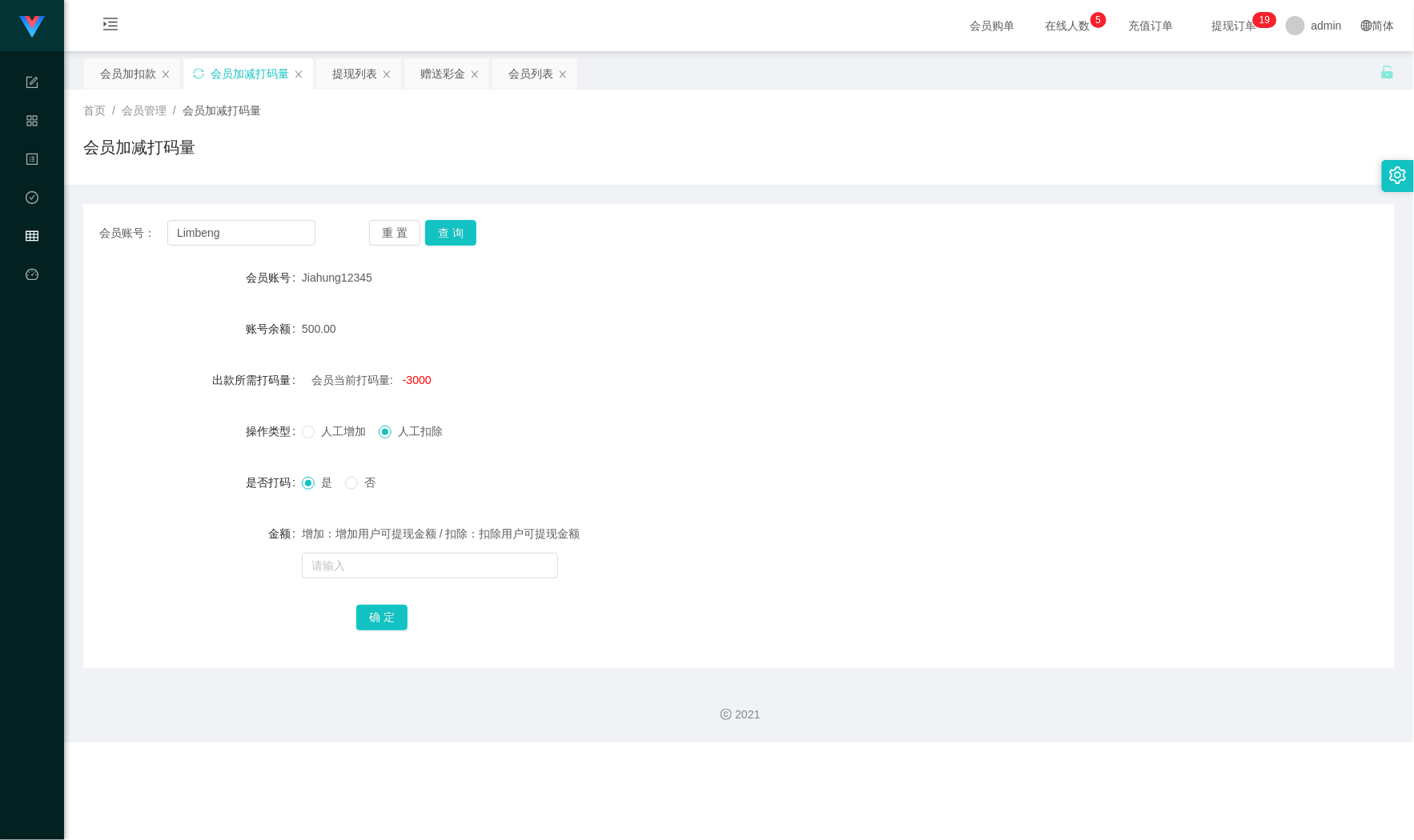
click at [71, 222] on main "关闭左侧 关闭右侧 关闭其它 刷新页面 会员加扣款 会员加减打码量 提现列表 赠送彩金 会员列表 首页 / 会员管理 / 会员加减打码量 / 会员加减打码量 …" at bounding box center [739, 360] width 1350 height 617
type input "how10201995"
drag, startPoint x: 446, startPoint y: 240, endPoint x: 407, endPoint y: 233, distance: 39.6
click at [446, 240] on button "查 询" at bounding box center [451, 233] width 52 height 26
click at [106, 72] on div "会员加扣款" at bounding box center [128, 74] width 56 height 31
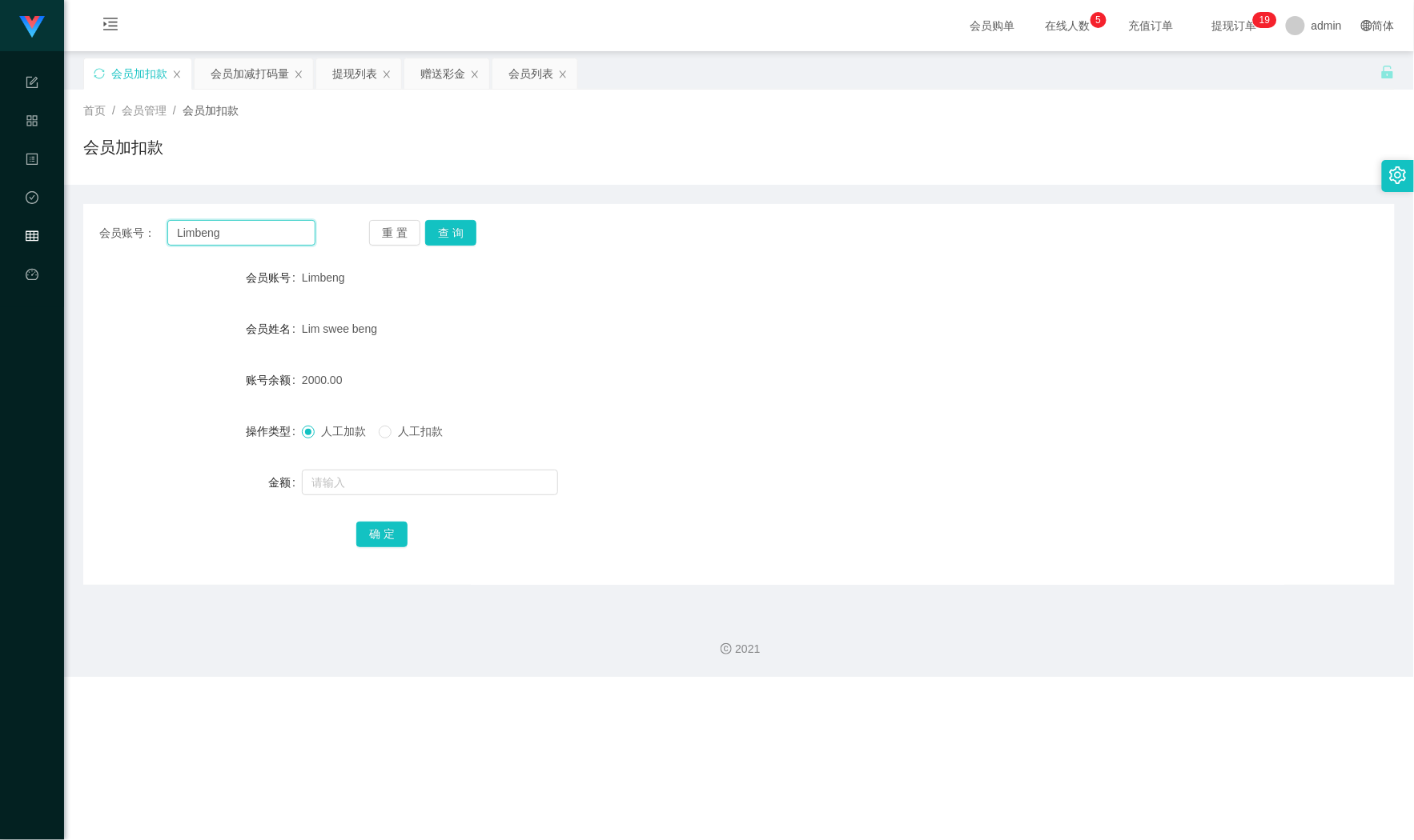
drag, startPoint x: 266, startPoint y: 234, endPoint x: -48, endPoint y: 206, distance: 315.2
click at [0, 206] on html "Shopee Workbench 系统配置 产品管理 内容中心 数据中心 会员管理 平台首页 保存配置 重置配置 整体风格设置 主题色 导航设置 内容区域宽度…" at bounding box center [707, 420] width 1414 height 840
paste input "how10201995"
type input "how10201995"
click at [440, 232] on button "查 询" at bounding box center [451, 233] width 52 height 26
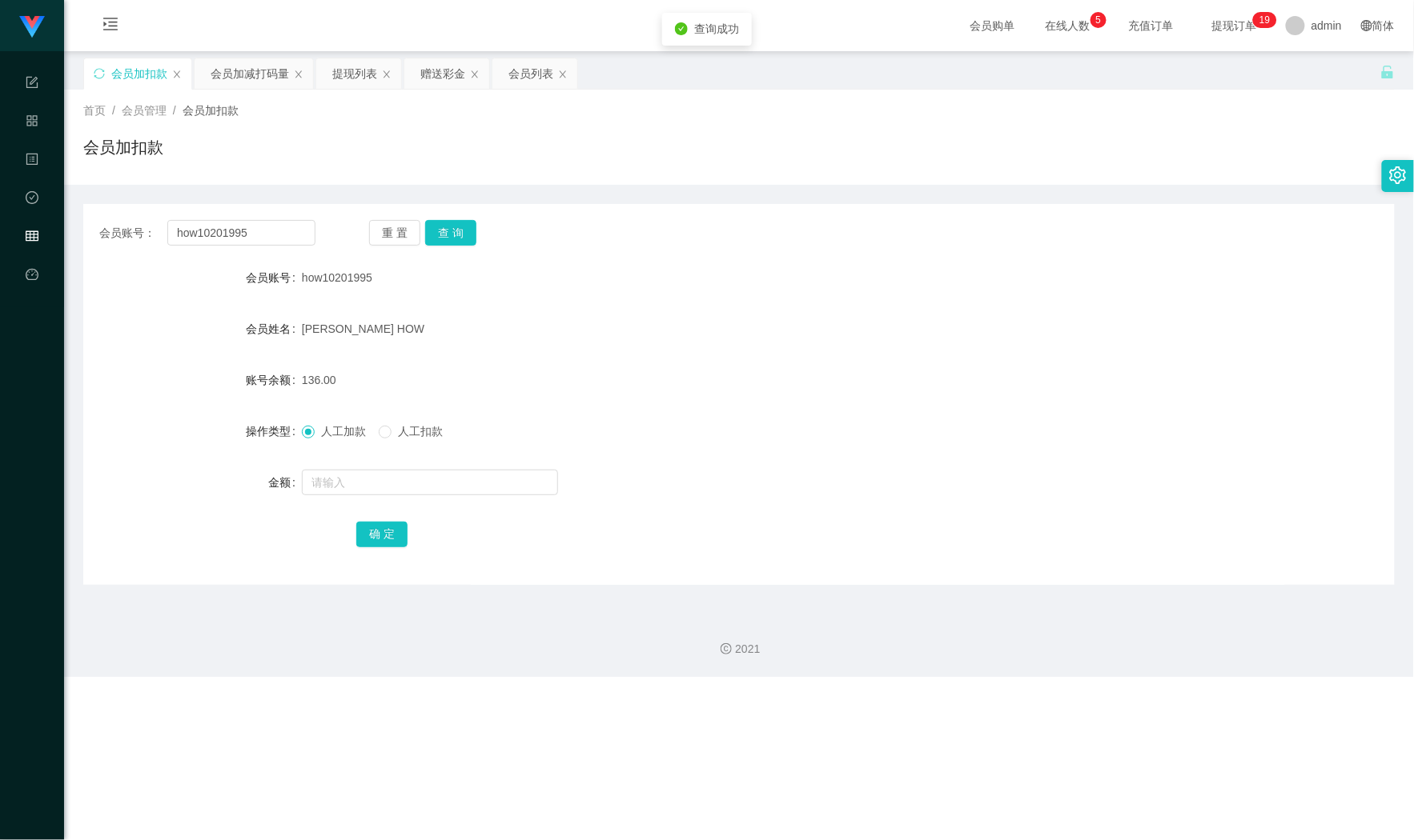
click at [404, 437] on span "人工扣款" at bounding box center [420, 431] width 58 height 13
click at [328, 426] on span "人工加款" at bounding box center [344, 431] width 58 height 13
click at [335, 471] on input "text" at bounding box center [430, 483] width 256 height 26
type input "350"
click at [385, 534] on button "确 定" at bounding box center [382, 535] width 52 height 26
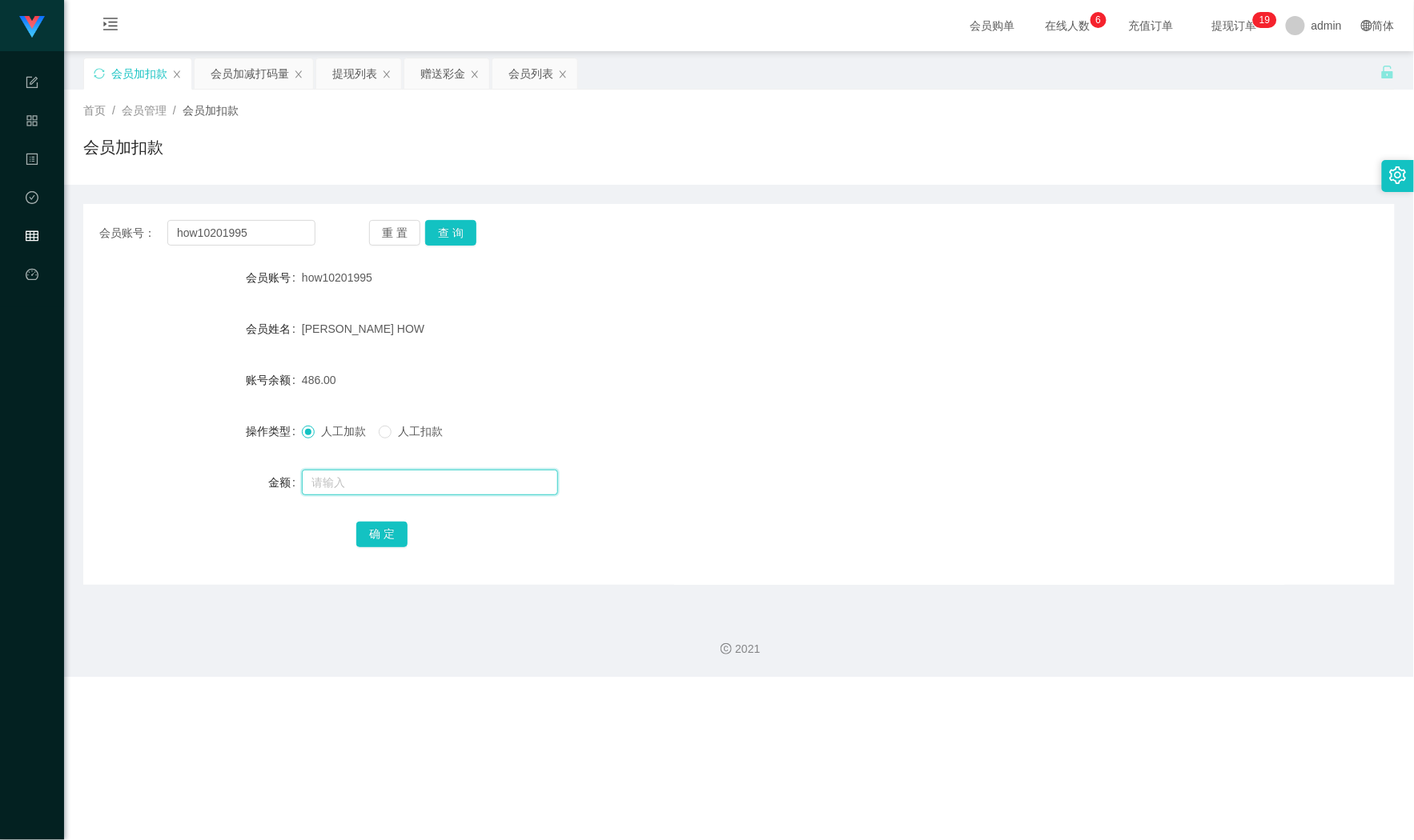
click at [389, 470] on input "text" at bounding box center [430, 483] width 256 height 26
click at [546, 275] on div "how10201995" at bounding box center [684, 278] width 765 height 32
click at [491, 360] on form "会员账号 how10201995 会员姓名 [PERSON_NAME] HOW 账号余额 486.00 操作类型 人工加款 人工扣款 金额 确 定" at bounding box center [738, 406] width 1311 height 288
drag, startPoint x: 266, startPoint y: 235, endPoint x: 31, endPoint y: 224, distance: 235.3
click at [42, 225] on section "Shopee Workbench 系统配置 产品管理 内容中心 数据中心 会员管理 平台首页 保存配置 重置配置 整体风格设置 主题色 导航设置 内容区域宽度…" at bounding box center [707, 338] width 1414 height 677
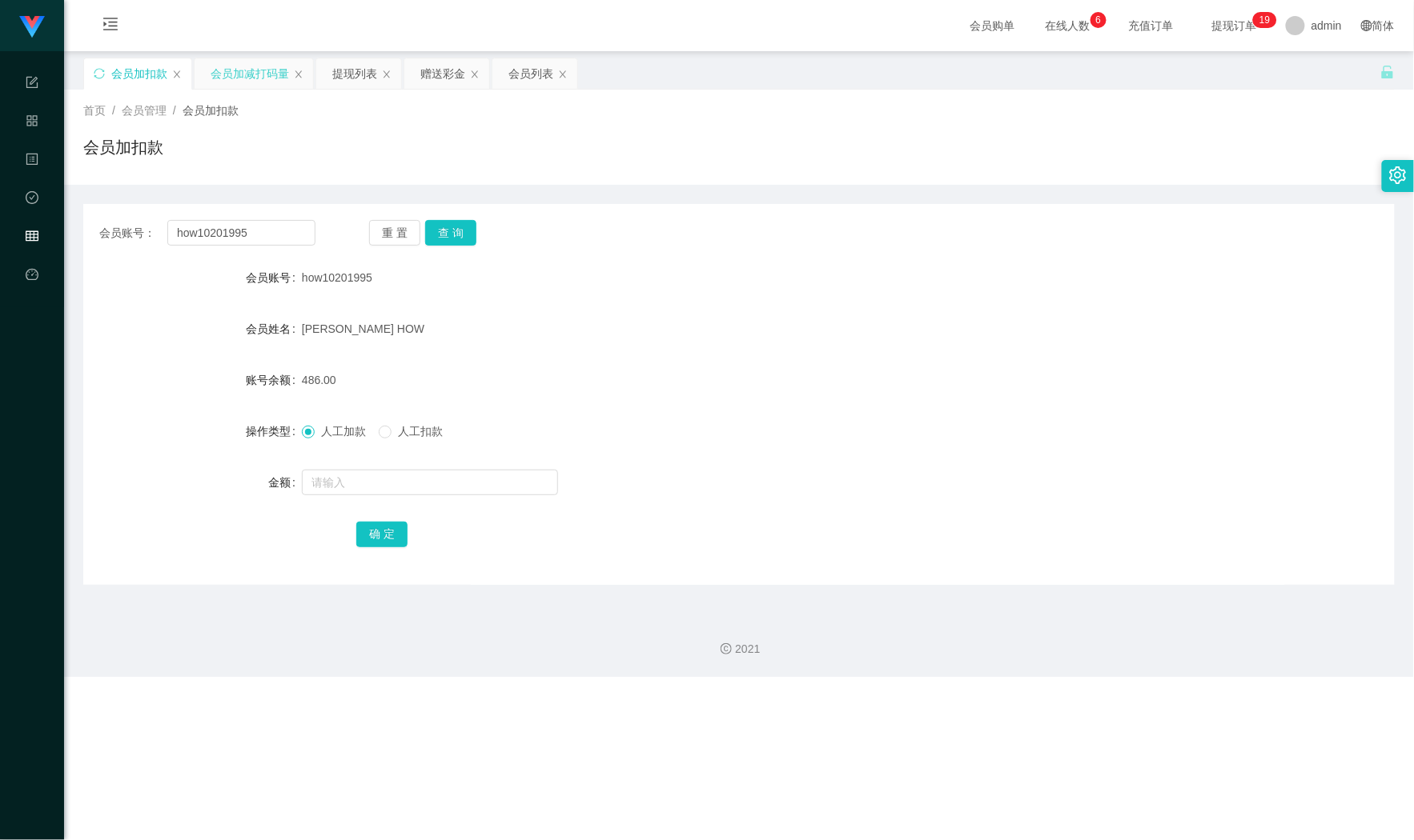
click at [249, 80] on div "会员加减打码量" at bounding box center [249, 74] width 78 height 31
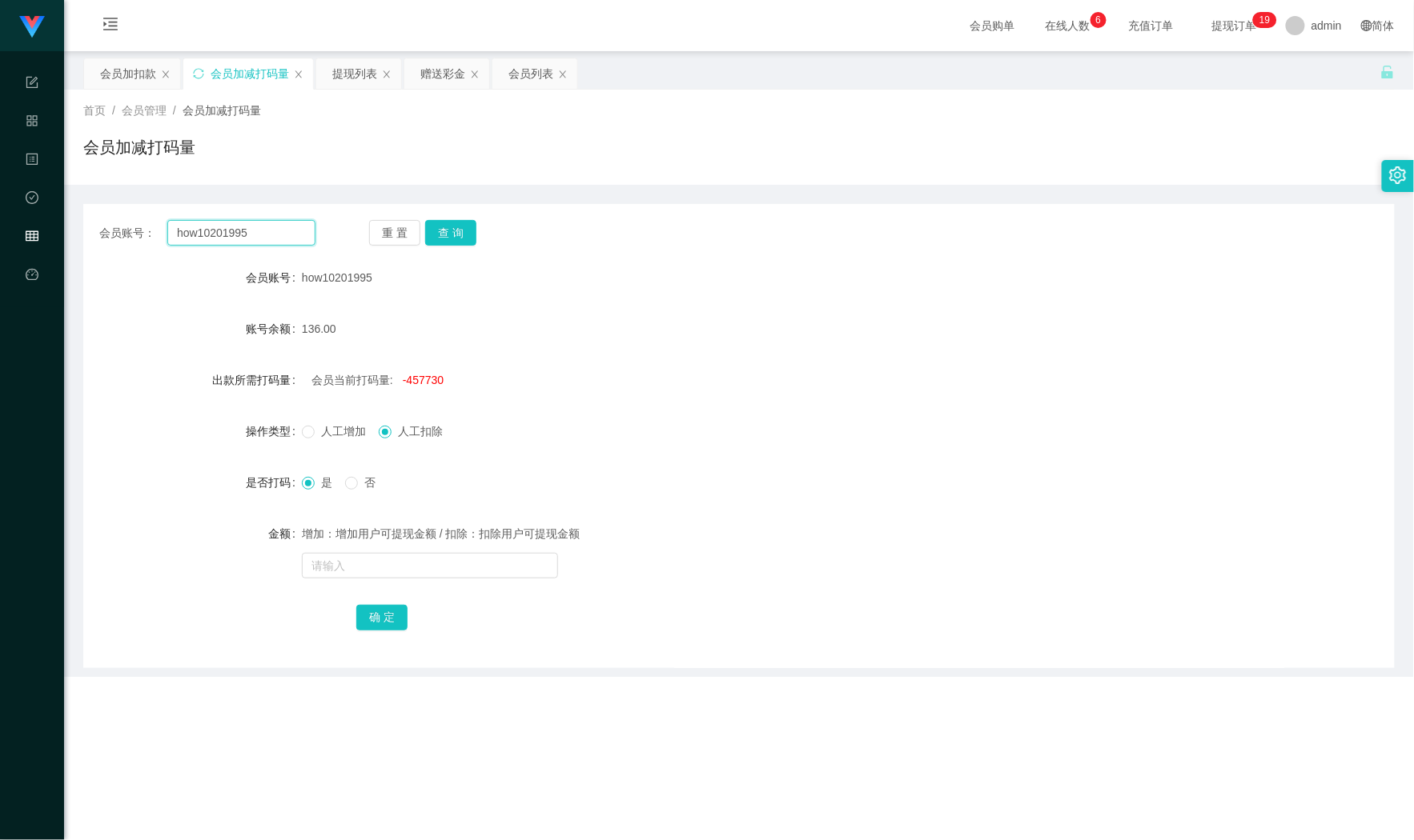
drag, startPoint x: -29, startPoint y: 235, endPoint x: -47, endPoint y: 233, distance: 18.1
click at [0, 233] on html "Shopee Workbench 系统配置 产品管理 内容中心 数据中心 会员管理 平台首页 保存配置 重置配置 整体风格设置 主题色 导航设置 内容区域宽度…" at bounding box center [707, 420] width 1414 height 840
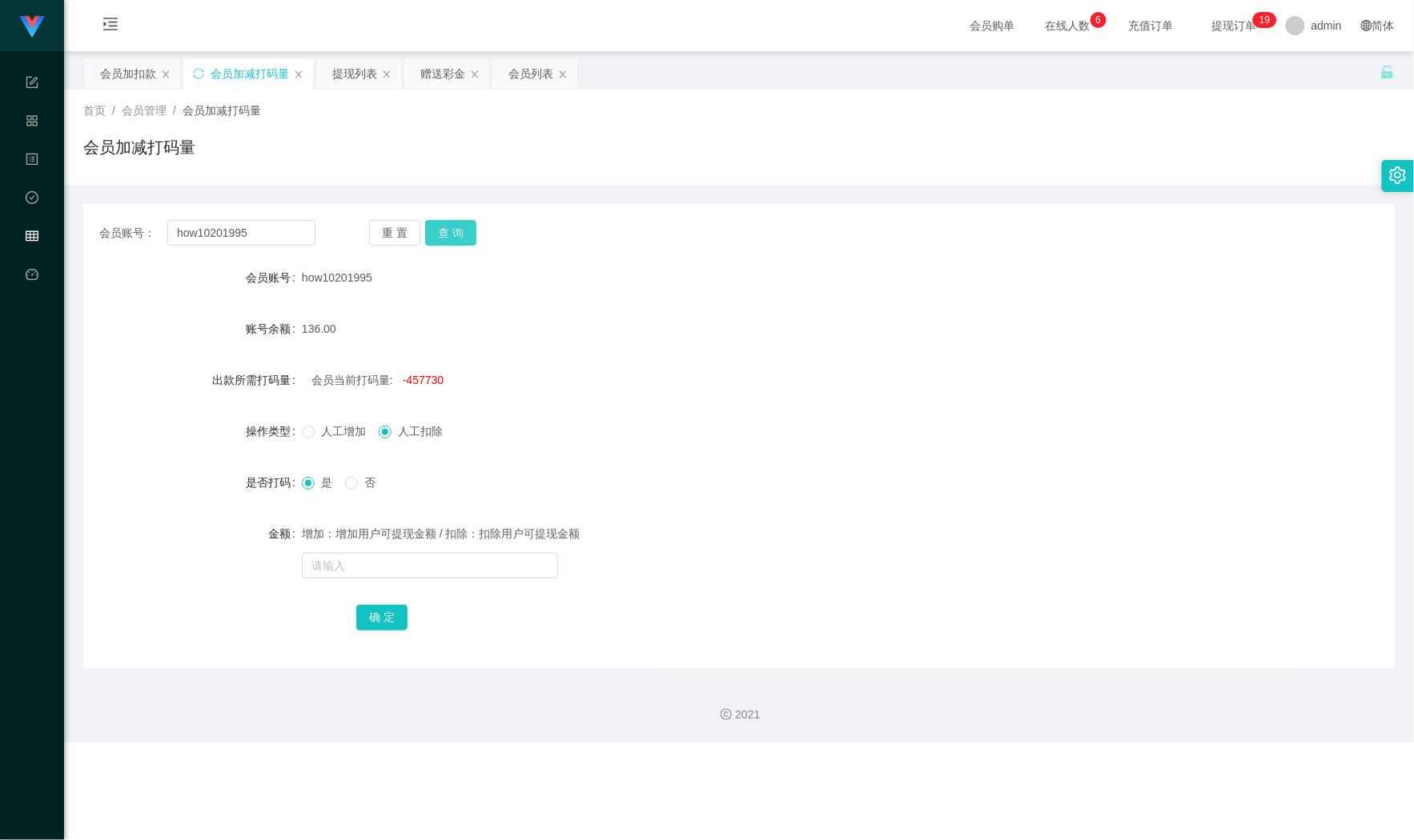
click at [460, 224] on button "查 询" at bounding box center [451, 233] width 52 height 26
click at [426, 385] on span "-457730" at bounding box center [423, 380] width 41 height 13
copy span "457730"
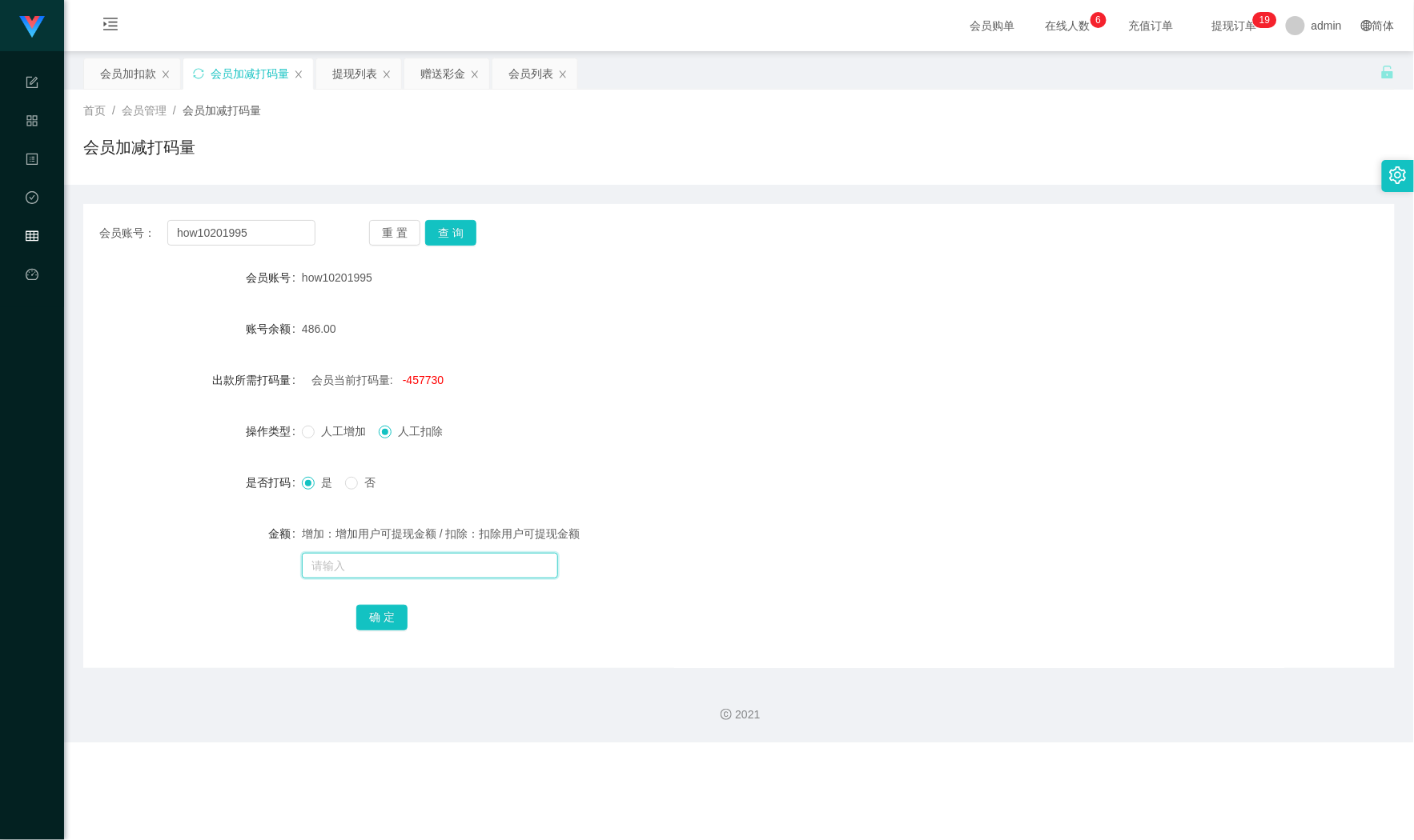
click at [389, 560] on input "text" at bounding box center [430, 566] width 256 height 26
paste input "457730"
type input "457730"
click at [373, 632] on div "确 定" at bounding box center [739, 617] width 765 height 32
click at [374, 624] on button "确 定" at bounding box center [382, 618] width 52 height 26
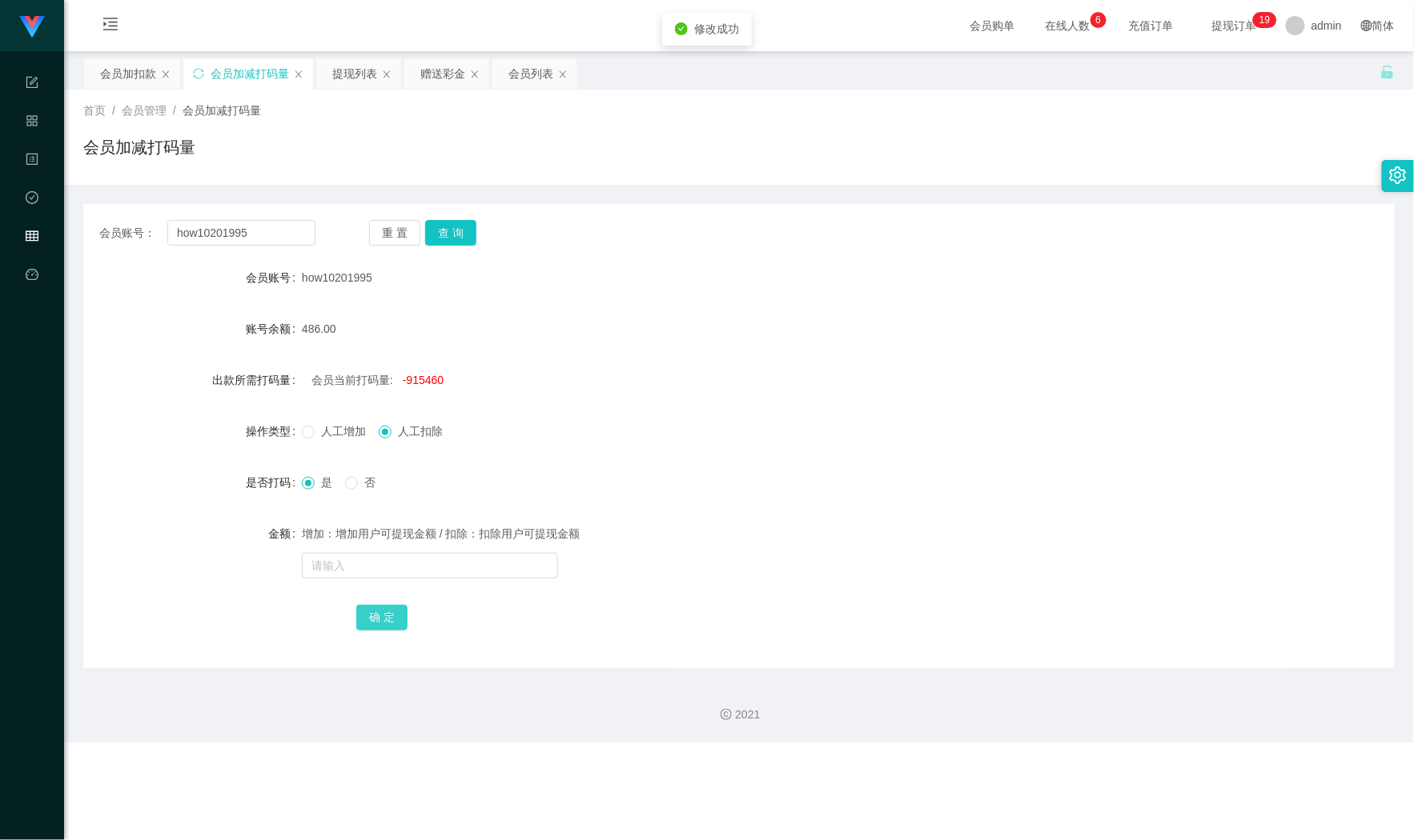
click at [381, 610] on button "确 定" at bounding box center [382, 618] width 52 height 26
drag, startPoint x: 267, startPoint y: 212, endPoint x: 149, endPoint y: 213, distance: 118.0
click at [150, 213] on div "会员账号： how10201995 重 置 查 询 会员账号 how10201995 账号余额 486.00 出款所需打码量 会员当前打码量: -915460…" at bounding box center [738, 436] width 1311 height 464
copy span "会员账号："
click at [520, 324] on div "486.00" at bounding box center [684, 329] width 765 height 32
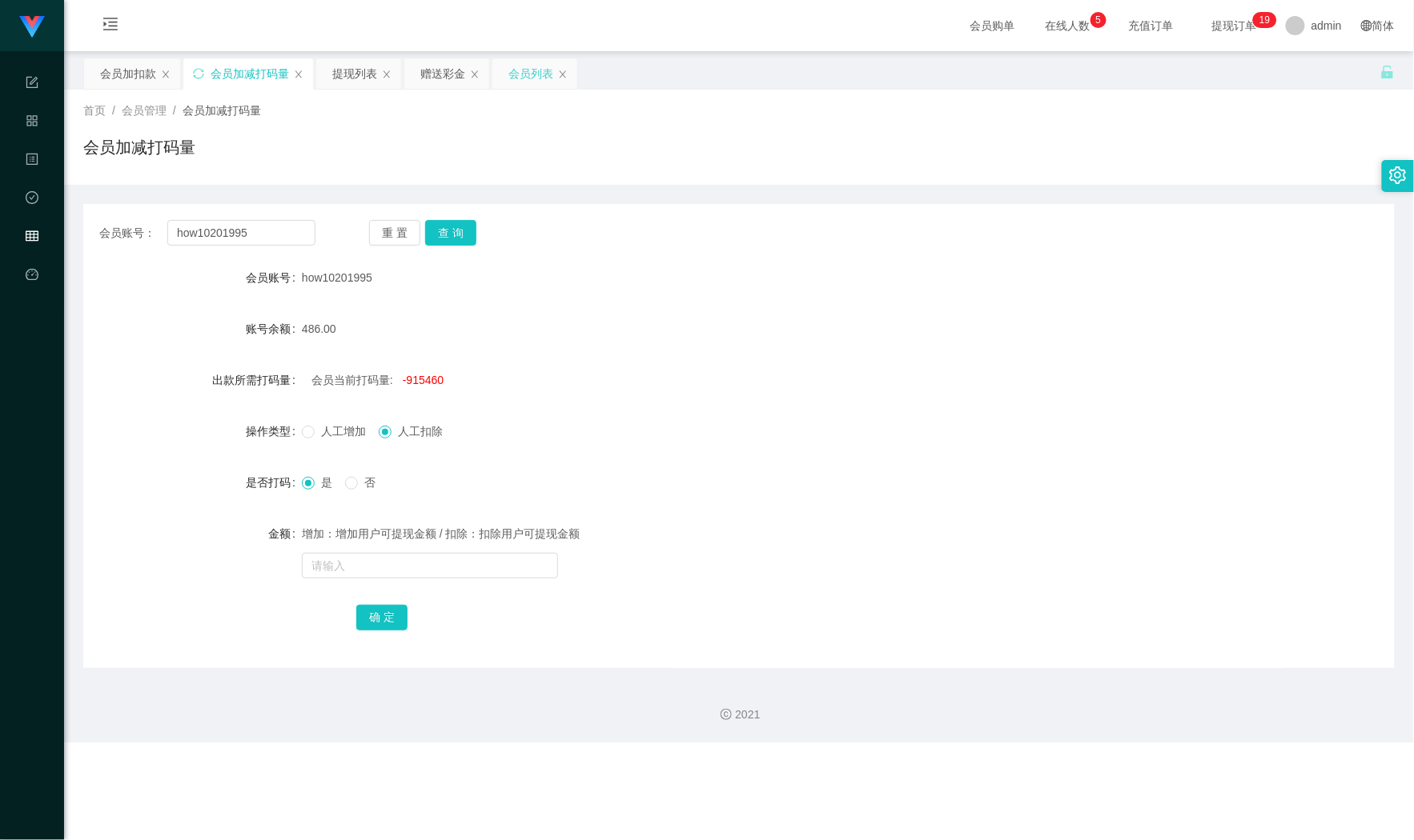
click at [528, 81] on div "会员列表" at bounding box center [531, 74] width 45 height 31
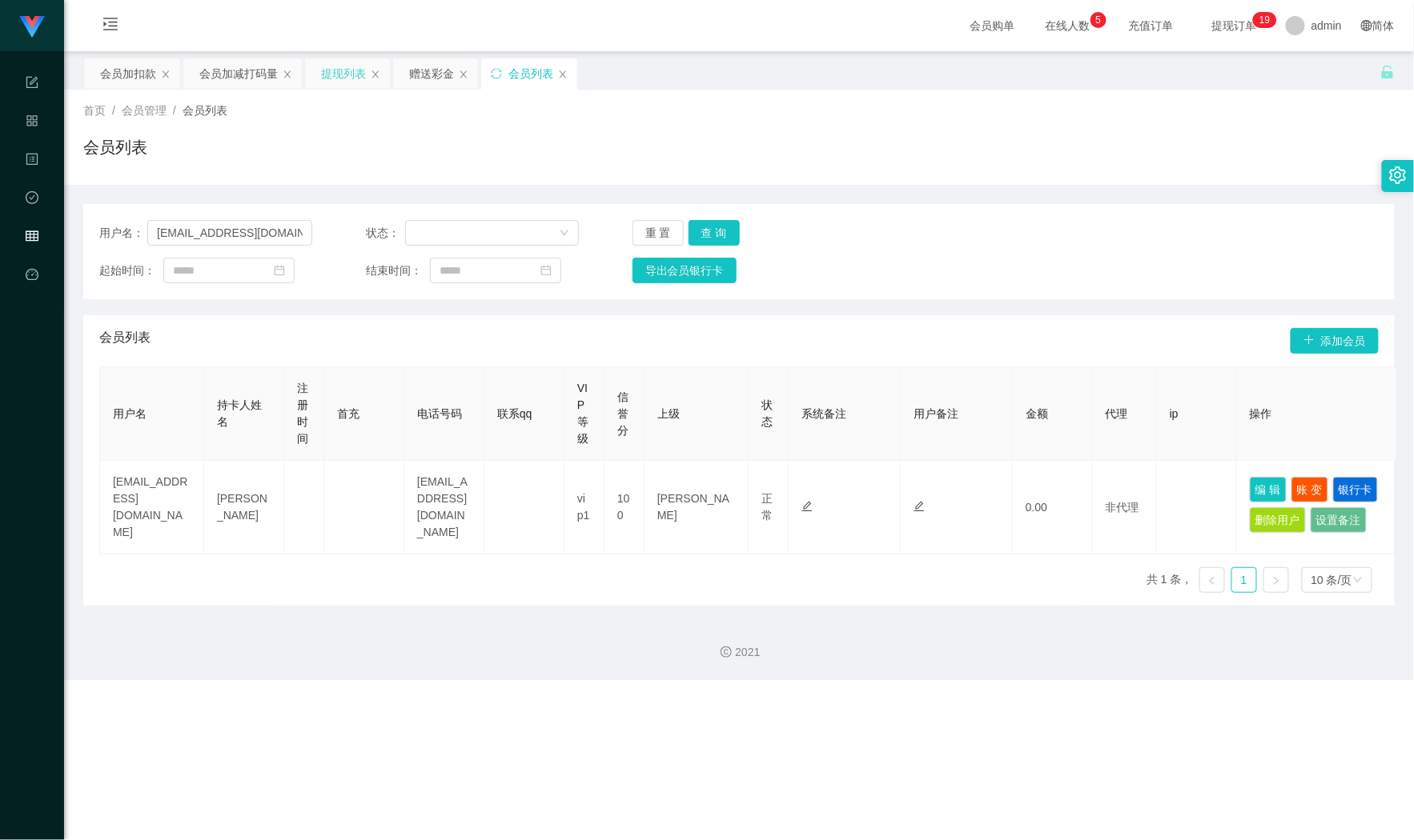
click at [350, 72] on div "提现列表" at bounding box center [344, 74] width 45 height 31
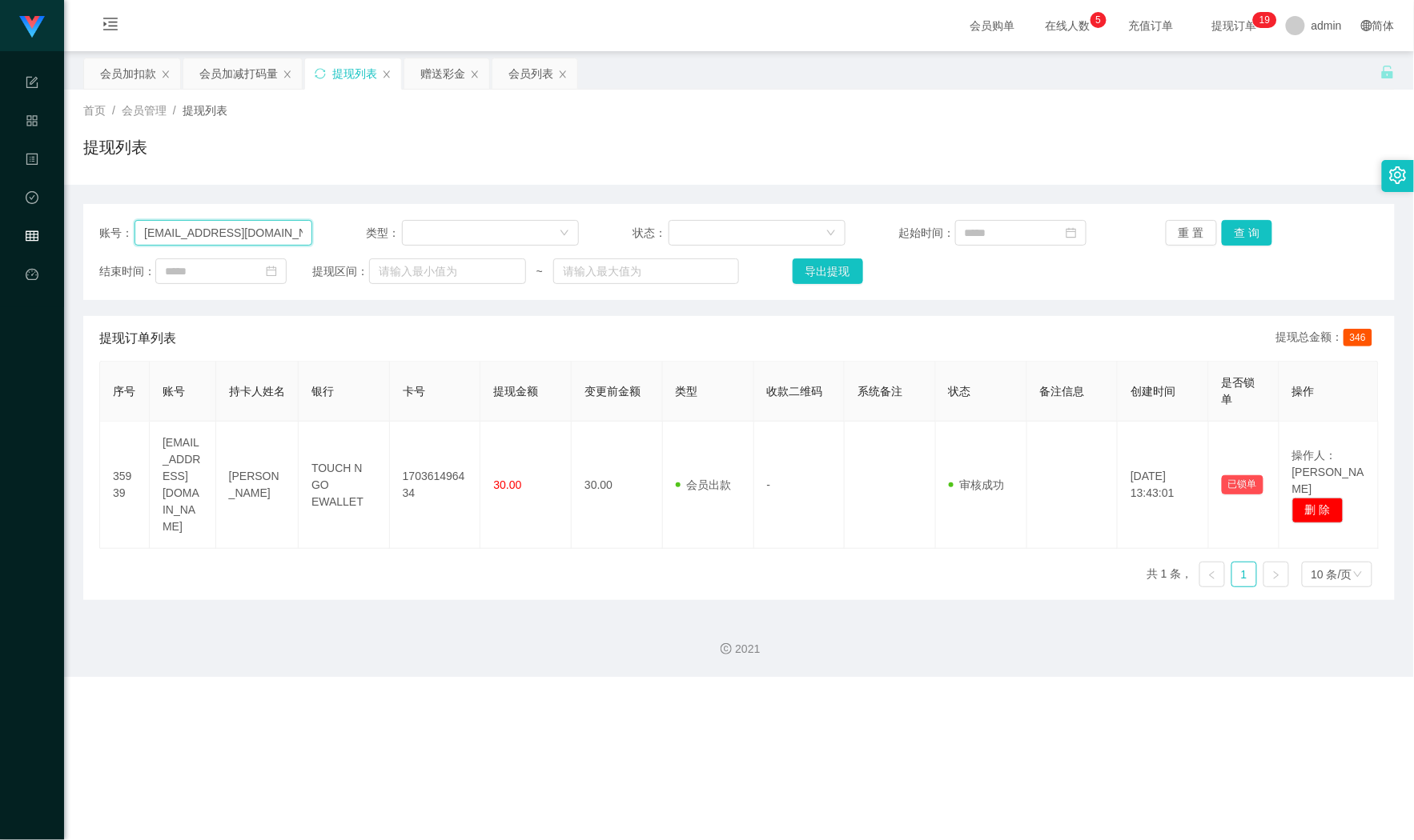
click at [277, 228] on input "[EMAIL_ADDRESS][DOMAIN_NAME]" at bounding box center [223, 233] width 178 height 26
paste input "how10201995"
click at [1255, 227] on button "查 询" at bounding box center [1247, 233] width 52 height 26
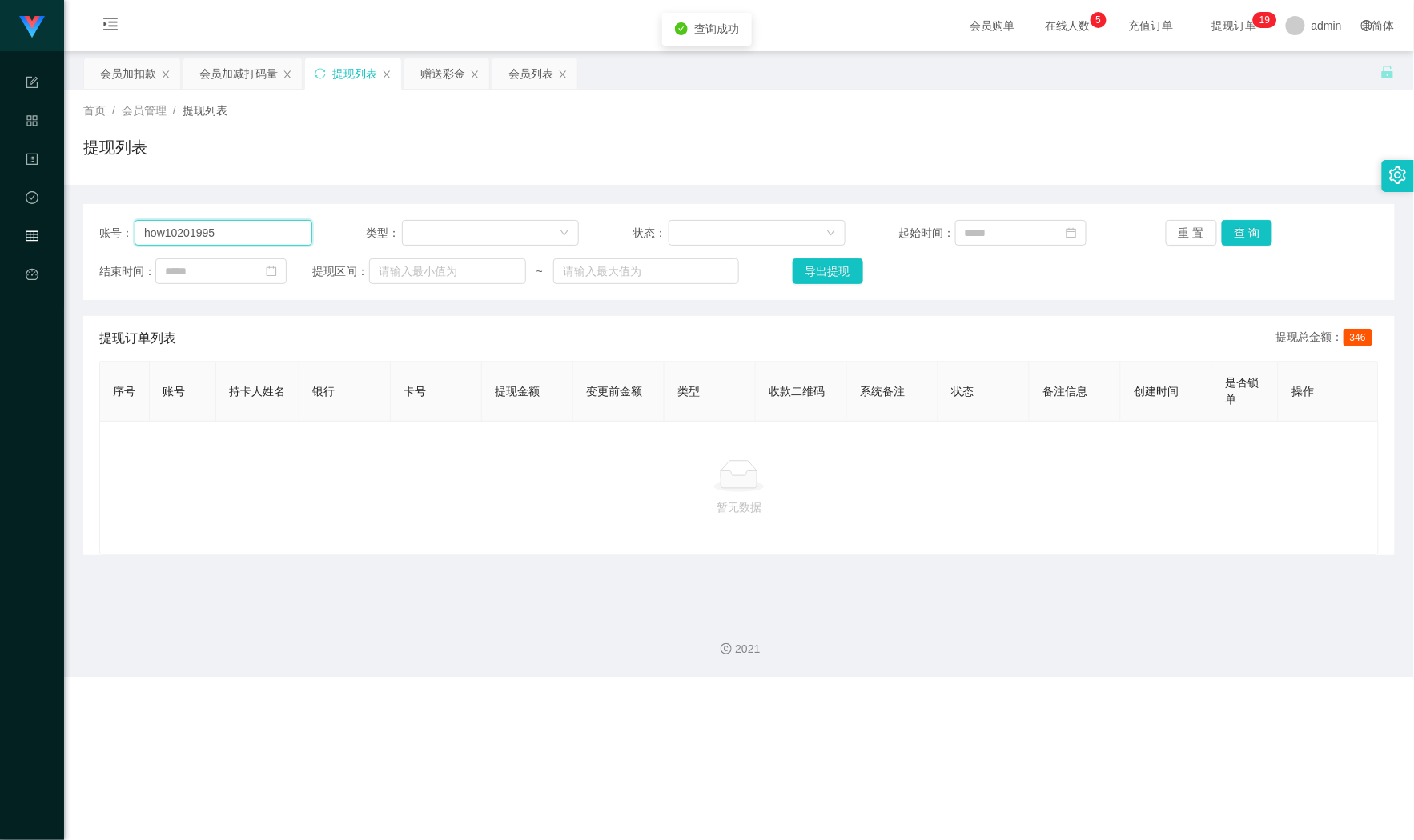
drag, startPoint x: 148, startPoint y: 231, endPoint x: 171, endPoint y: 231, distance: 23.0
click at [148, 231] on input "how10201995" at bounding box center [223, 233] width 178 height 26
type input "how10201995"
drag, startPoint x: 1237, startPoint y: 233, endPoint x: 1228, endPoint y: 233, distance: 9.0
click at [1237, 233] on button "查 询" at bounding box center [1247, 233] width 52 height 26
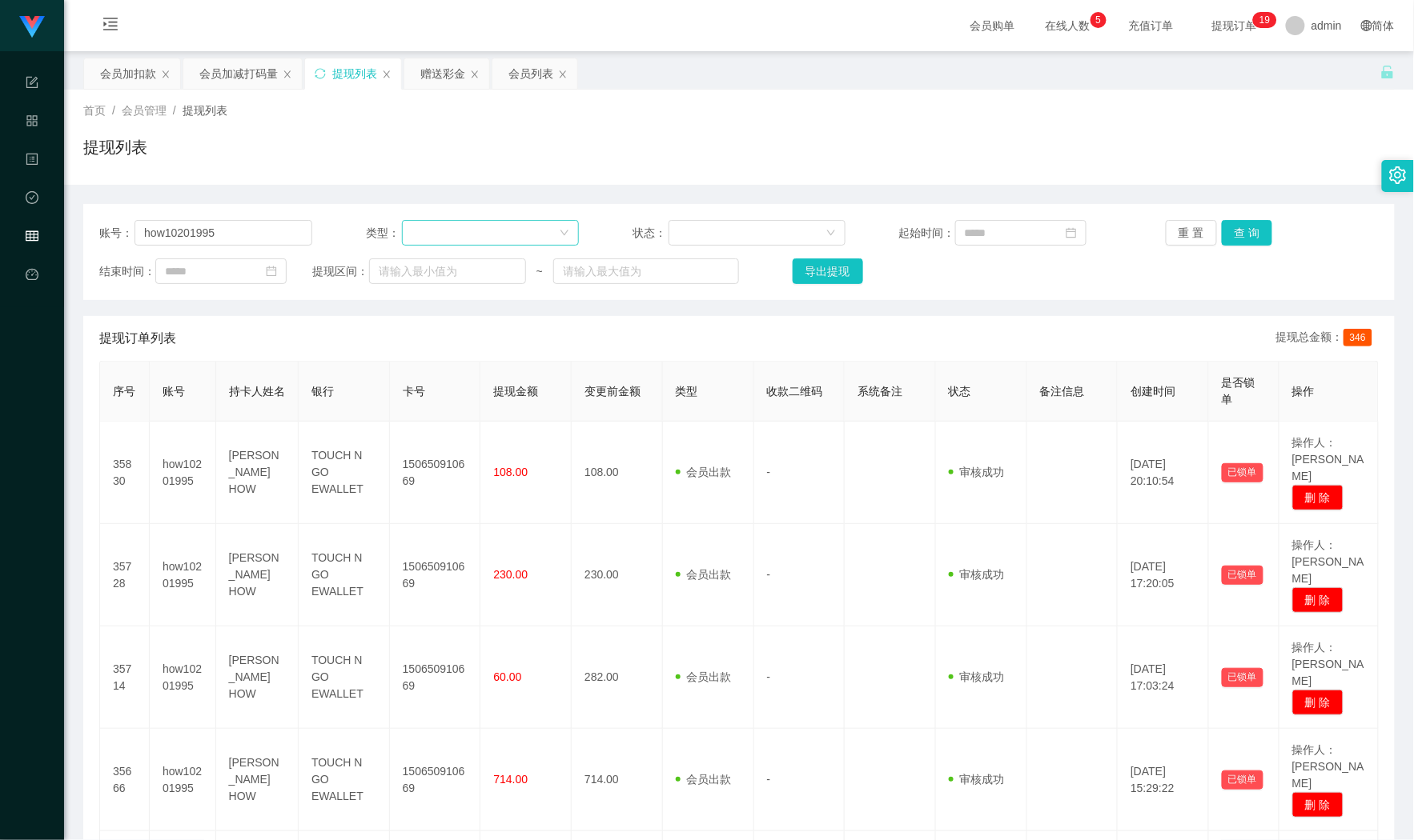
click at [469, 231] on div at bounding box center [484, 233] width 147 height 24
click at [507, 237] on div at bounding box center [484, 233] width 147 height 24
click at [767, 227] on div at bounding box center [751, 233] width 147 height 24
click at [491, 243] on div at bounding box center [484, 233] width 147 height 24
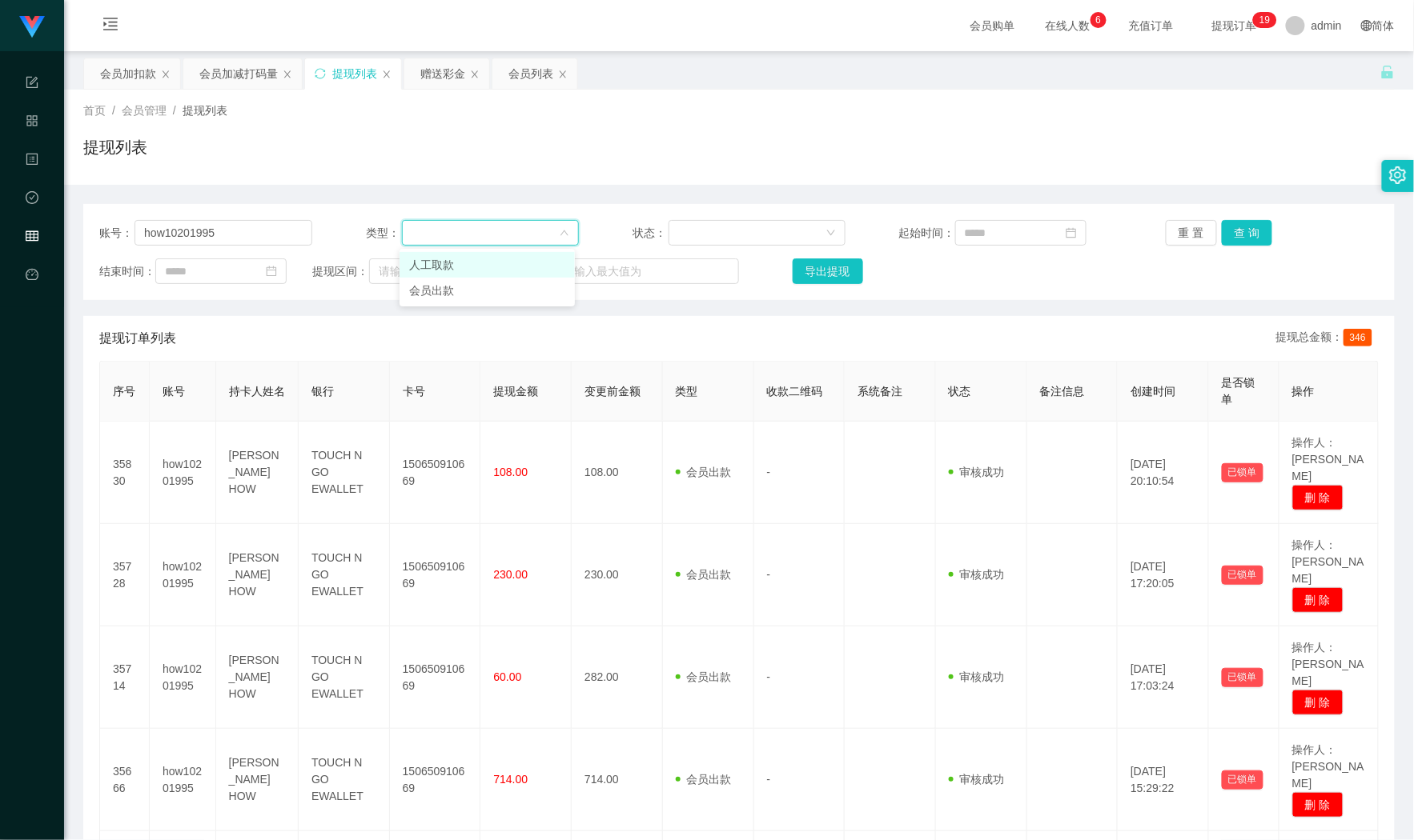
click at [492, 243] on div at bounding box center [484, 233] width 147 height 24
click at [827, 233] on icon "图标: down" at bounding box center [831, 233] width 10 height 10
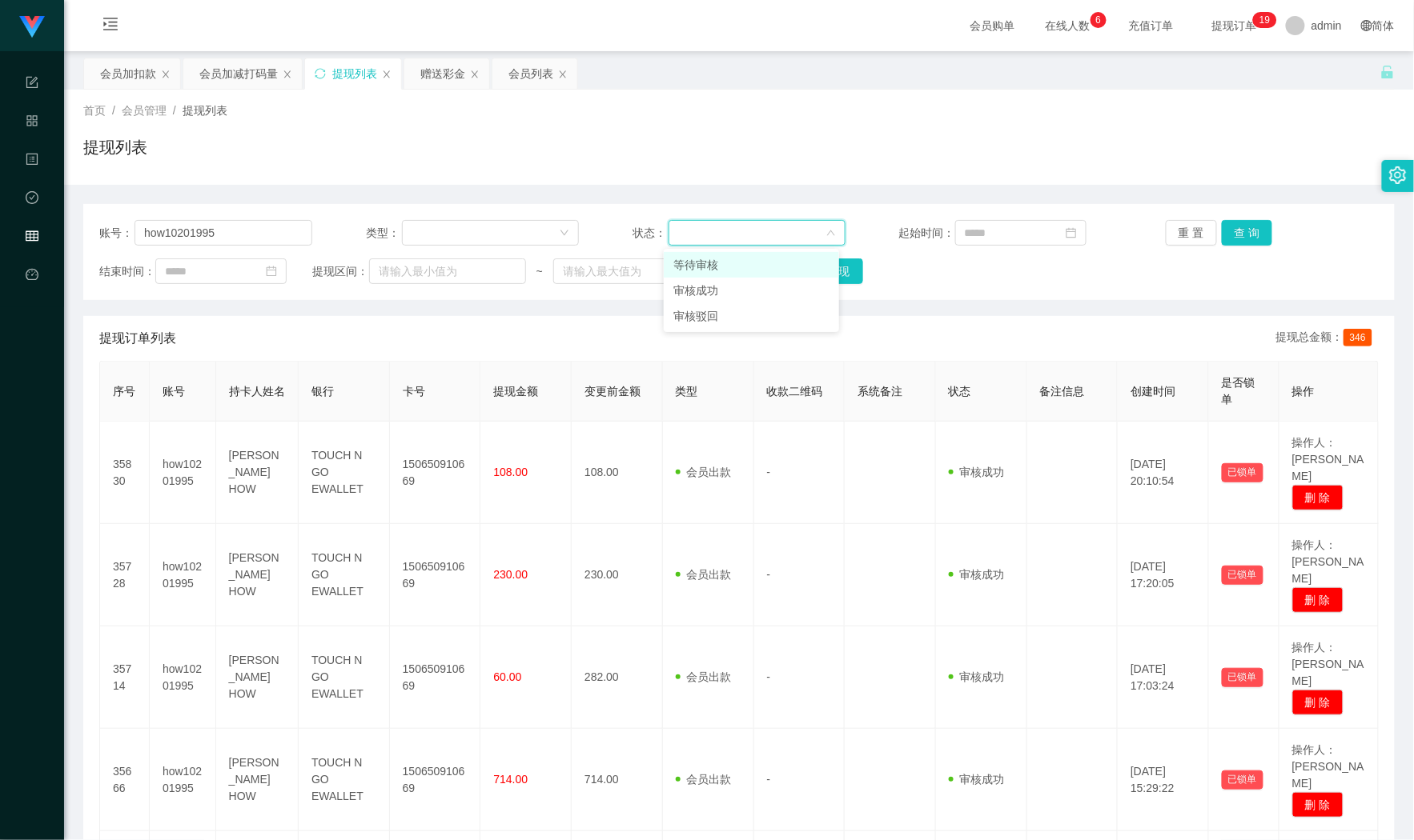
click at [826, 233] on icon "图标: down" at bounding box center [831, 233] width 10 height 10
click at [1034, 243] on input at bounding box center [1020, 233] width 131 height 26
drag, startPoint x: 901, startPoint y: 189, endPoint x: 823, endPoint y: 200, distance: 78.8
click at [897, 189] on div "账号： how10201995 类型： 状态： 起始时间： 重 置 查 询 结束时间： 提现区间： ~ 导出提现 提现订单列表 提现总金额： 346 序号 账…" at bounding box center [738, 841] width 1311 height 1312
click at [225, 68] on div "会员加减打码量" at bounding box center [238, 74] width 78 height 31
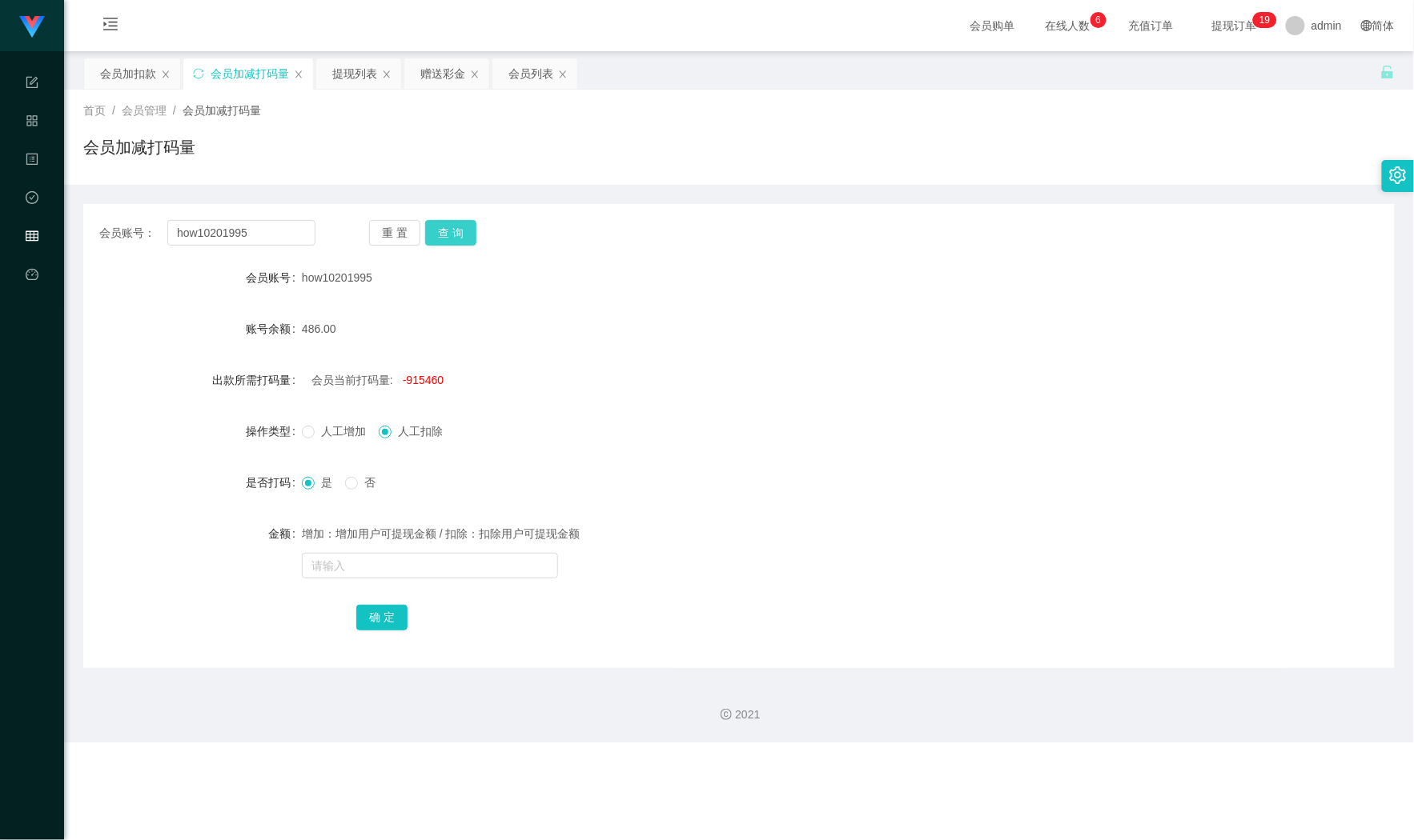
click at [461, 231] on button "查 询" at bounding box center [451, 233] width 52 height 26
drag, startPoint x: 275, startPoint y: 237, endPoint x: 72, endPoint y: 229, distance: 203.2
click at [74, 229] on main "关闭左侧 关闭右侧 关闭其它 刷新页面 会员加扣款 会员加减打码量 提现列表 赠送彩金 会员列表 首页 / 会员管理 / 会员加减打码量 / 会员加减打码量 …" at bounding box center [739, 360] width 1350 height 617
paste input "6128771"
type input "6128771"
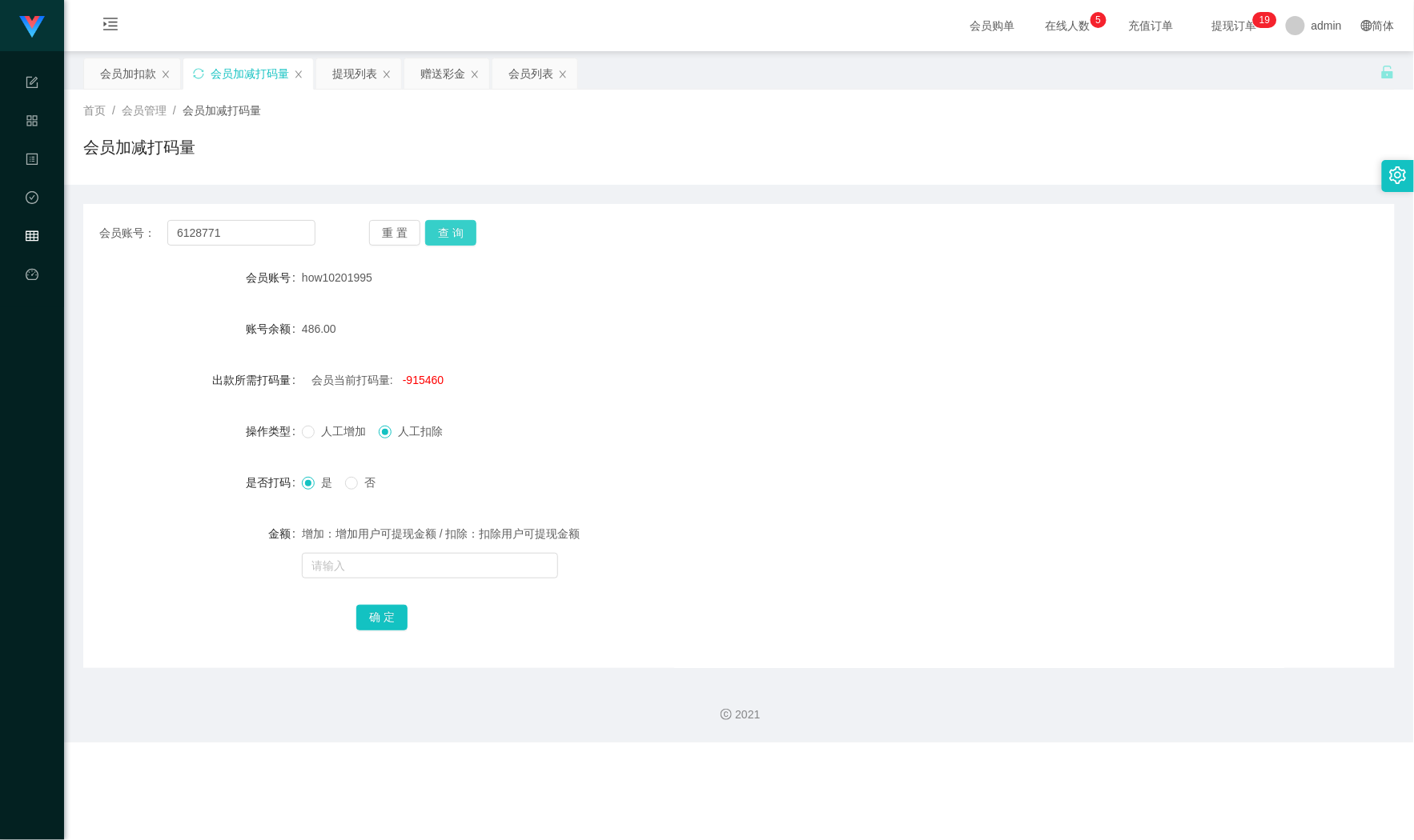
click at [439, 237] on button "查 询" at bounding box center [451, 233] width 52 height 26
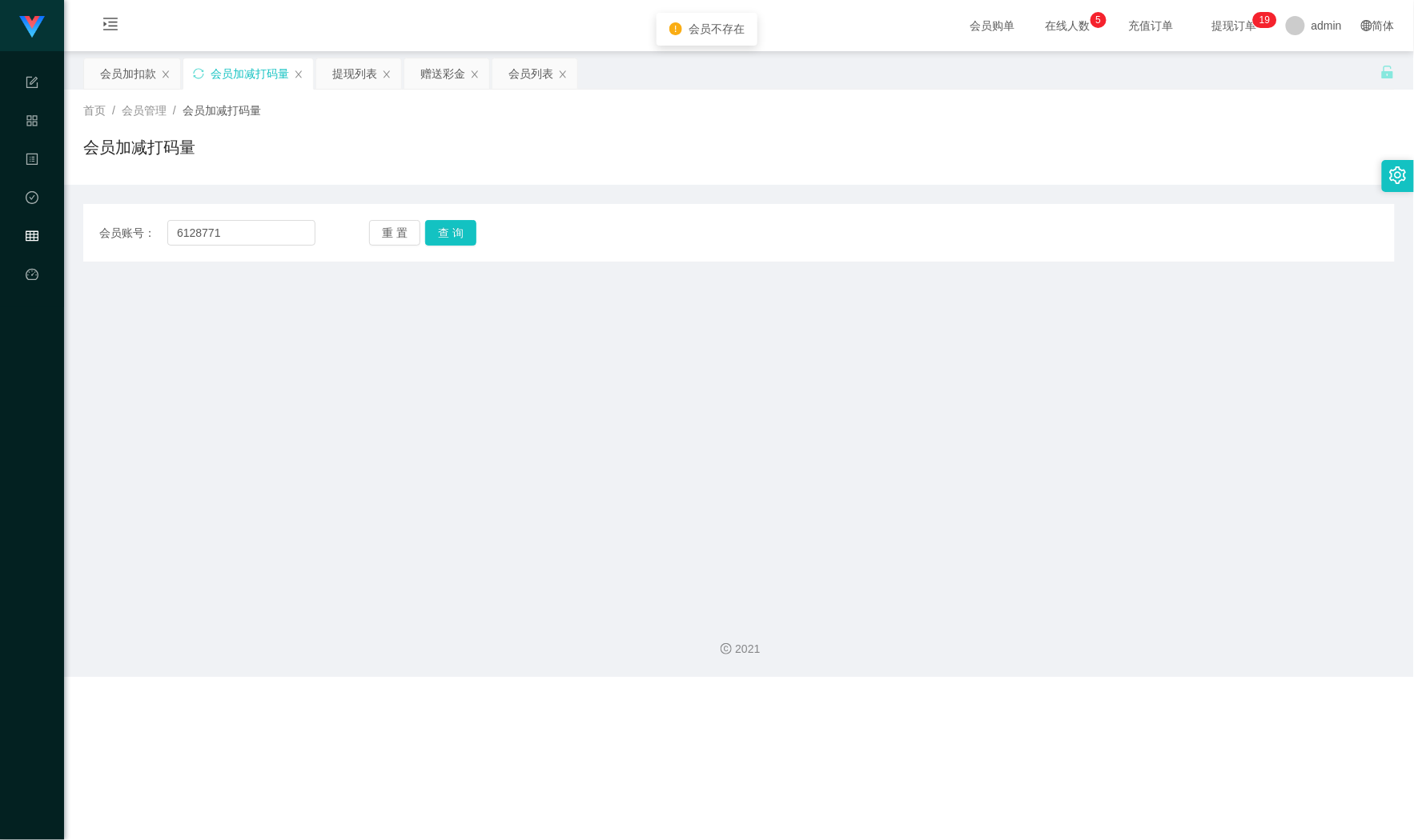
click at [128, 89] on div "首页 / 会员管理 / 会员加减打码量 / 会员加减打码量" at bounding box center [739, 137] width 1350 height 95
click at [125, 80] on div "会员加扣款" at bounding box center [128, 74] width 56 height 31
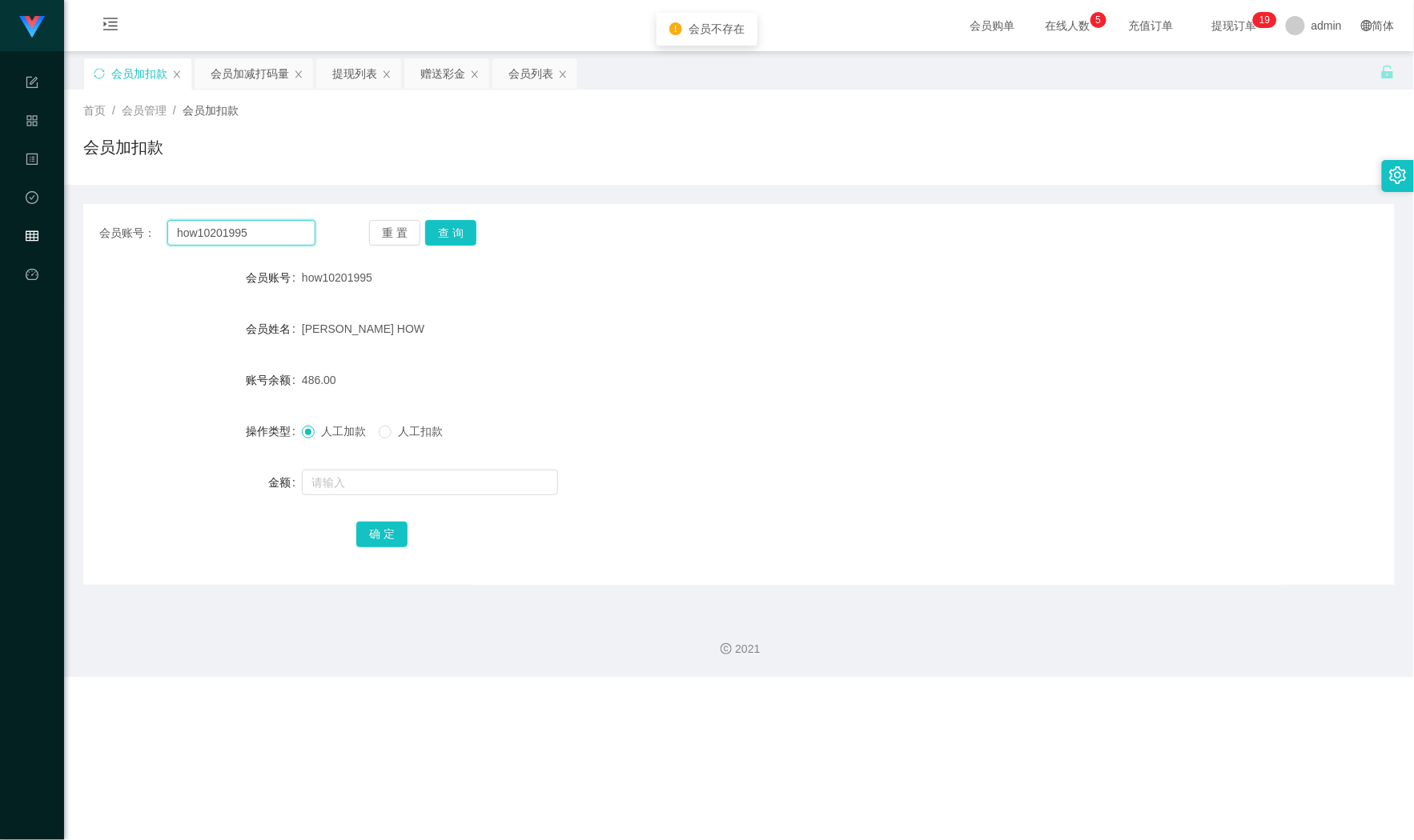
drag, startPoint x: 250, startPoint y: 234, endPoint x: -70, endPoint y: 231, distance: 320.0
click at [0, 231] on html "Shopee Workbench 系统配置 产品管理 内容中心 数据中心 会员管理 平台首页 保存配置 重置配置 整体风格设置 主题色 导航设置 内容区域宽度…" at bounding box center [707, 420] width 1414 height 840
paste input "6128771"
click at [456, 231] on button "查 询" at bounding box center [451, 233] width 52 height 26
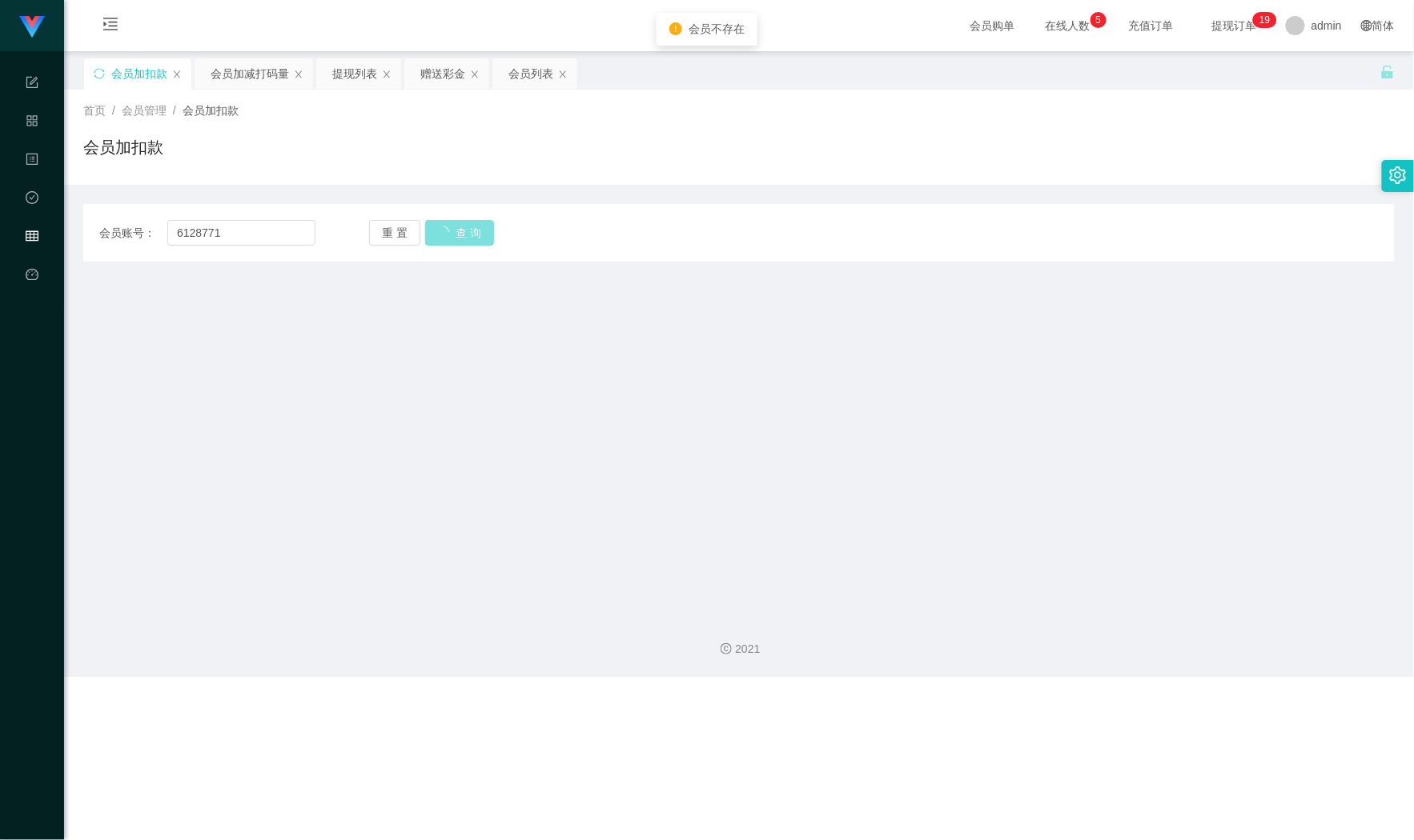
click at [456, 231] on button "查 询" at bounding box center [460, 233] width 69 height 26
drag, startPoint x: 235, startPoint y: 233, endPoint x: 78, endPoint y: 218, distance: 157.7
click at [68, 219] on main "关闭左侧 关闭右侧 关闭其它 刷新页面 会员加扣款 会员加减打码量 提现列表 赠送彩金 会员列表 首页 / 会员管理 / 会员加扣款 / 会员加扣款 会员账号…" at bounding box center [739, 327] width 1350 height 551
paste input "jamestan"
type input "jamestan"
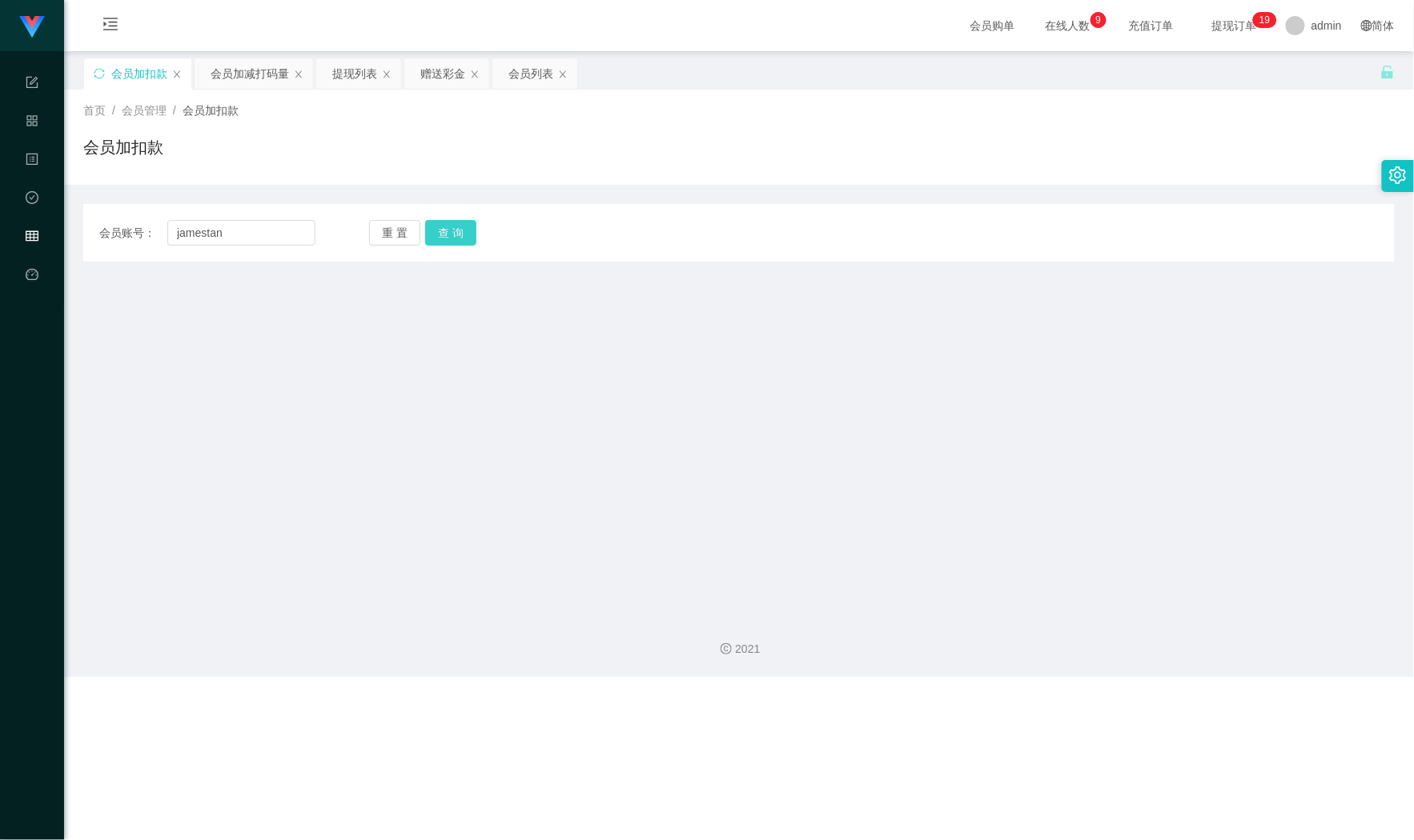
click at [463, 244] on button "查 询" at bounding box center [451, 233] width 52 height 26
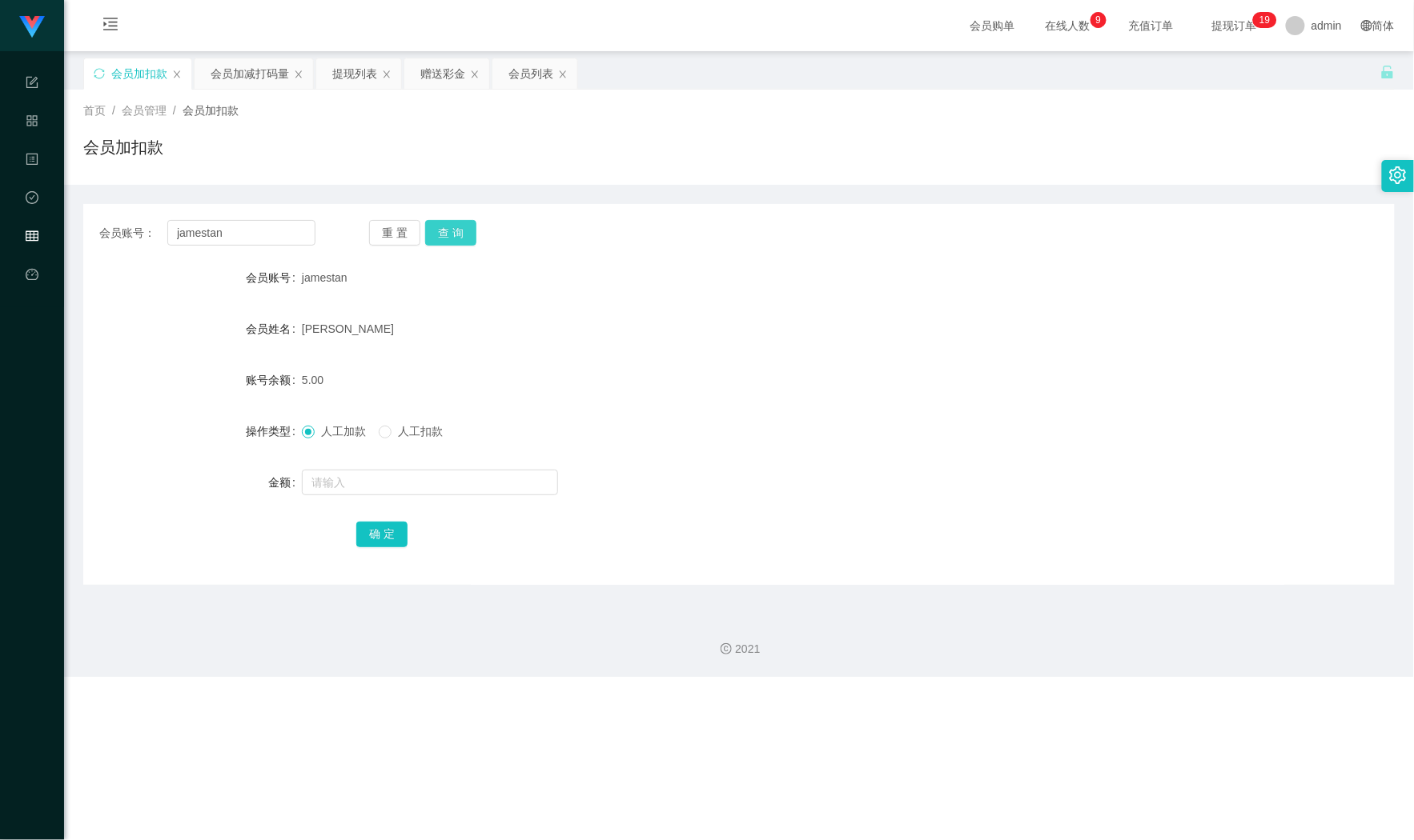
click at [463, 244] on button "查 询" at bounding box center [451, 233] width 52 height 26
click at [374, 488] on input "text" at bounding box center [430, 483] width 256 height 26
type input "100"
drag, startPoint x: 401, startPoint y: 532, endPoint x: 385, endPoint y: 510, distance: 27.2
click at [400, 532] on button "确 定" at bounding box center [382, 535] width 52 height 26
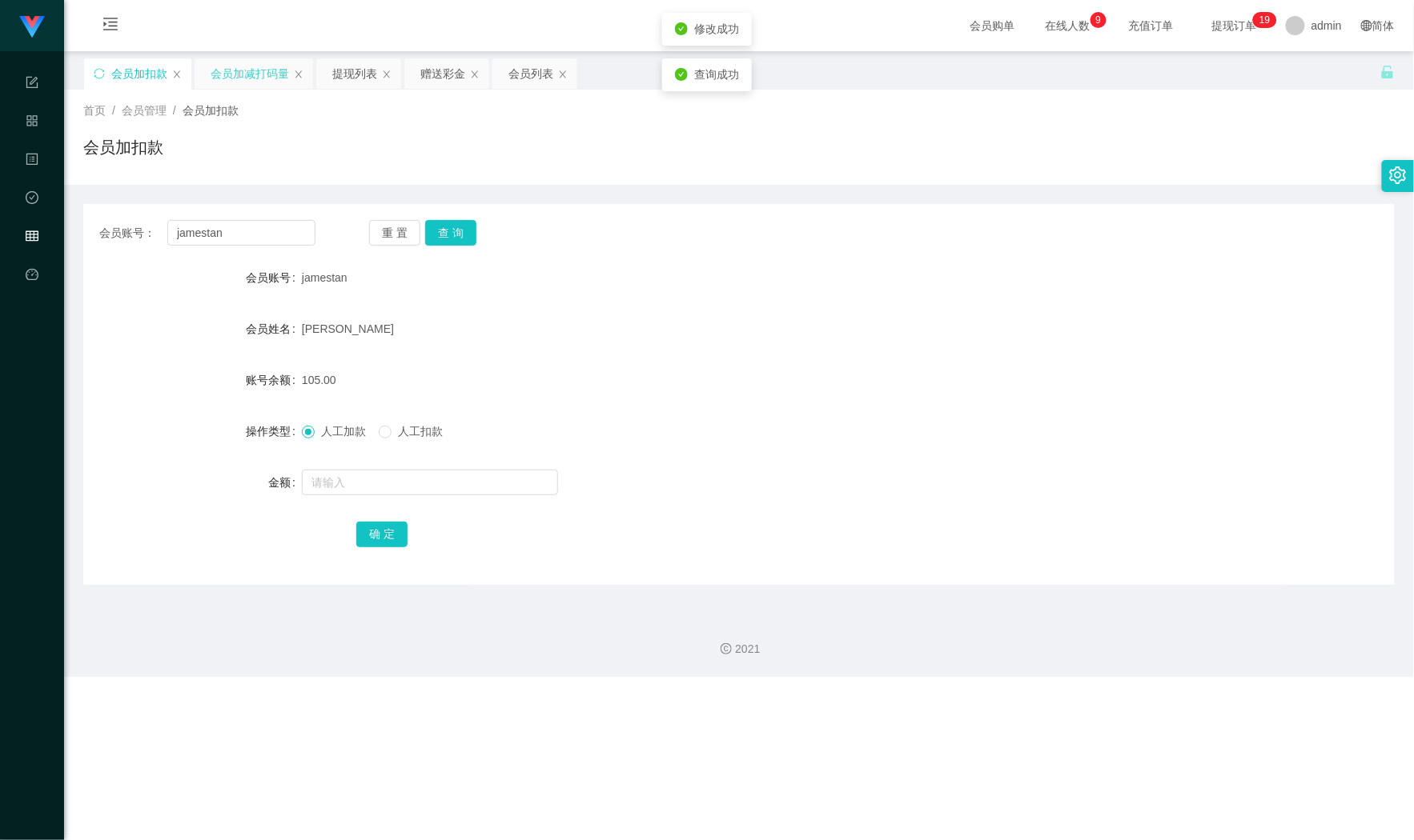
click at [228, 83] on div "会员加减打码量" at bounding box center [249, 74] width 78 height 31
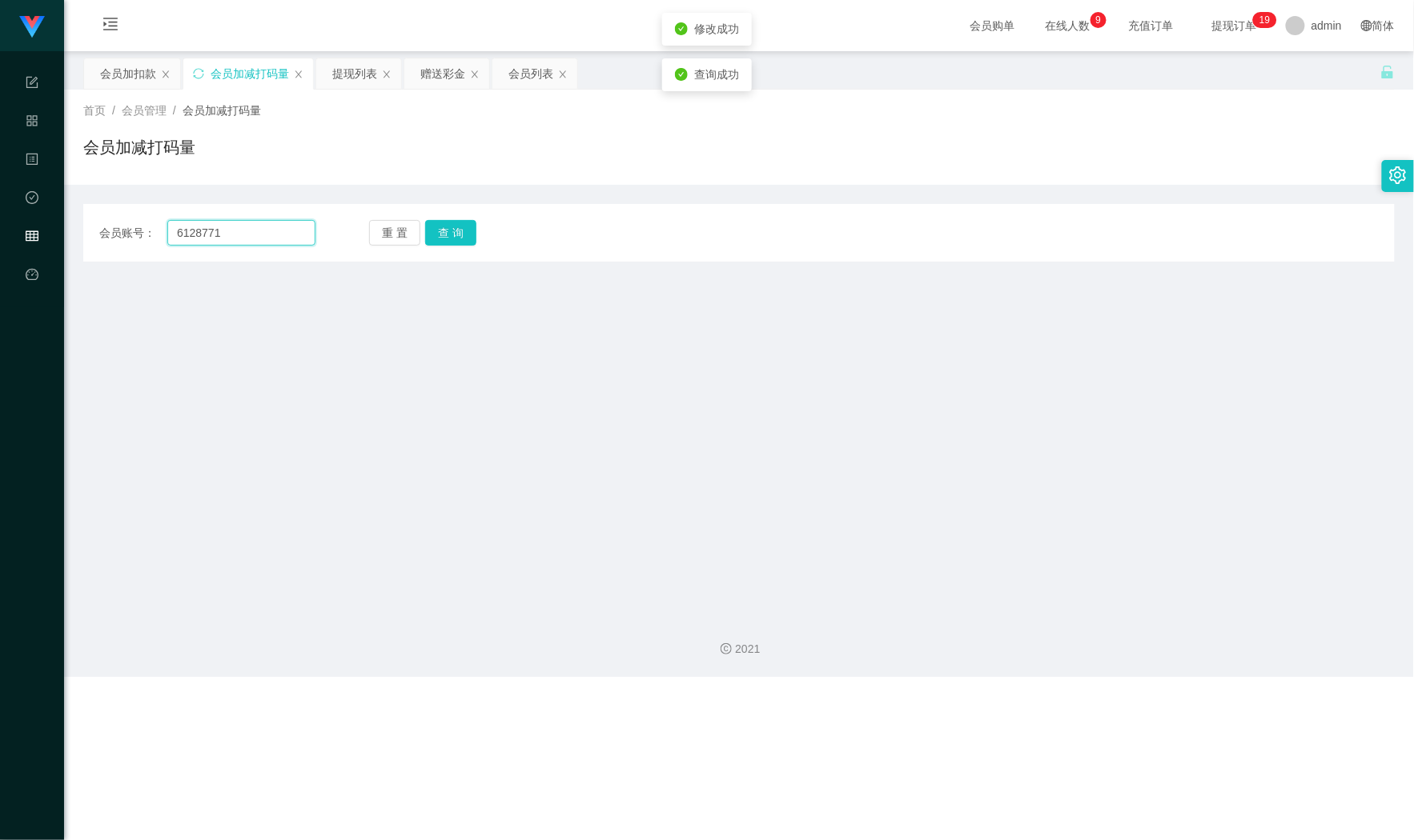
drag, startPoint x: 199, startPoint y: 225, endPoint x: 86, endPoint y: 234, distance: 113.4
click at [62, 234] on section "Shopee Workbench 系统配置 产品管理 内容中心 数据中心 会员管理 平台首页 保存配置 重置配置 整体风格设置 主题色 导航设置 内容区域宽度…" at bounding box center [707, 338] width 1414 height 677
drag, startPoint x: 225, startPoint y: 238, endPoint x: 286, endPoint y: 235, distance: 61.1
click at [93, 235] on div "会员账号： 6128771 重 置 查 询" at bounding box center [738, 233] width 1311 height 26
paste input "jamestan"
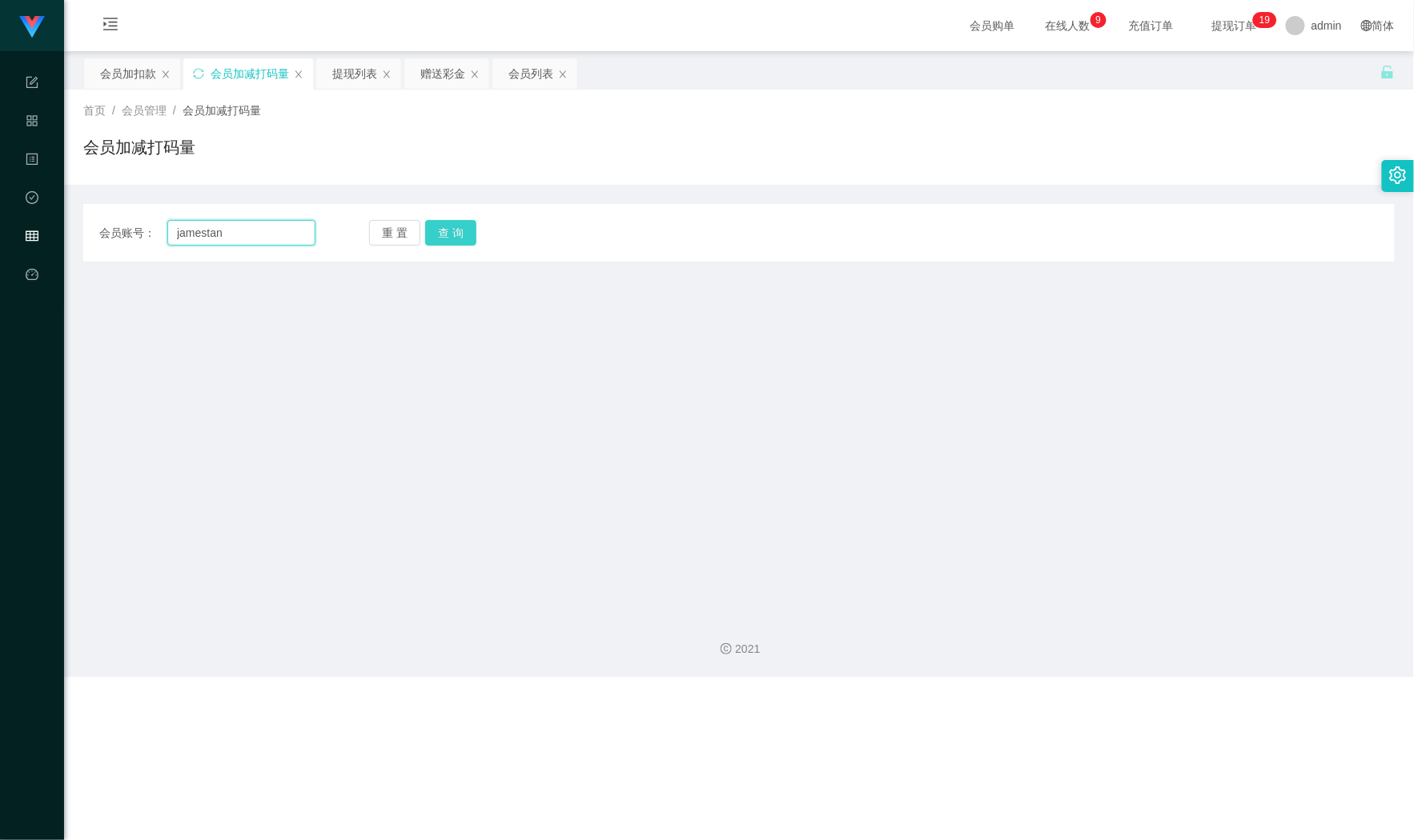
type input "jamestan"
click at [450, 234] on button "查 询" at bounding box center [451, 233] width 52 height 26
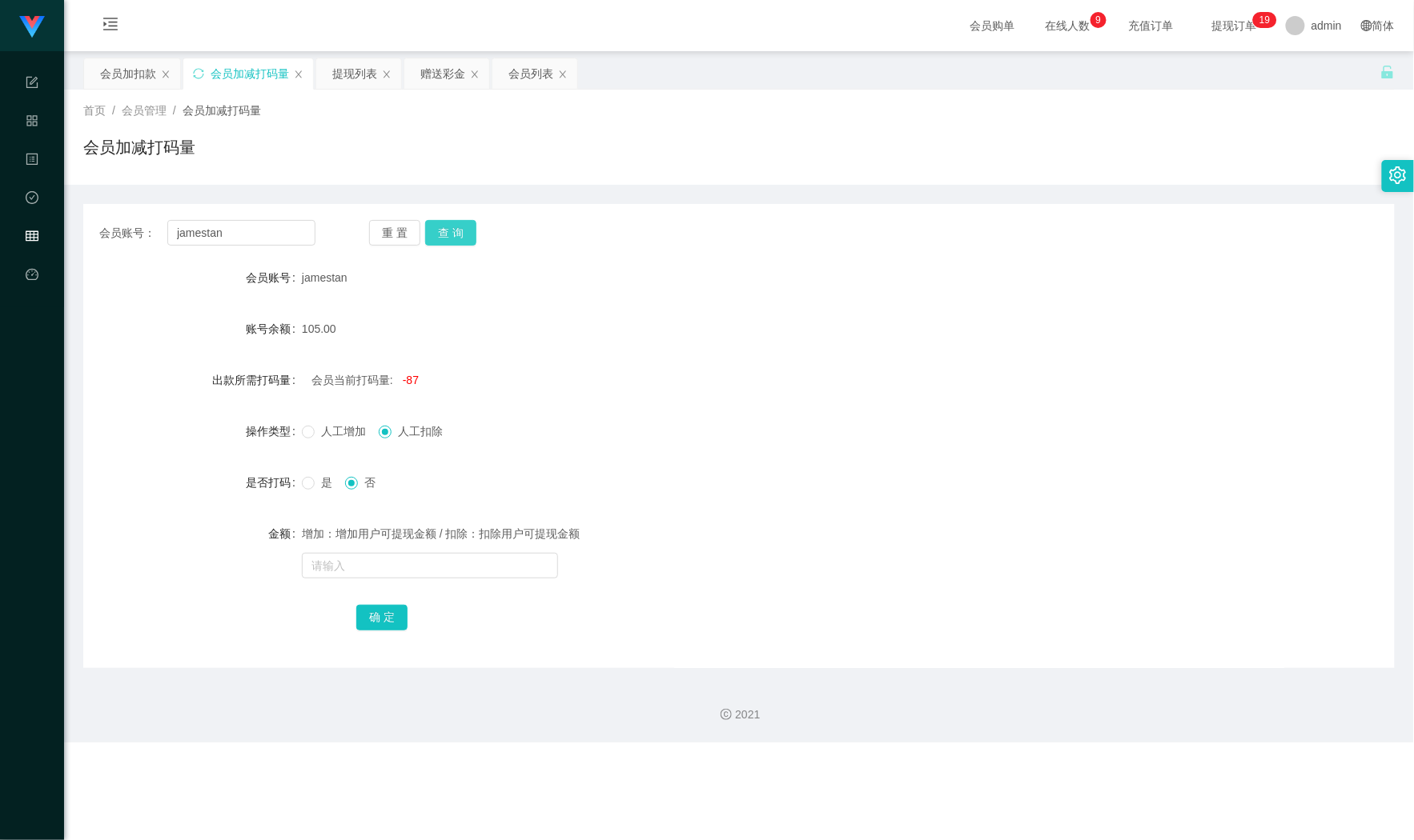
click at [450, 234] on button "查 询" at bounding box center [451, 233] width 52 height 26
click at [322, 492] on label "是" at bounding box center [320, 483] width 37 height 17
click at [357, 558] on input "text" at bounding box center [430, 566] width 256 height 26
type input "252525"
click at [381, 610] on button "确 定" at bounding box center [382, 618] width 52 height 26
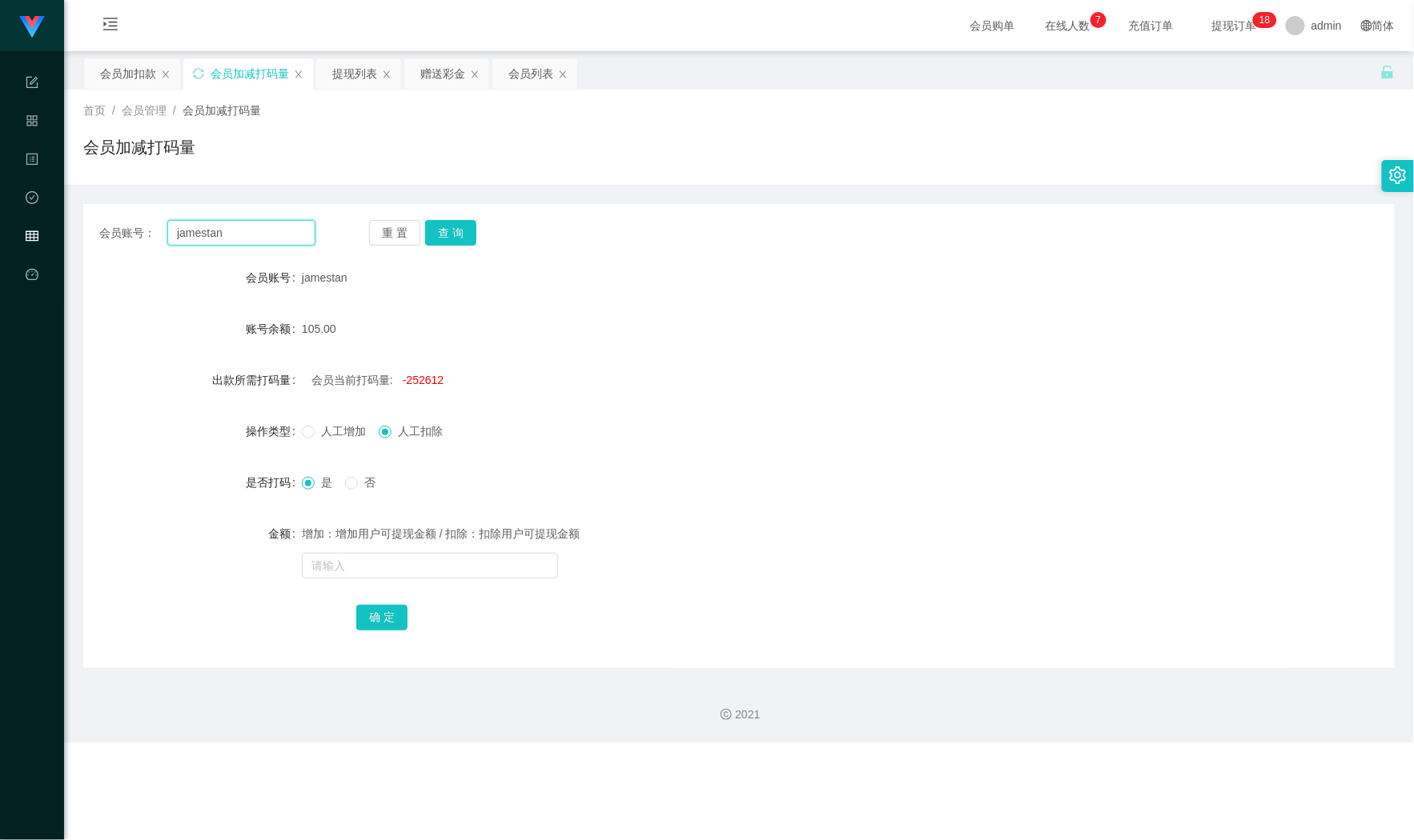
drag, startPoint x: 243, startPoint y: 237, endPoint x: 58, endPoint y: 231, distance: 185.1
click at [58, 231] on section "Shopee Workbench 系统配置 产品管理 内容中心 数据中心 会员管理 平台首页 保存配置 重置配置 整体风格设置 主题色 导航设置 内容区域宽度…" at bounding box center [707, 371] width 1414 height 743
paste input "Wenn1218"
type input "Wenn1218"
drag, startPoint x: 439, startPoint y: 248, endPoint x: 451, endPoint y: 245, distance: 12.4
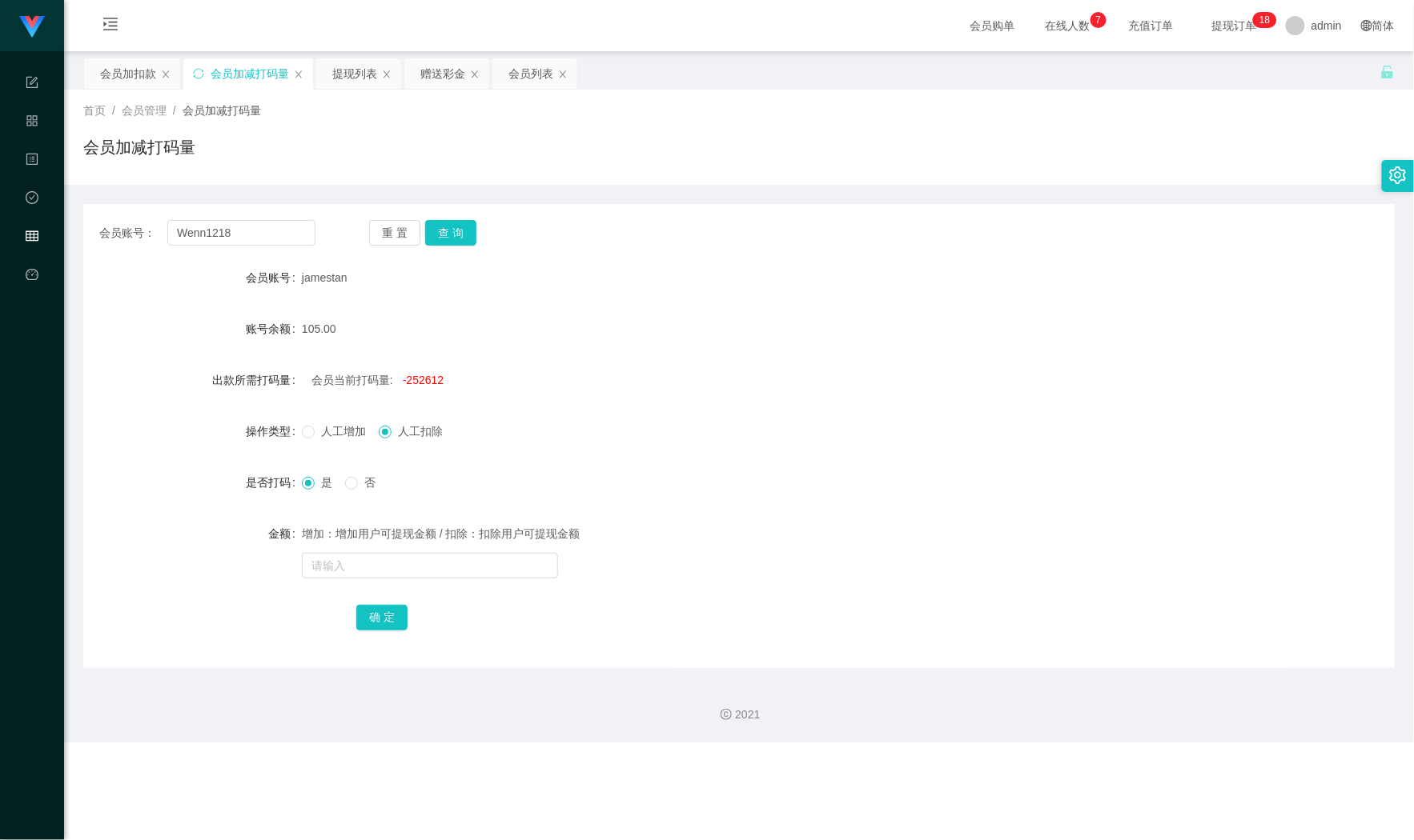
click at [446, 246] on div "会员账号： Wenn1218 重 置 查 询 会员账号 jamestan 账号余额 105.00 出款所需打码量 会员当前打码量: -252612 操作类型 …" at bounding box center [738, 436] width 1311 height 464
click at [451, 245] on button "查 询" at bounding box center [451, 233] width 52 height 26
click at [451, 245] on button "查 询" at bounding box center [460, 233] width 69 height 26
click at [116, 65] on div "会员加扣款" at bounding box center [128, 74] width 56 height 31
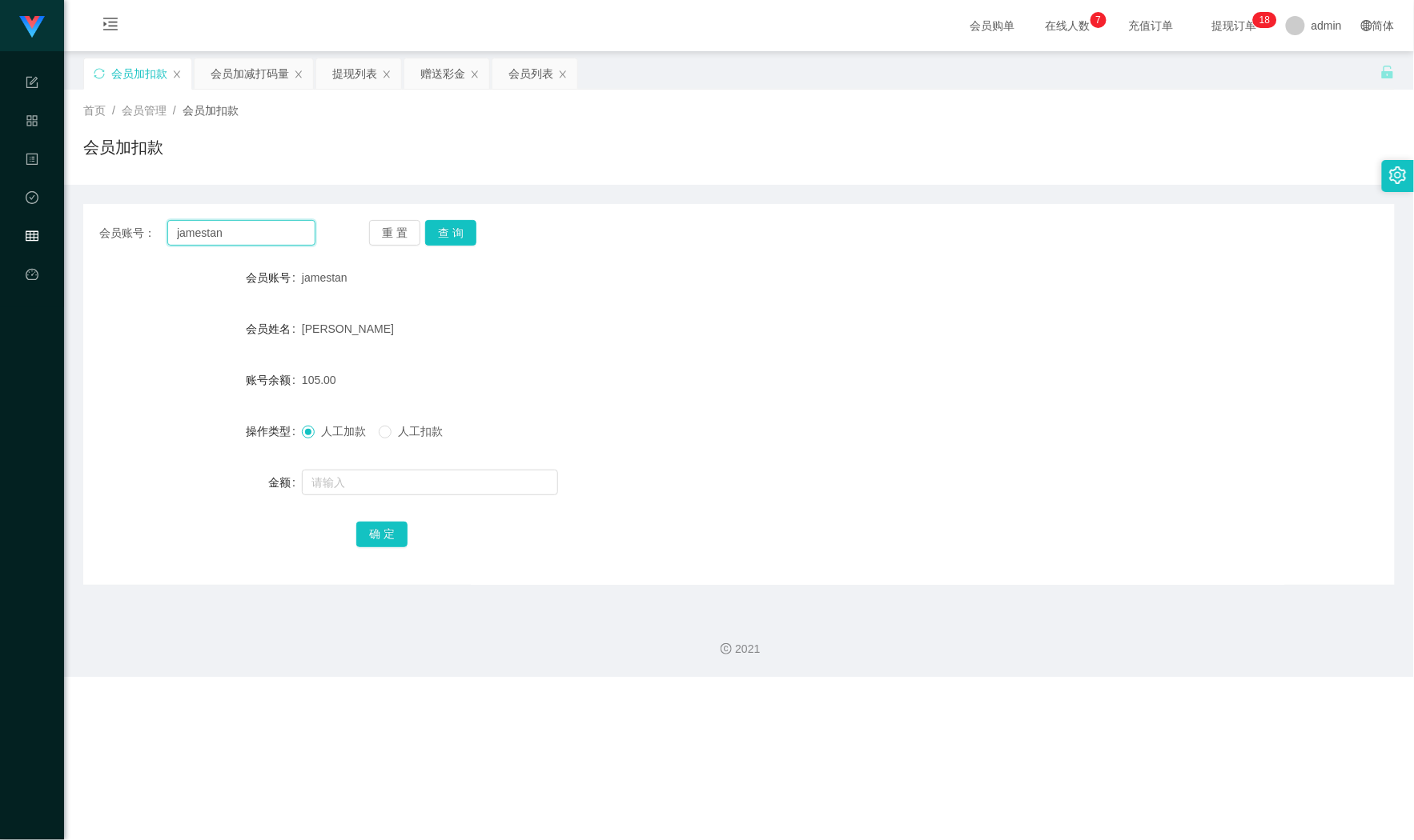
drag, startPoint x: 260, startPoint y: 237, endPoint x: -6, endPoint y: 224, distance: 266.3
click at [0, 224] on html "Shopee Workbench 系统配置 产品管理 内容中心 数据中心 会员管理 平台首页 保存配置 重置配置 整体风格设置 主题色 导航设置 内容区域宽度…" at bounding box center [707, 420] width 1414 height 840
paste input "Wenn1218"
type input "Wenn1218"
click at [436, 232] on button "查 询" at bounding box center [451, 233] width 52 height 26
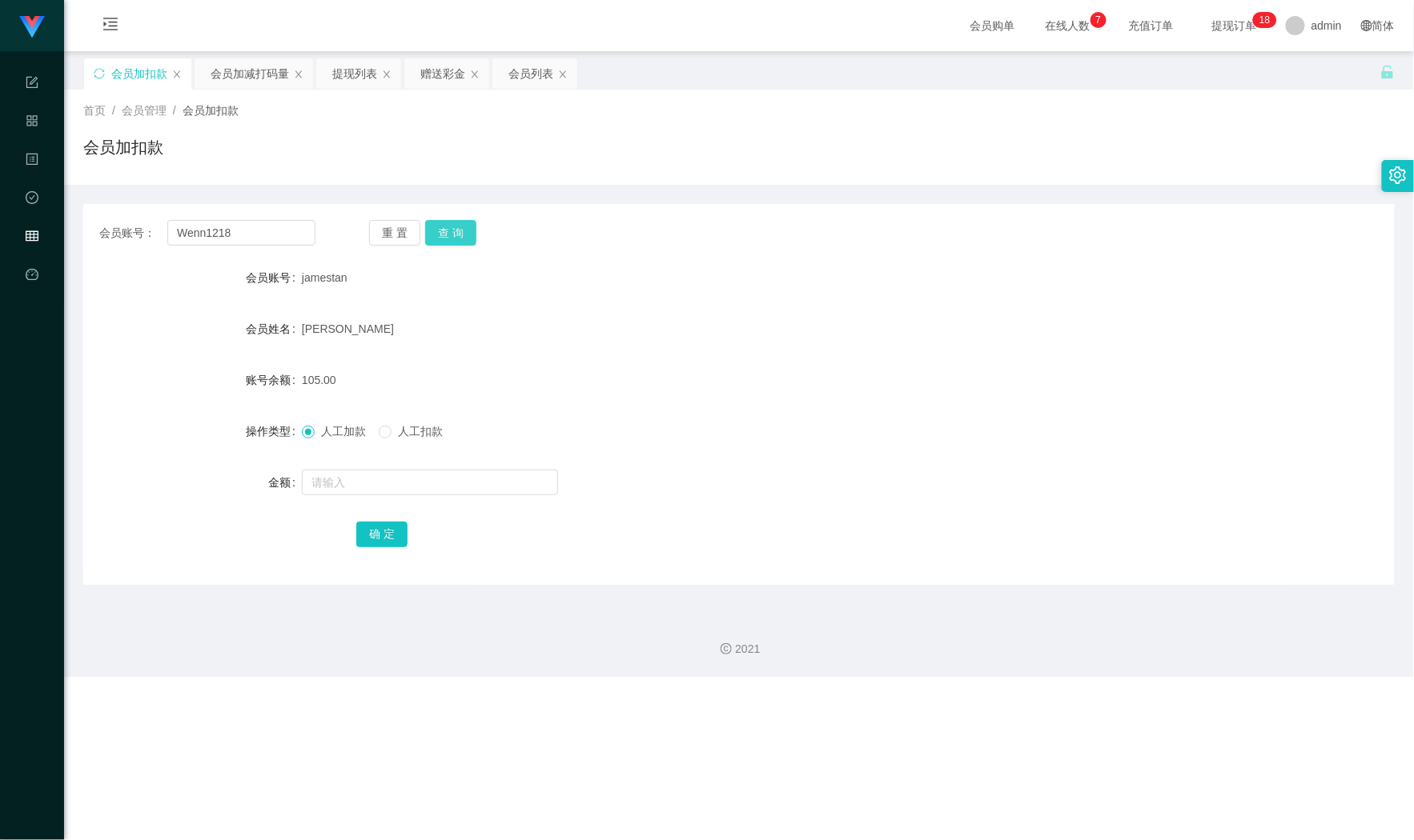
click at [436, 232] on button "查 询" at bounding box center [451, 233] width 52 height 26
click at [388, 490] on input "text" at bounding box center [430, 483] width 256 height 26
type input "110"
drag, startPoint x: 254, startPoint y: 224, endPoint x: 32, endPoint y: 210, distance: 222.4
click at [32, 210] on section "Shopee Workbench 系统配置 产品管理 内容中心 数据中心 会员管理 平台首页 保存配置 重置配置 整体风格设置 主题色 导航设置 内容区域宽度…" at bounding box center [707, 338] width 1414 height 677
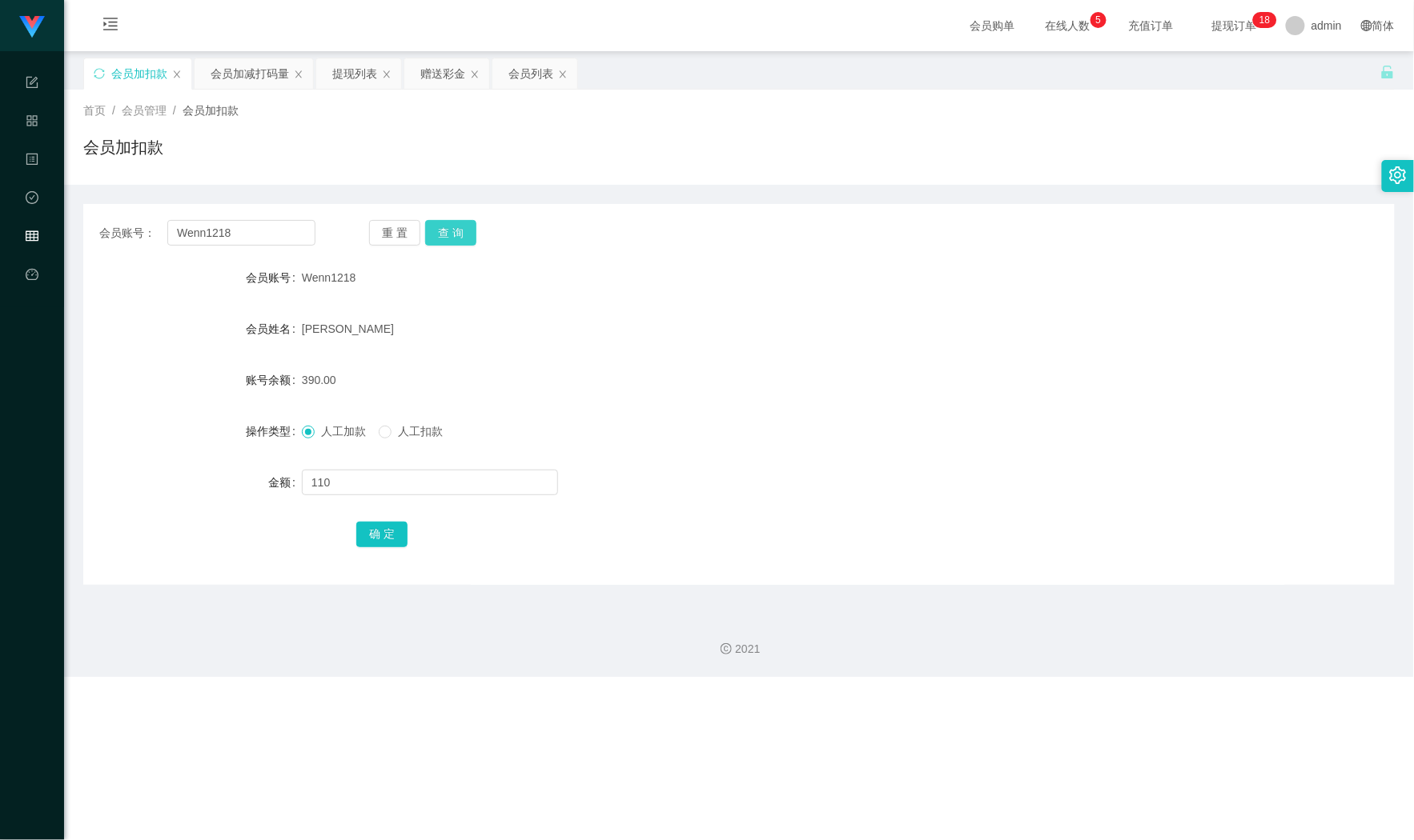
click at [451, 241] on button "查 询" at bounding box center [451, 233] width 52 height 26
click at [453, 240] on button "查 询" at bounding box center [451, 233] width 52 height 26
click at [416, 494] on input "text" at bounding box center [430, 483] width 256 height 26
type input "110"
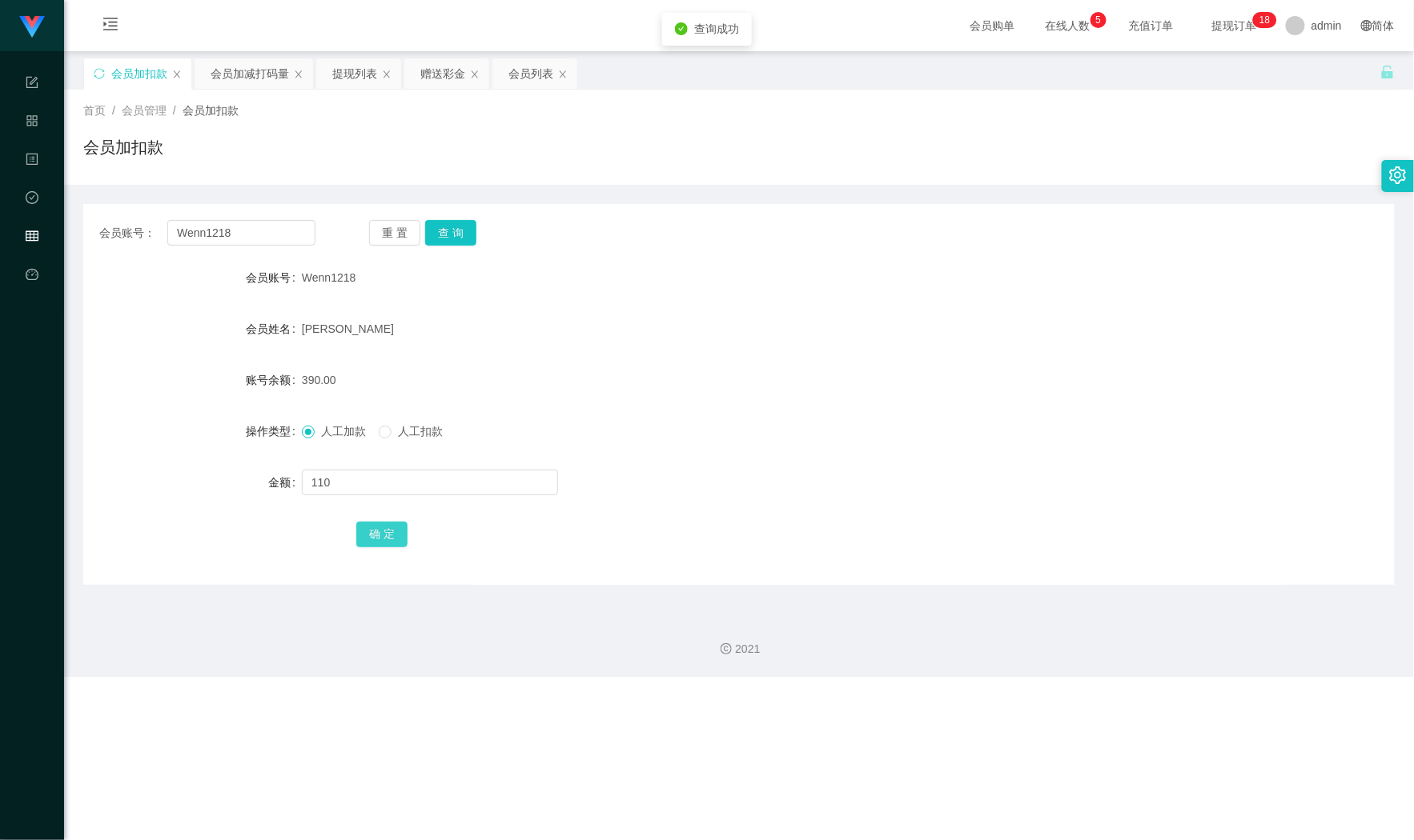
click at [388, 529] on button "确 定" at bounding box center [382, 535] width 52 height 26
click at [240, 76] on div "会员加减打码量" at bounding box center [249, 74] width 78 height 31
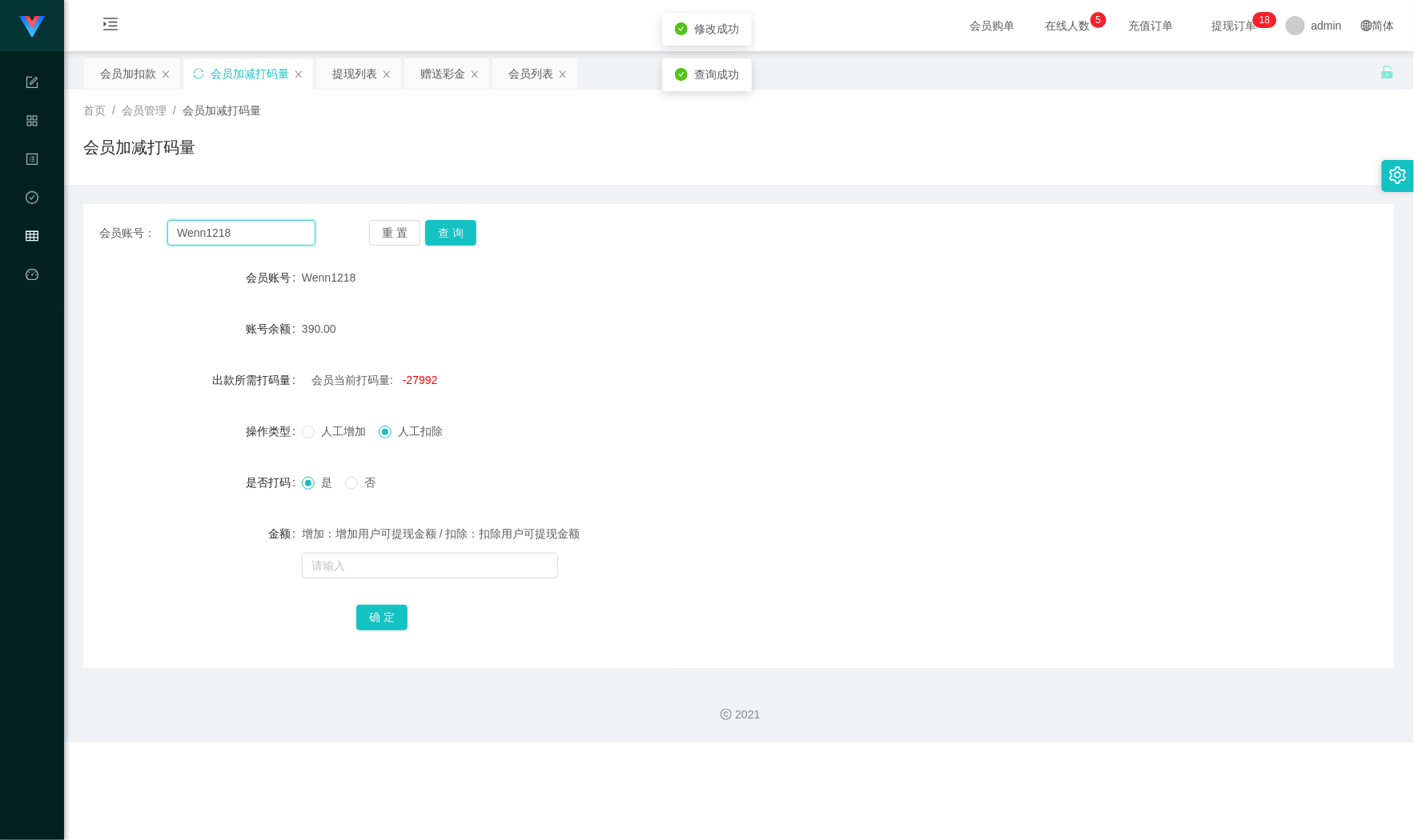
drag, startPoint x: 260, startPoint y: 224, endPoint x: 276, endPoint y: 230, distance: 17.1
click at [0, 234] on html "Shopee Workbench 系统配置 产品管理 内容中心 数据中心 会员管理 平台首页 保存配置 重置配置 整体风格设置 主题色 导航设置 内容区域宽度…" at bounding box center [707, 420] width 1414 height 840
click at [455, 237] on button "查 询" at bounding box center [451, 233] width 52 height 26
click at [452, 574] on input "text" at bounding box center [430, 566] width 256 height 26
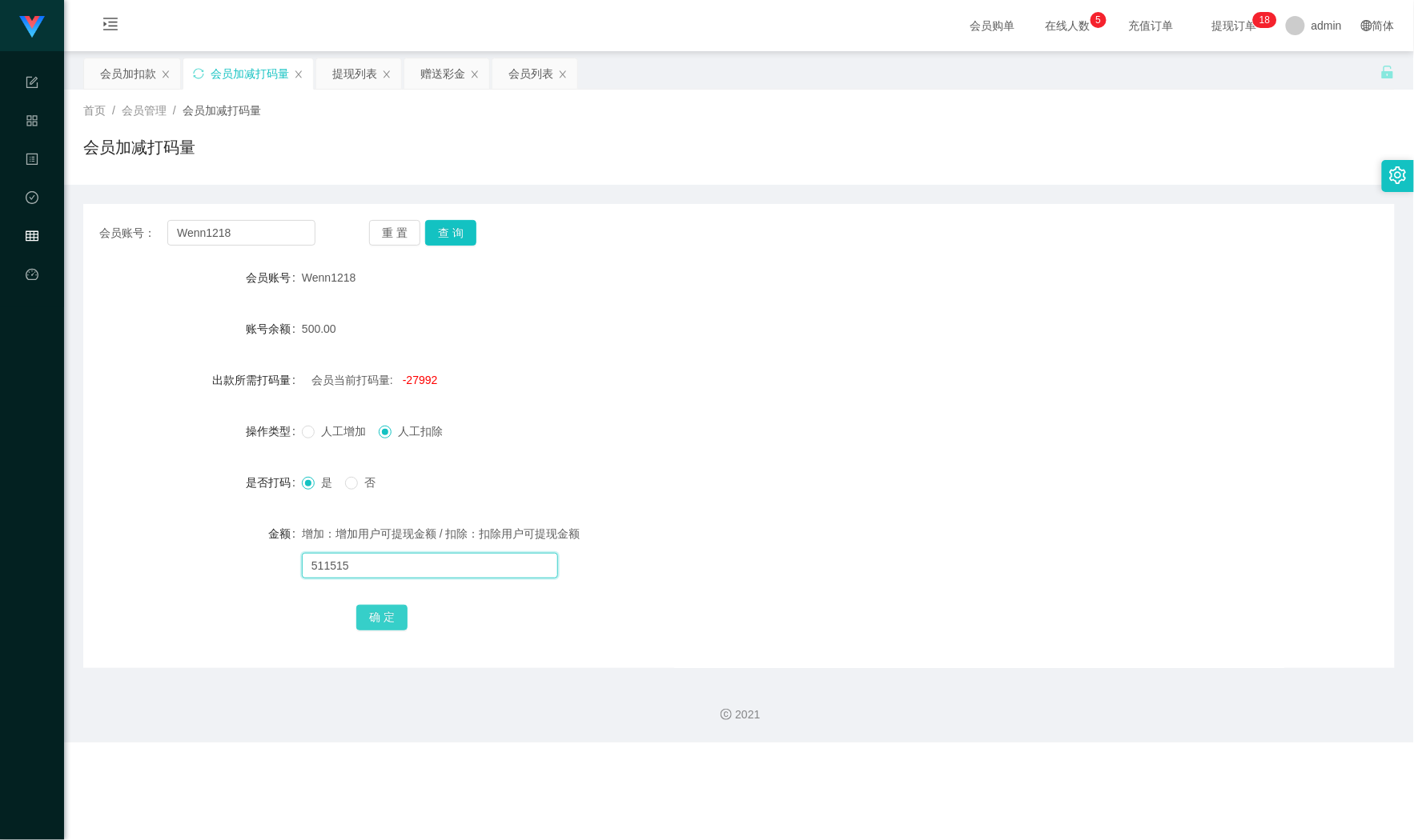
type input "511515"
click at [363, 618] on button "确 定" at bounding box center [382, 618] width 52 height 26
click at [903, 313] on div "500.00" at bounding box center [684, 329] width 765 height 32
drag, startPoint x: 212, startPoint y: 227, endPoint x: 223, endPoint y: 224, distance: 11.4
click at [81, 212] on main "关闭左侧 关闭右侧 关闭其它 刷新页面 会员加扣款 会员加减打码量 提现列表 赠送彩金 会员列表 首页 / 会员管理 / 会员加减打码量 / 会员加减打码量 …" at bounding box center [739, 360] width 1350 height 617
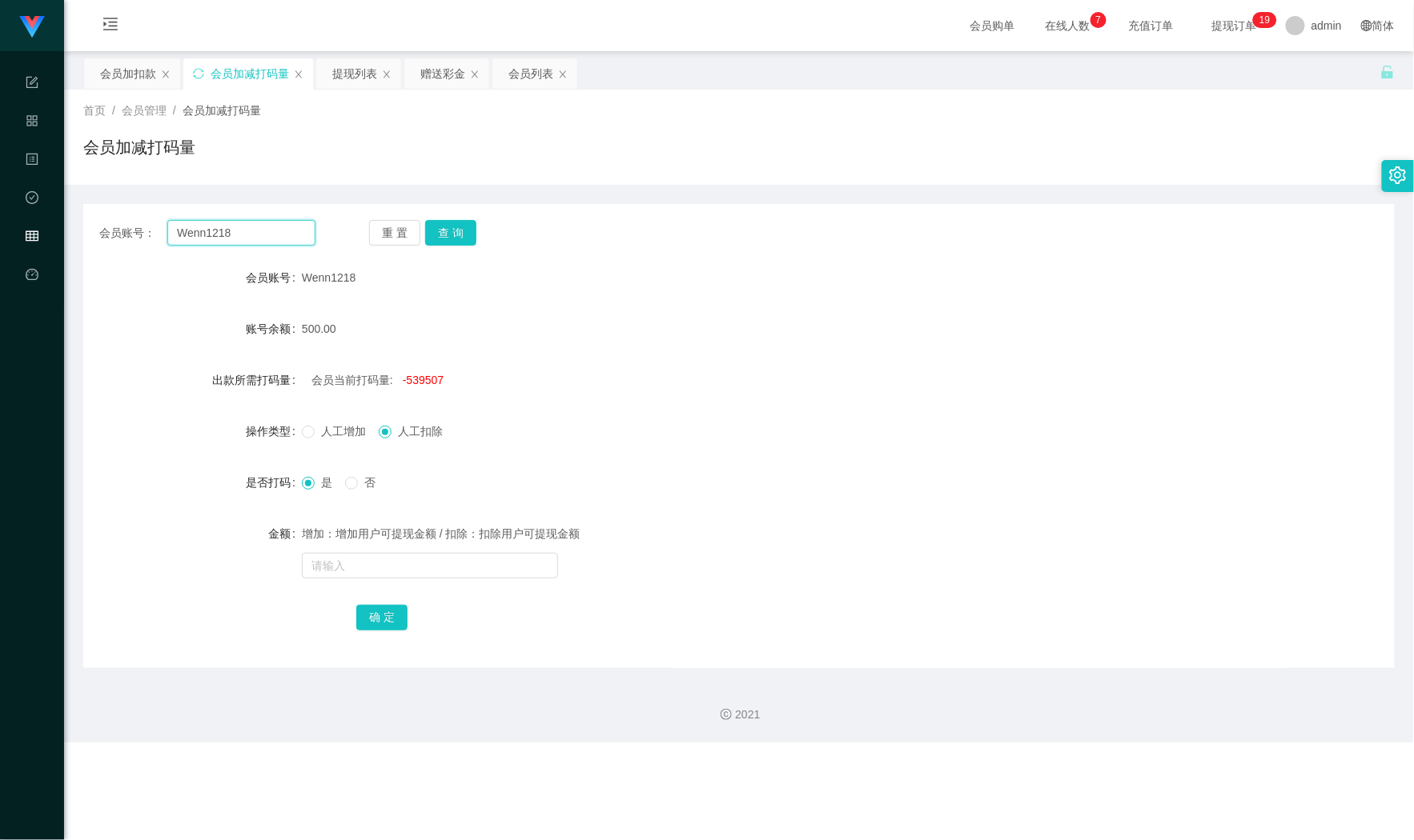
paste input "also9586"
type input "also9586"
click at [109, 80] on div "会员加扣款" at bounding box center [128, 74] width 56 height 31
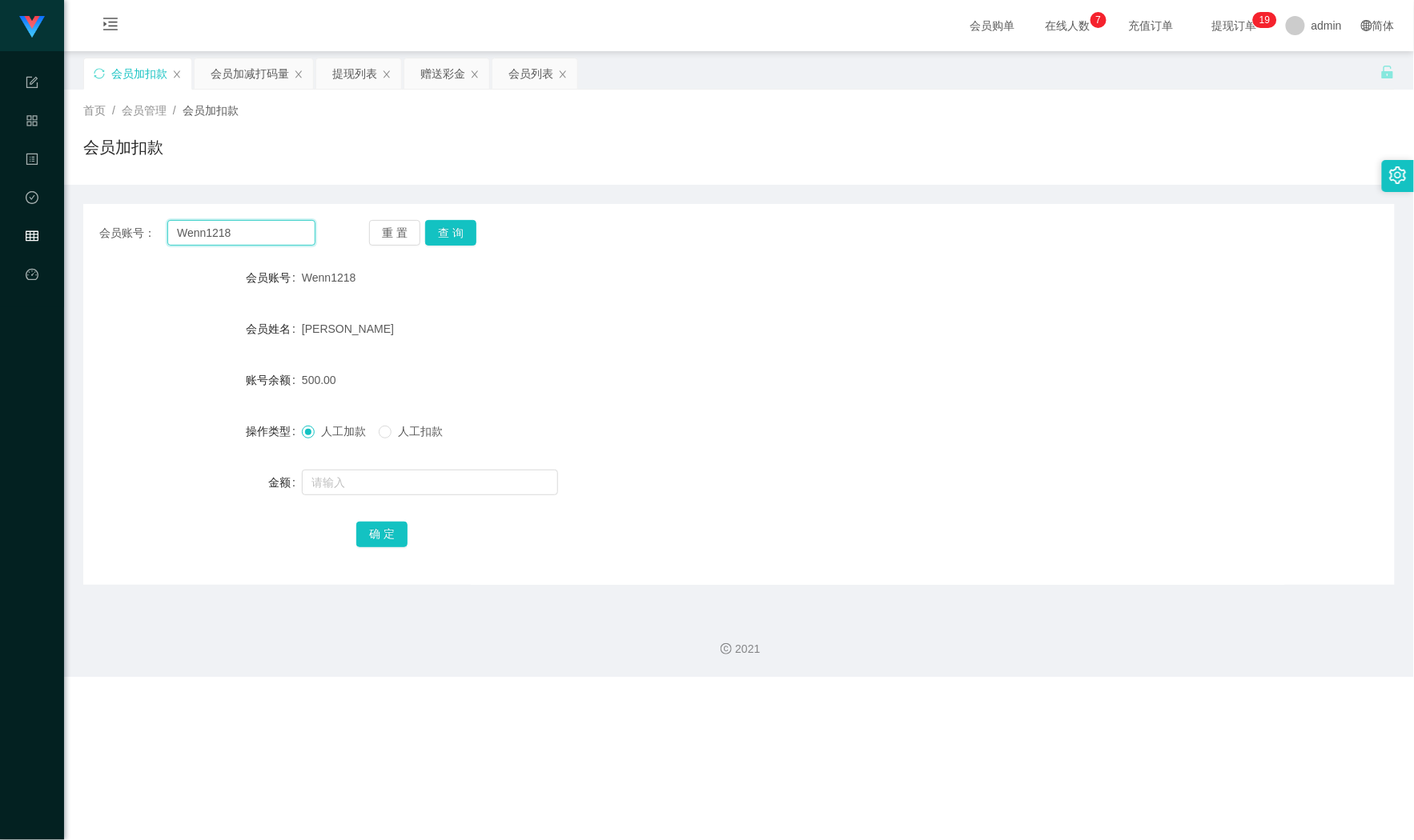
drag, startPoint x: 244, startPoint y: 229, endPoint x: 350, endPoint y: 277, distance: 116.4
click at [0, 249] on section "Shopee Workbench 系统配置 产品管理 内容中心 数据中心 会员管理 平台首页 保存配置 重置配置 整体风格设置 主题色 导航设置 内容区域宽度…" at bounding box center [707, 338] width 1414 height 677
paste input "also9586"
type input "also9586"
drag, startPoint x: 440, startPoint y: 235, endPoint x: 445, endPoint y: 347, distance: 112.1
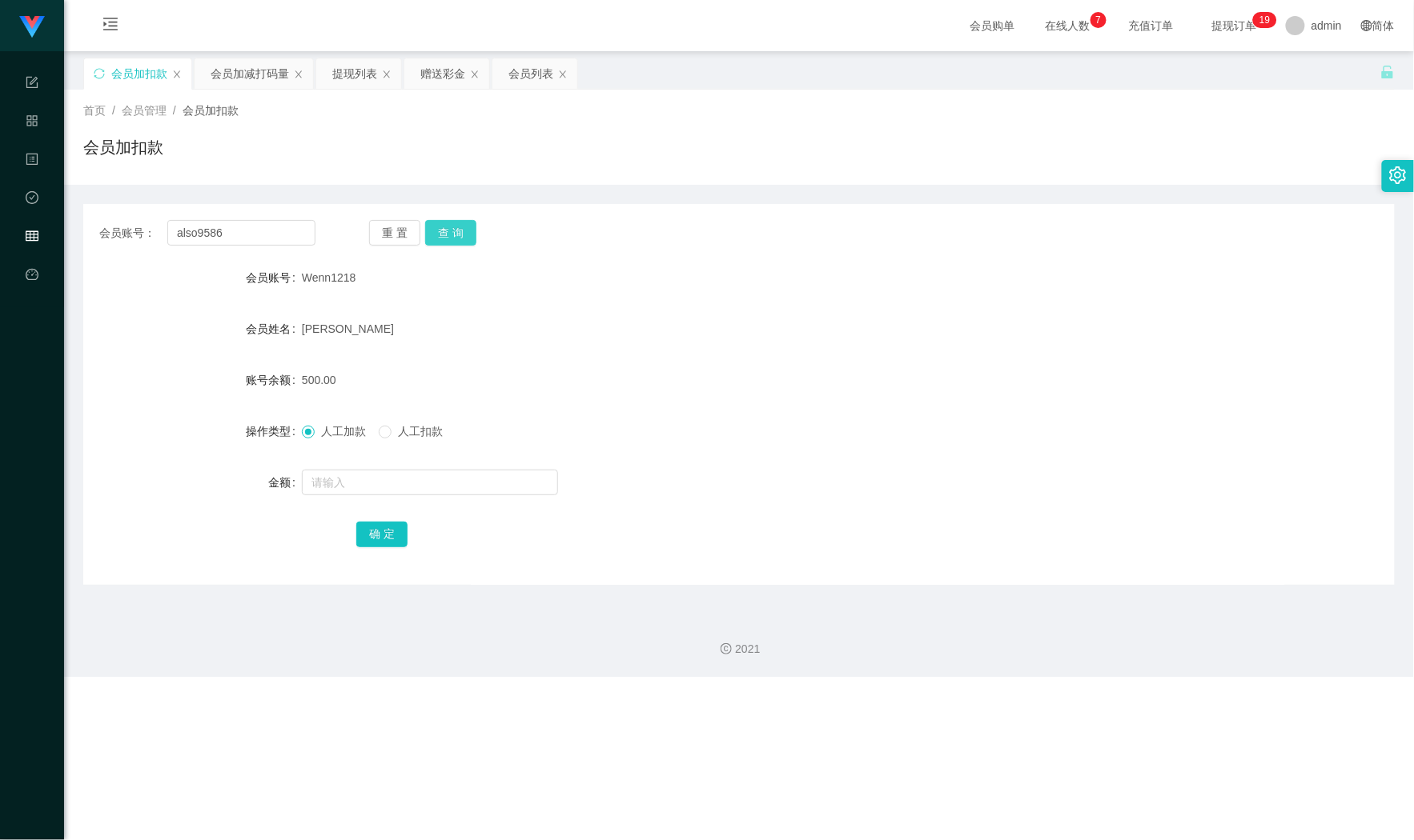
click at [440, 235] on button "查 询" at bounding box center [451, 233] width 52 height 26
click at [369, 480] on input "text" at bounding box center [430, 483] width 256 height 26
type input "6000"
click at [391, 539] on button "确 定" at bounding box center [382, 535] width 52 height 26
click at [459, 231] on button "查 询" at bounding box center [451, 233] width 52 height 26
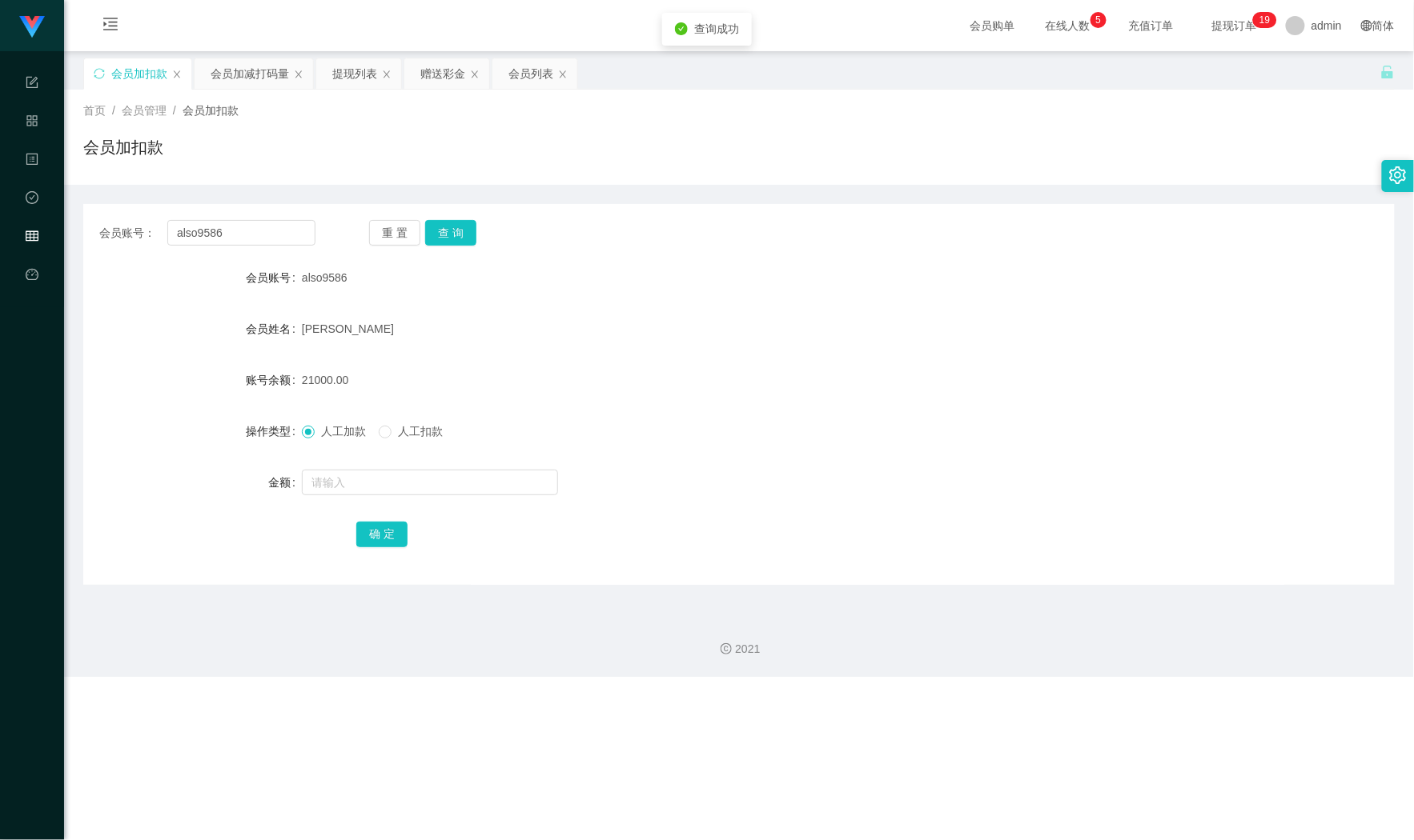
click at [691, 305] on form "会员账号 also9586 会员姓名 [PERSON_NAME] 账号余额 21000.00 操作类型 人工加款 人工扣款 金额 确 定" at bounding box center [738, 406] width 1311 height 288
click at [66, 245] on main "关闭左侧 关闭右侧 关闭其它 刷新页面 会员加扣款 会员加减打码量 提现列表 赠送彩金 会员列表 首页 / 会员管理 / 会员加扣款 / 会员加扣款 会员账号…" at bounding box center [739, 327] width 1350 height 551
paste input "[PERSON_NAME]"
type input "[PERSON_NAME]"
click at [461, 224] on button "查 询" at bounding box center [451, 233] width 52 height 26
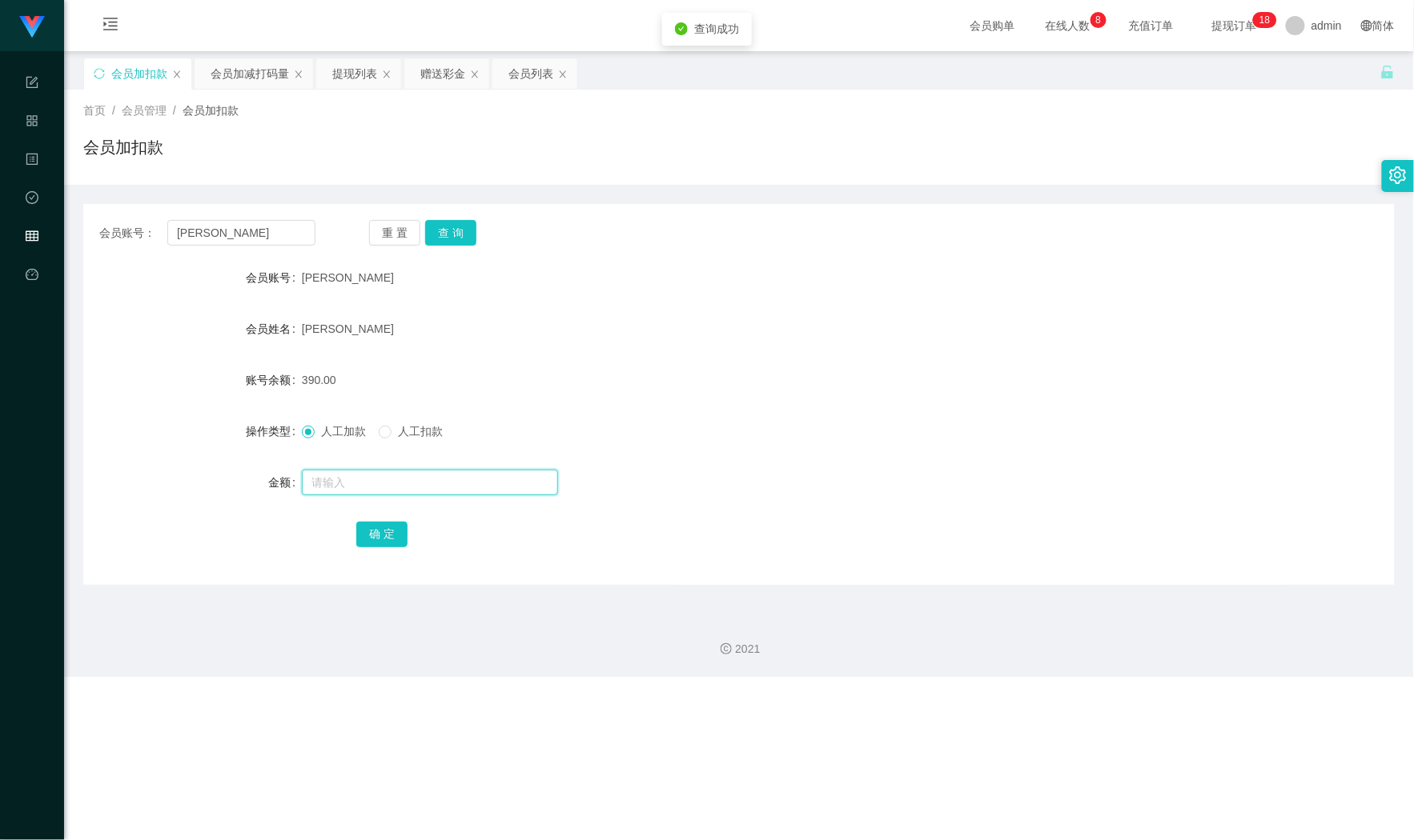
click at [361, 488] on input "text" at bounding box center [430, 483] width 256 height 26
type input "110"
drag, startPoint x: 375, startPoint y: 539, endPoint x: 427, endPoint y: 523, distance: 54.4
click at [375, 539] on button "确 定" at bounding box center [382, 535] width 52 height 26
click at [227, 75] on div "会员加减打码量" at bounding box center [249, 74] width 78 height 31
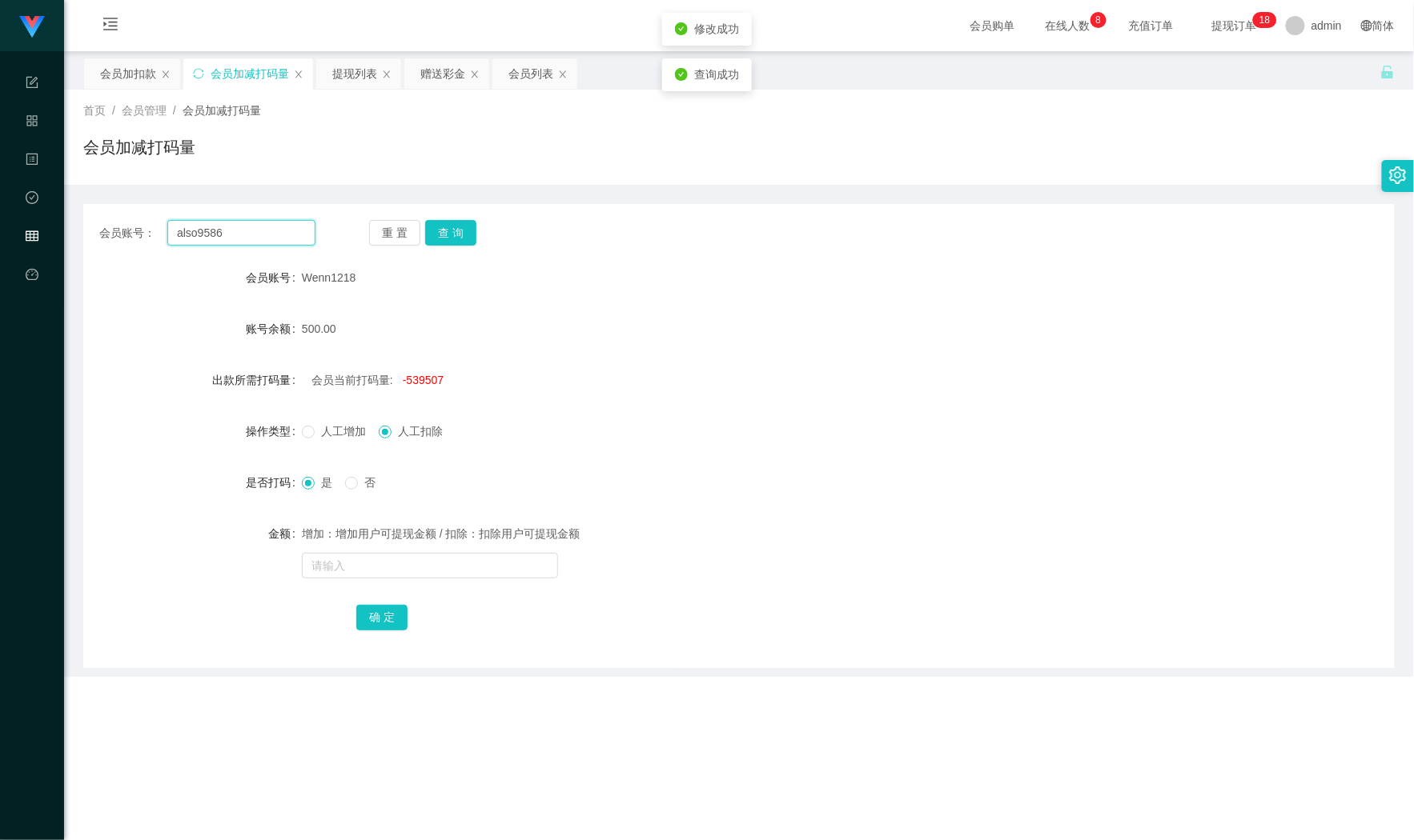
drag, startPoint x: 237, startPoint y: 237, endPoint x: 53, endPoint y: 241, distance: 184.0
click at [53, 241] on section "Shopee Workbench 系统配置 产品管理 内容中心 数据中心 会员管理 平台首页 保存配置 重置配置 整体风格设置 主题色 导航设置 内容区域宽度…" at bounding box center [707, 338] width 1414 height 677
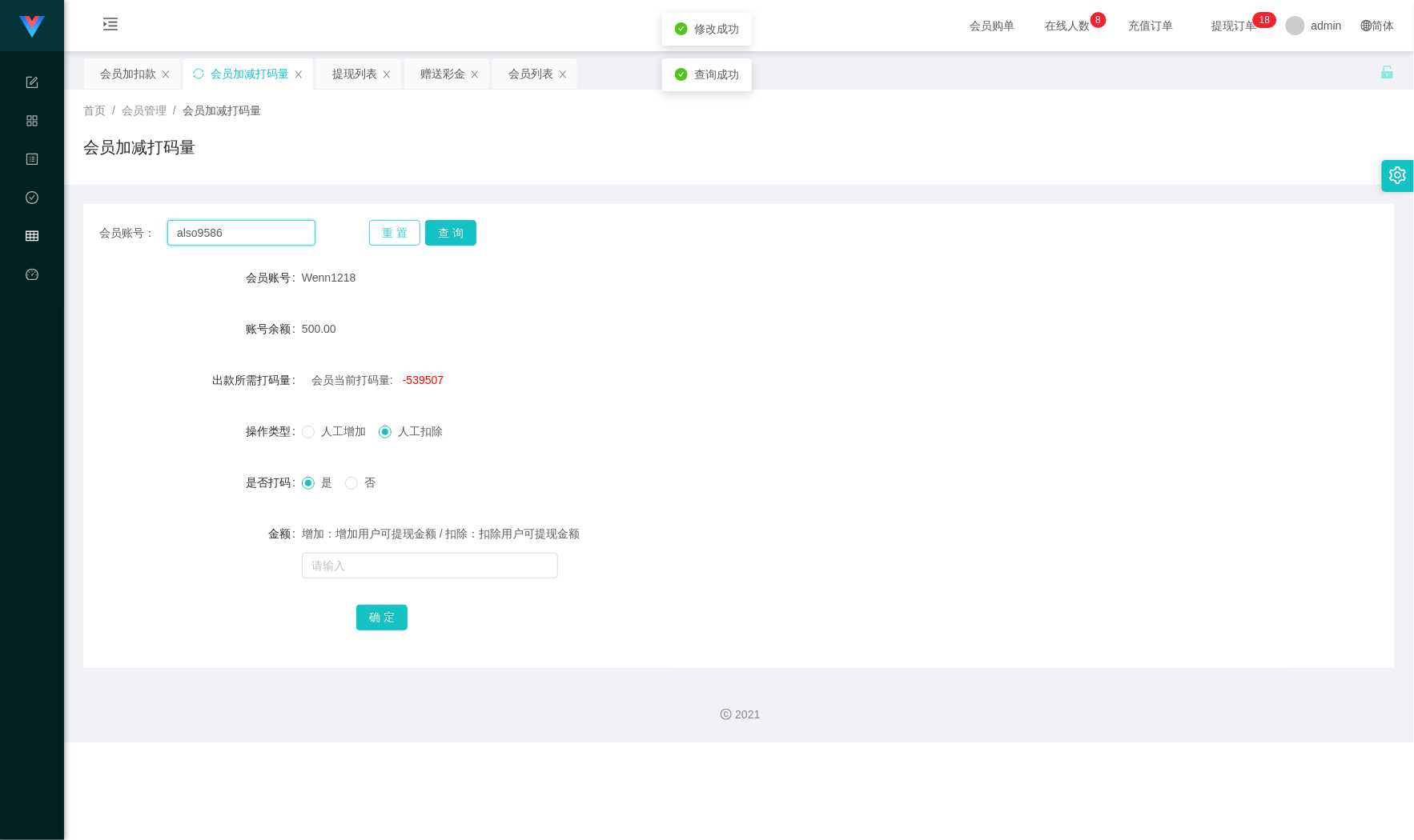
paste input "[PERSON_NAME]"
type input "[PERSON_NAME]"
click at [456, 224] on button "查 询" at bounding box center [451, 233] width 52 height 26
click at [369, 557] on input "text" at bounding box center [430, 566] width 256 height 26
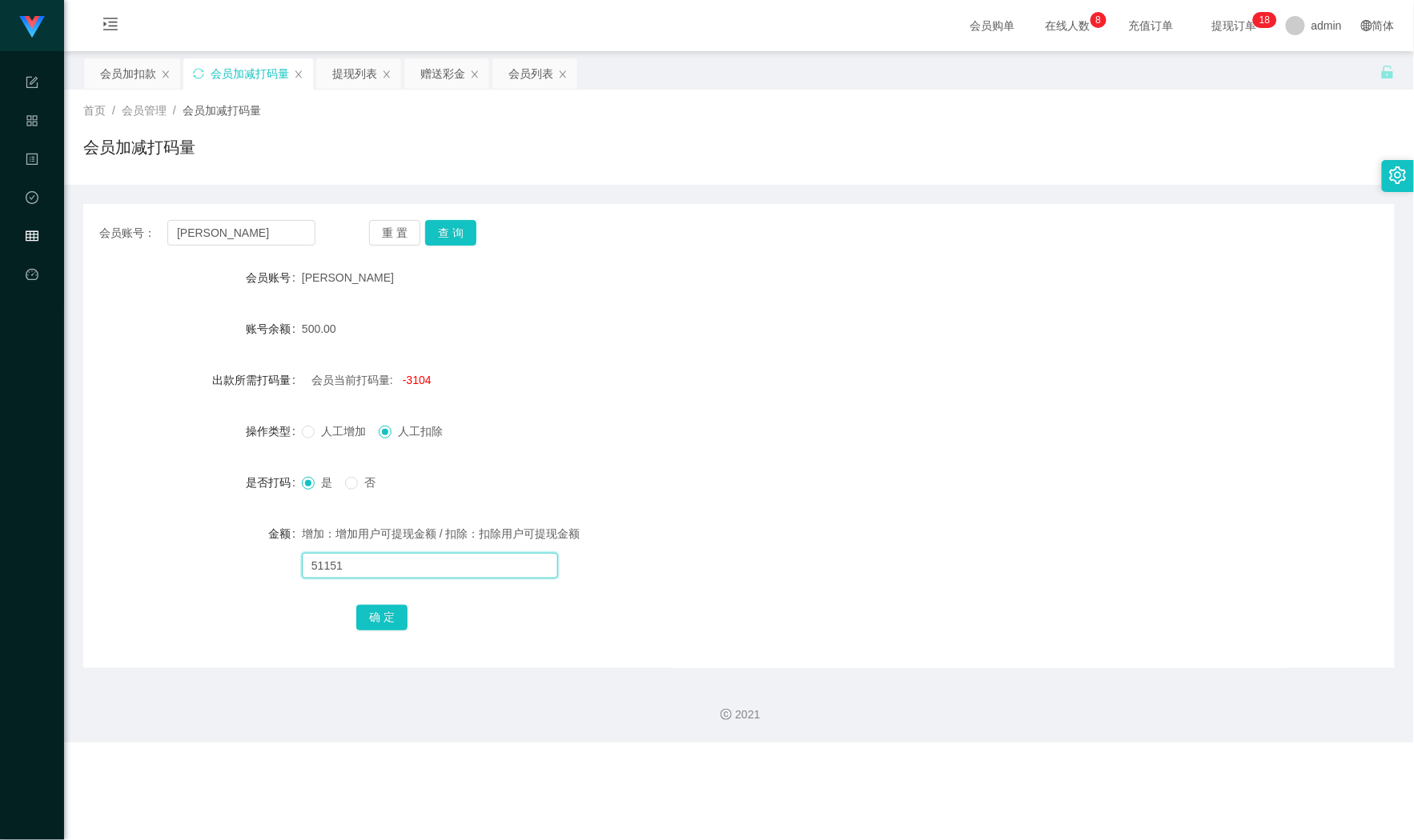
type input "51151"
click at [377, 603] on div "确 定" at bounding box center [739, 617] width 765 height 32
click at [374, 606] on button "确 定" at bounding box center [382, 618] width 52 height 26
drag, startPoint x: 259, startPoint y: 233, endPoint x: 97, endPoint y: 212, distance: 163.4
click at [97, 212] on div "会员账号： [PERSON_NAME] 重 置 查 询 会员账号 leonardo 账号余额 500.00 出款所需打码量 会员当前打码量: -54255 操…" at bounding box center [738, 436] width 1311 height 464
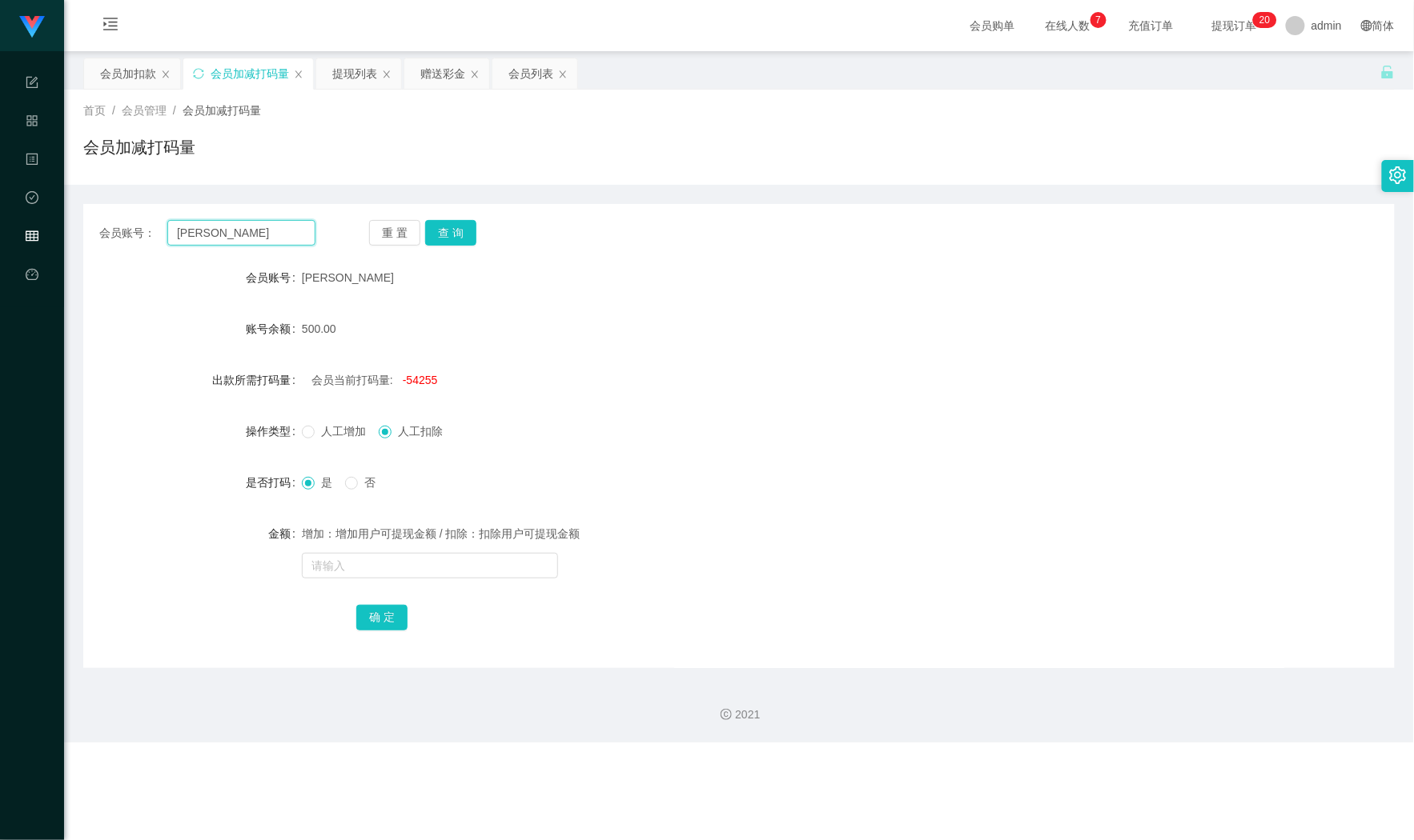
paste input "how10201995"
type input "how10201995"
drag, startPoint x: 443, startPoint y: 230, endPoint x: 413, endPoint y: 228, distance: 30.1
click at [443, 230] on button "查 询" at bounding box center [451, 233] width 52 height 26
click at [135, 80] on div "会员加扣款" at bounding box center [128, 74] width 56 height 31
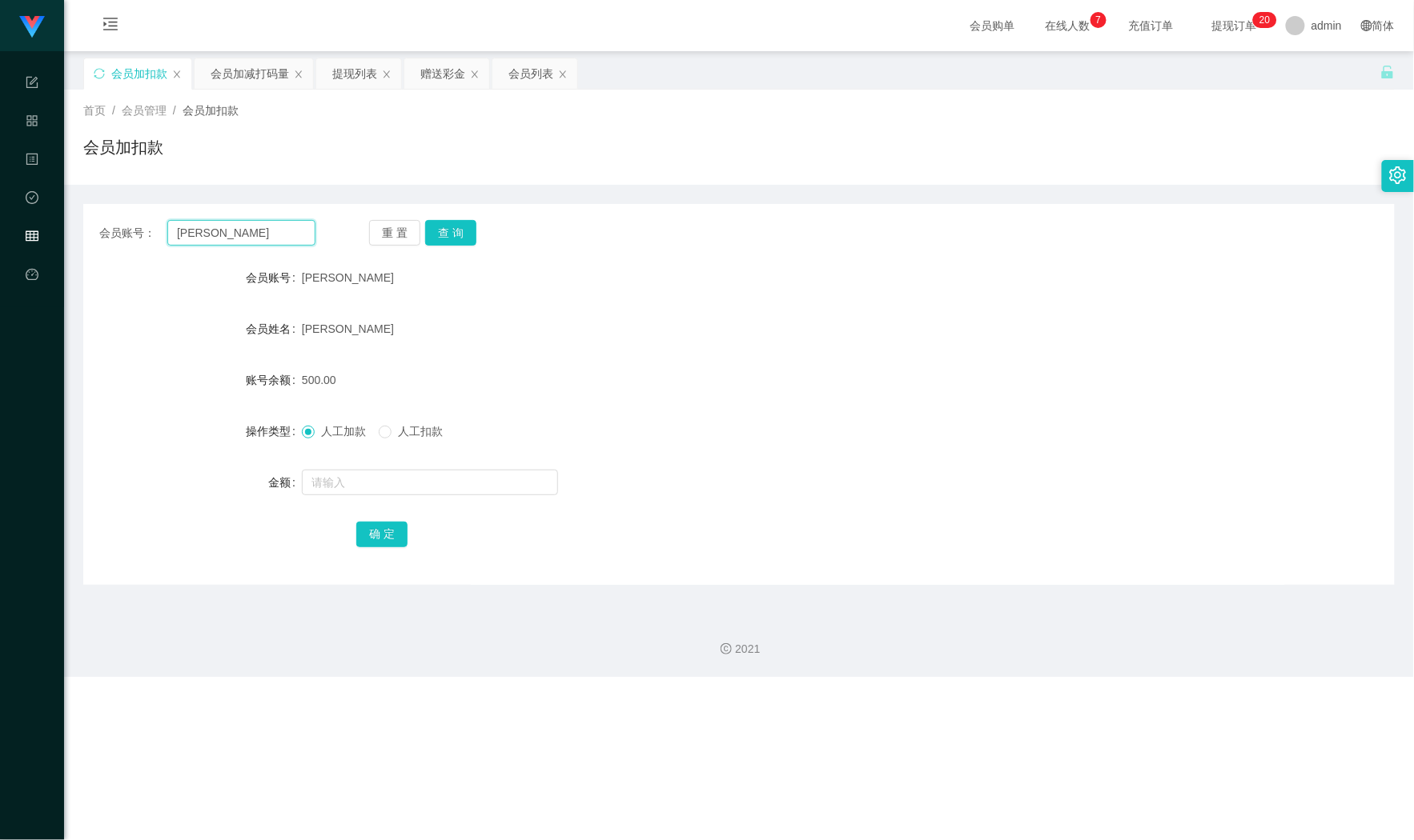
drag, startPoint x: 240, startPoint y: 228, endPoint x: 84, endPoint y: 216, distance: 156.5
click at [23, 222] on section "Shopee Workbench 系统配置 产品管理 内容中心 数据中心 会员管理 平台首页 保存配置 重置配置 整体风格设置 主题色 导航设置 内容区域宽度…" at bounding box center [707, 338] width 1414 height 677
paste input "how10201995"
type input "how10201995"
click at [429, 220] on button "查 询" at bounding box center [451, 233] width 52 height 26
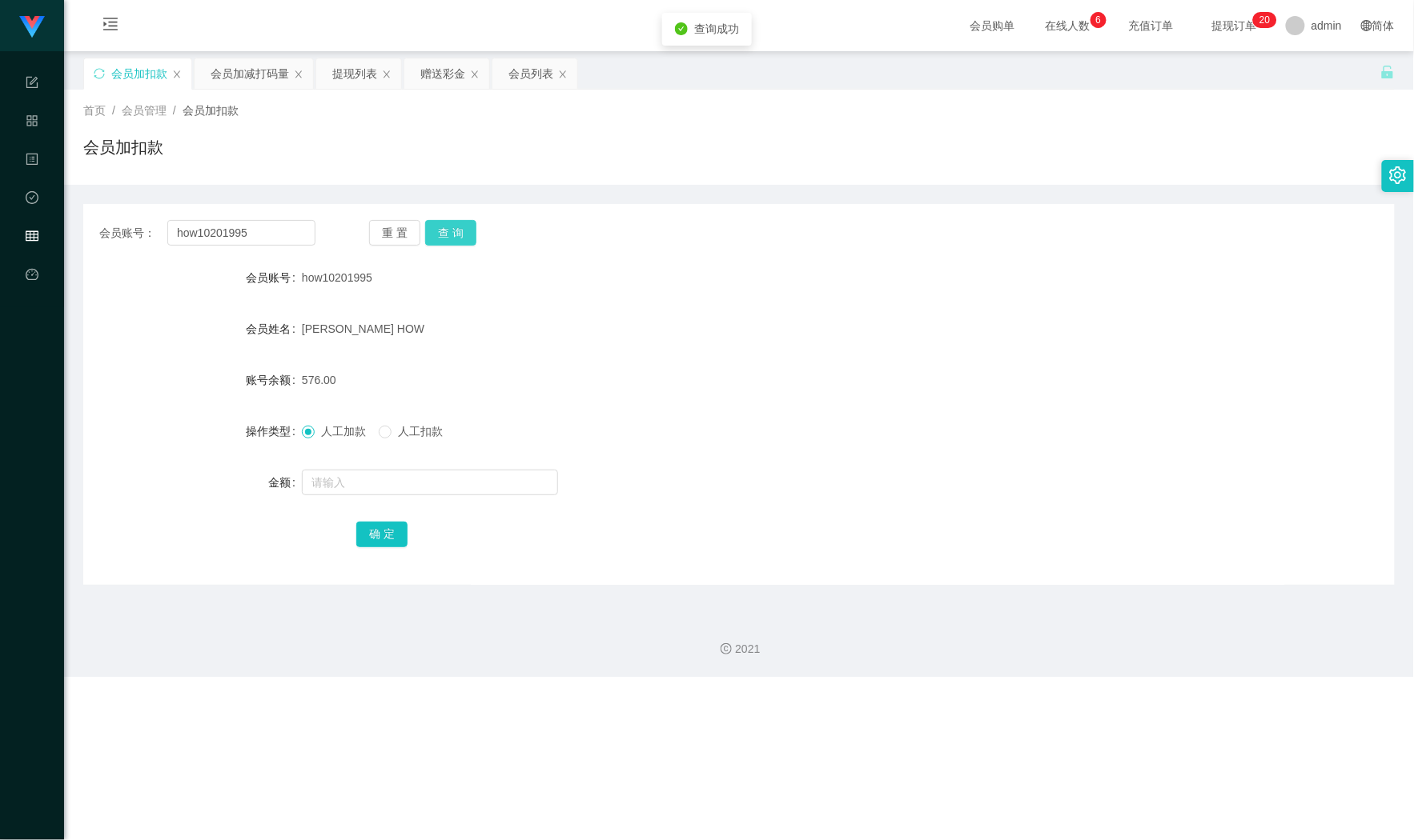
click at [429, 220] on button "查 询" at bounding box center [451, 233] width 52 height 26
click at [366, 476] on input "text" at bounding box center [430, 483] width 256 height 26
type input "1430"
click at [377, 523] on button "确 定" at bounding box center [382, 535] width 52 height 26
click at [389, 472] on input "text" at bounding box center [430, 483] width 256 height 26
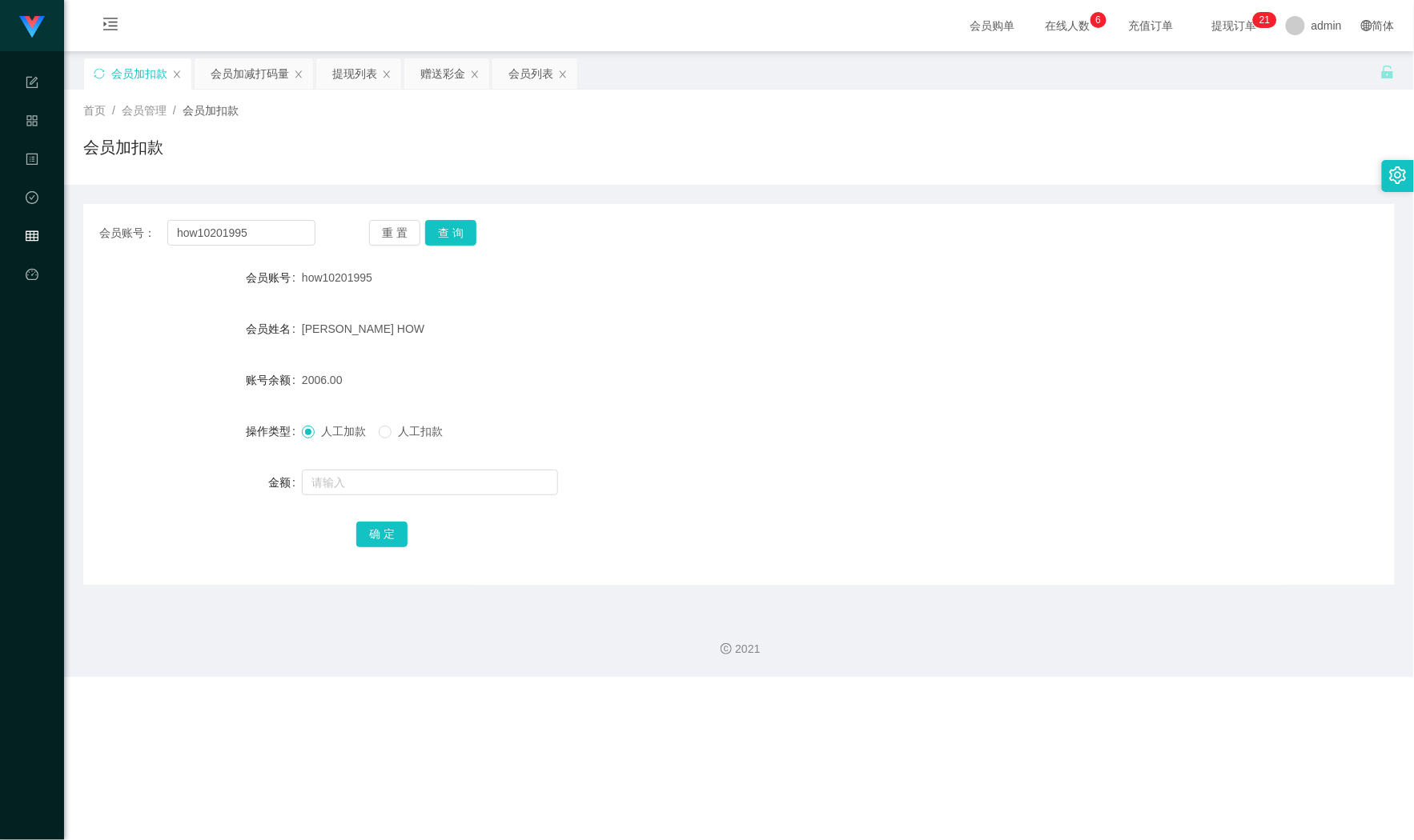
click at [357, 89] on div "首页 / 会员管理 / 会员加扣款 / 会员加扣款" at bounding box center [739, 137] width 1350 height 95
click at [356, 75] on div "提现列表" at bounding box center [355, 74] width 45 height 31
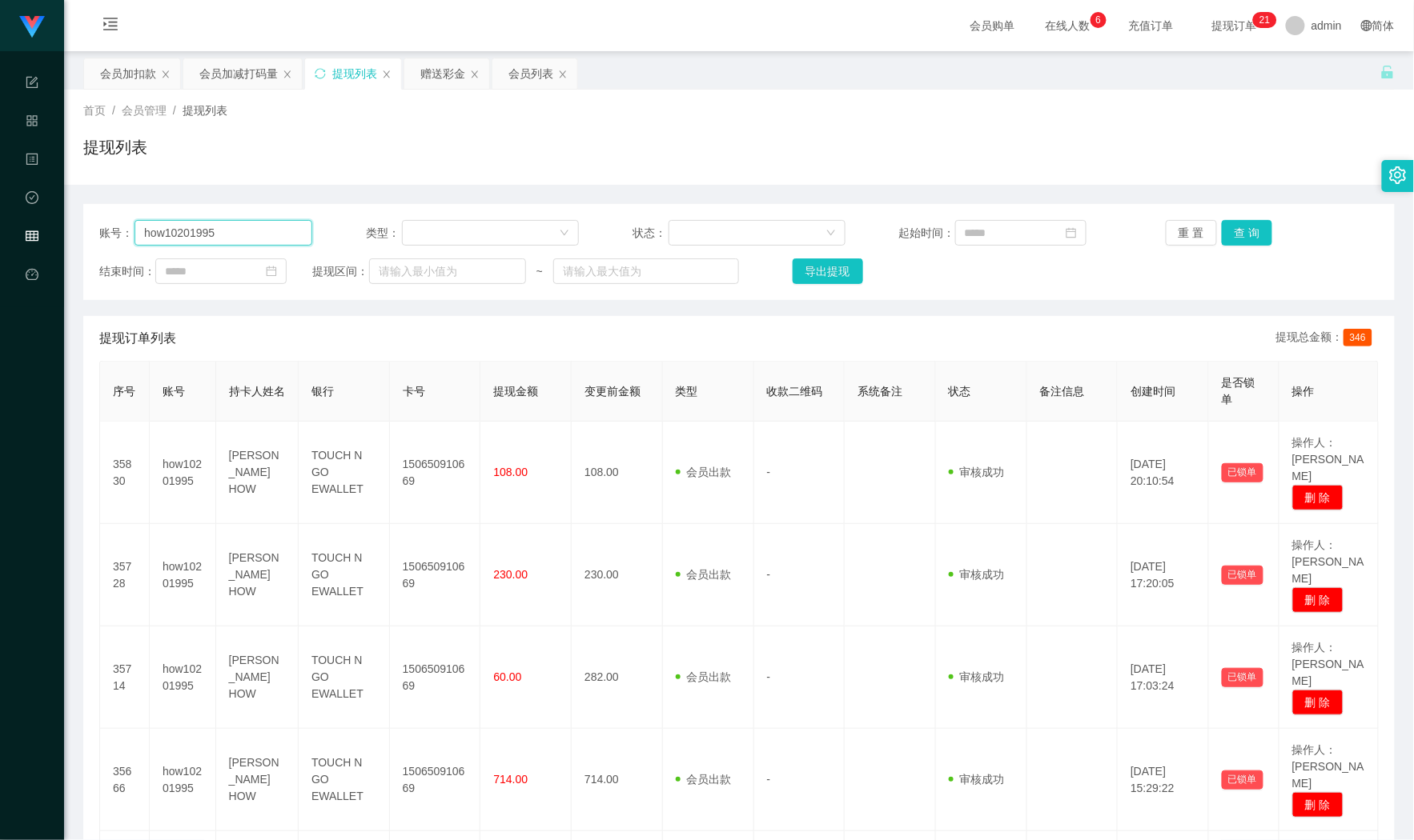
drag, startPoint x: 204, startPoint y: 234, endPoint x: 146, endPoint y: 235, distance: 58.0
click at [75, 237] on main "关闭左侧 关闭右侧 关闭其它 刷新页面 会员加扣款 会员加减打码量 提现列表 赠送彩金 会员列表 首页 / 会员管理 / 提现列表 / 提现列表 账号： ho…" at bounding box center [739, 774] width 1350 height 1446
paste input "Sartika"
click at [1255, 228] on button "查 询" at bounding box center [1247, 233] width 52 height 26
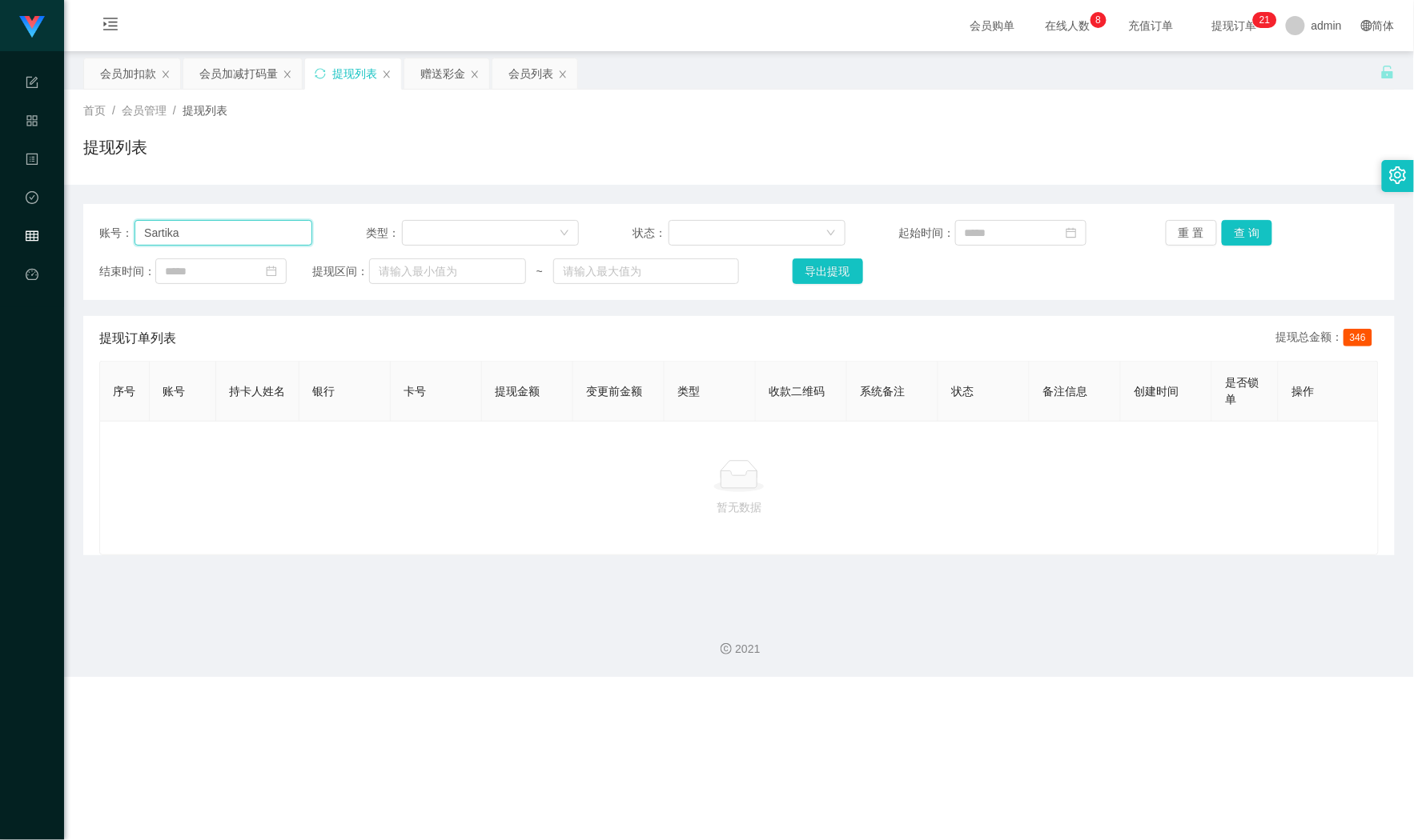
drag, startPoint x: 247, startPoint y: 225, endPoint x: -29, endPoint y: 225, distance: 276.0
click at [0, 225] on html "Shopee Workbench 系统配置 产品管理 内容中心 数据中心 会员管理 平台首页 保存配置 重置配置 整体风格设置 主题色 导航设置 内容区域宽度…" at bounding box center [707, 420] width 1414 height 840
paste input "money come"
type input "money come"
click at [1234, 223] on button "查 询" at bounding box center [1247, 233] width 52 height 26
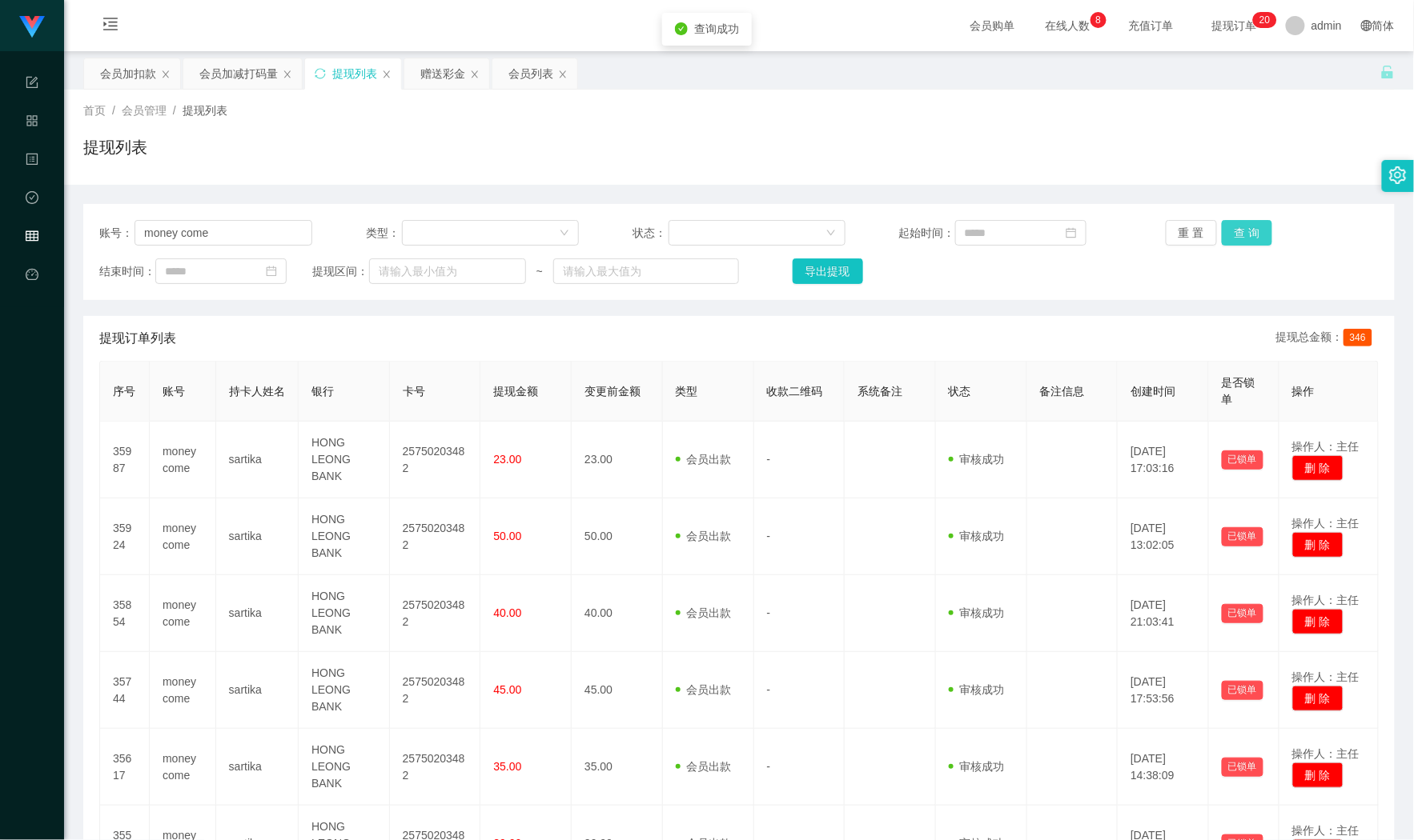
click at [1234, 223] on button "查 询" at bounding box center [1247, 233] width 52 height 26
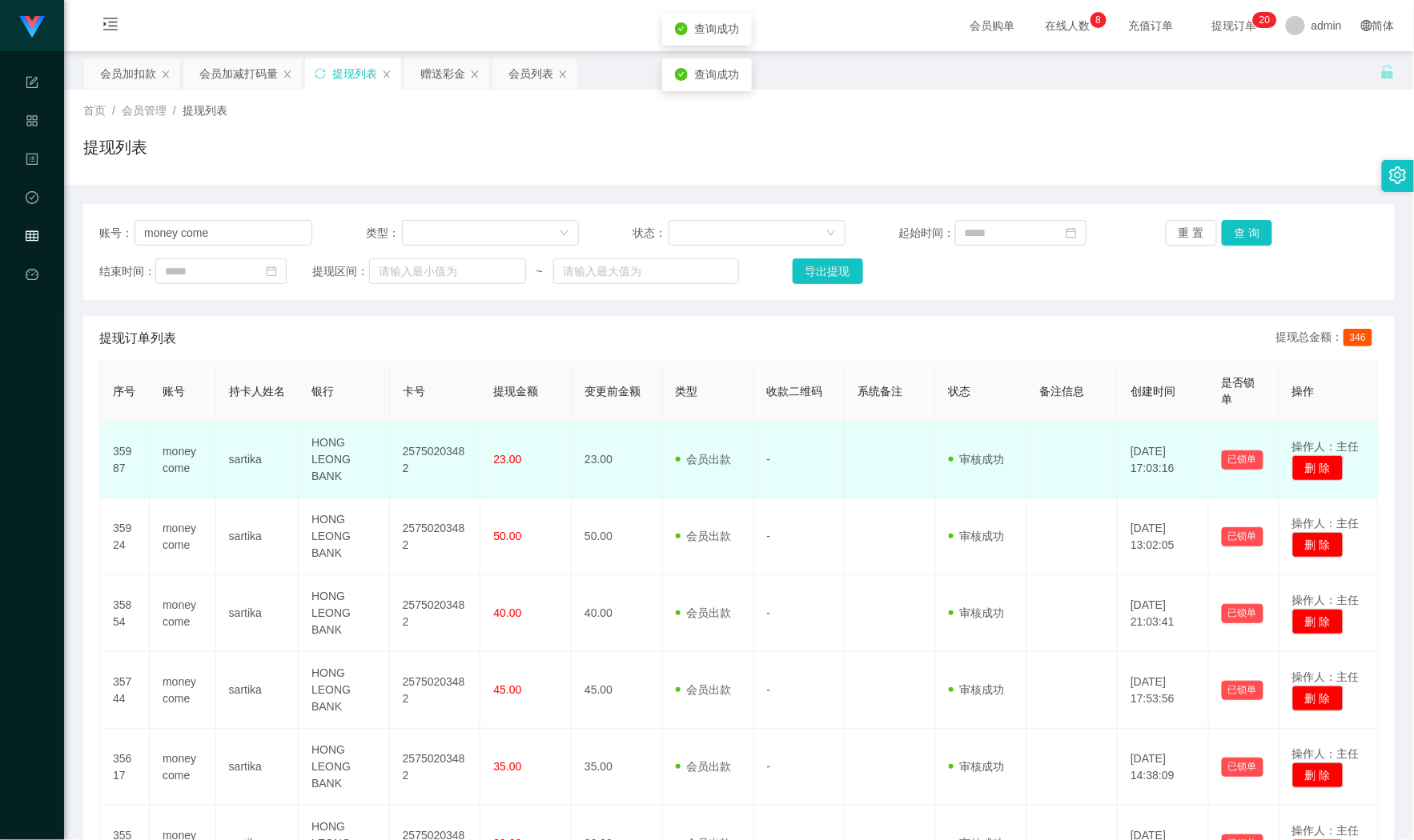
click at [427, 450] on td "25750203482" at bounding box center [435, 459] width 91 height 76
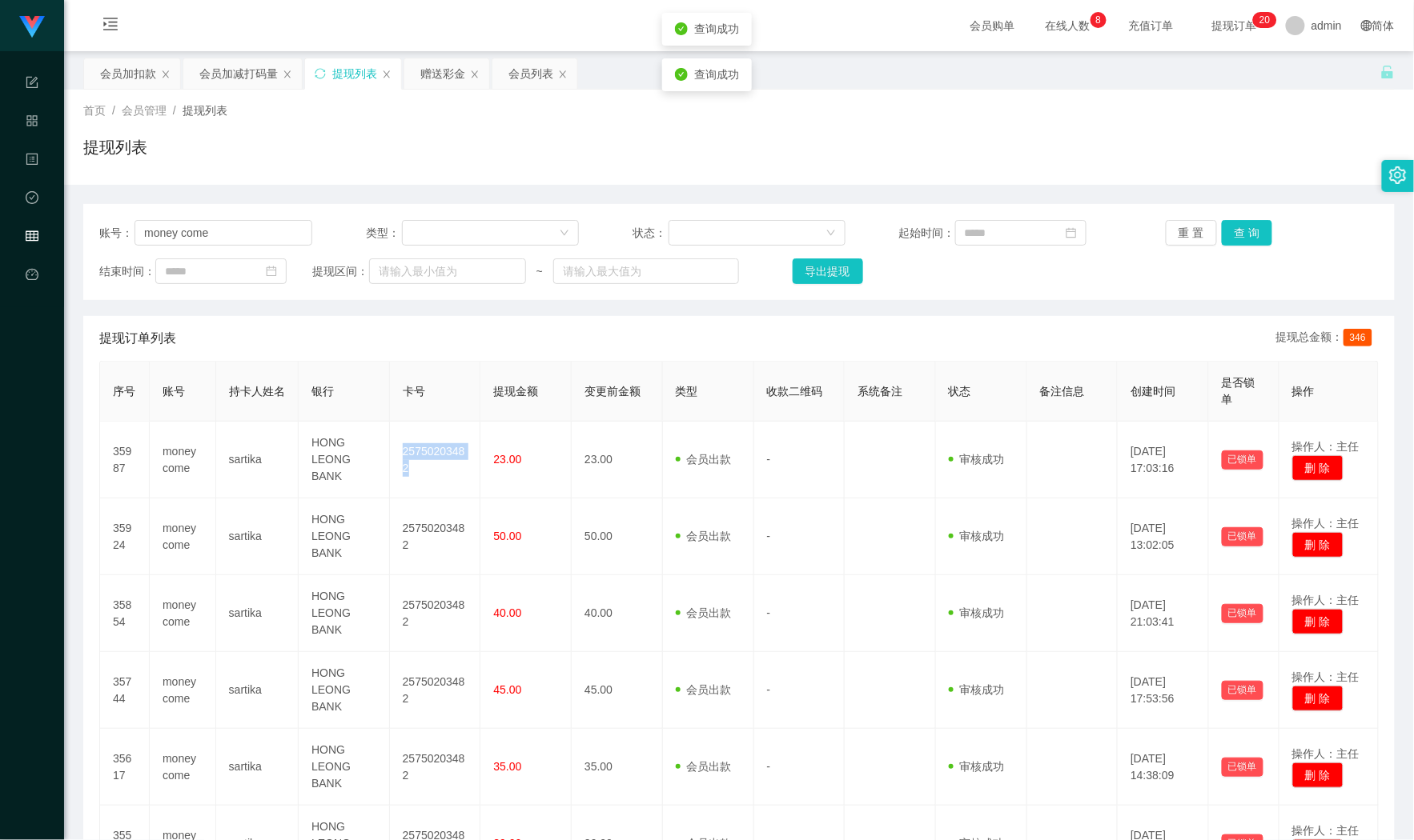
copy td "25750203482"
click at [1090, 142] on div "提现列表" at bounding box center [738, 154] width 1311 height 37
click at [128, 75] on div "会员加扣款" at bounding box center [128, 74] width 56 height 31
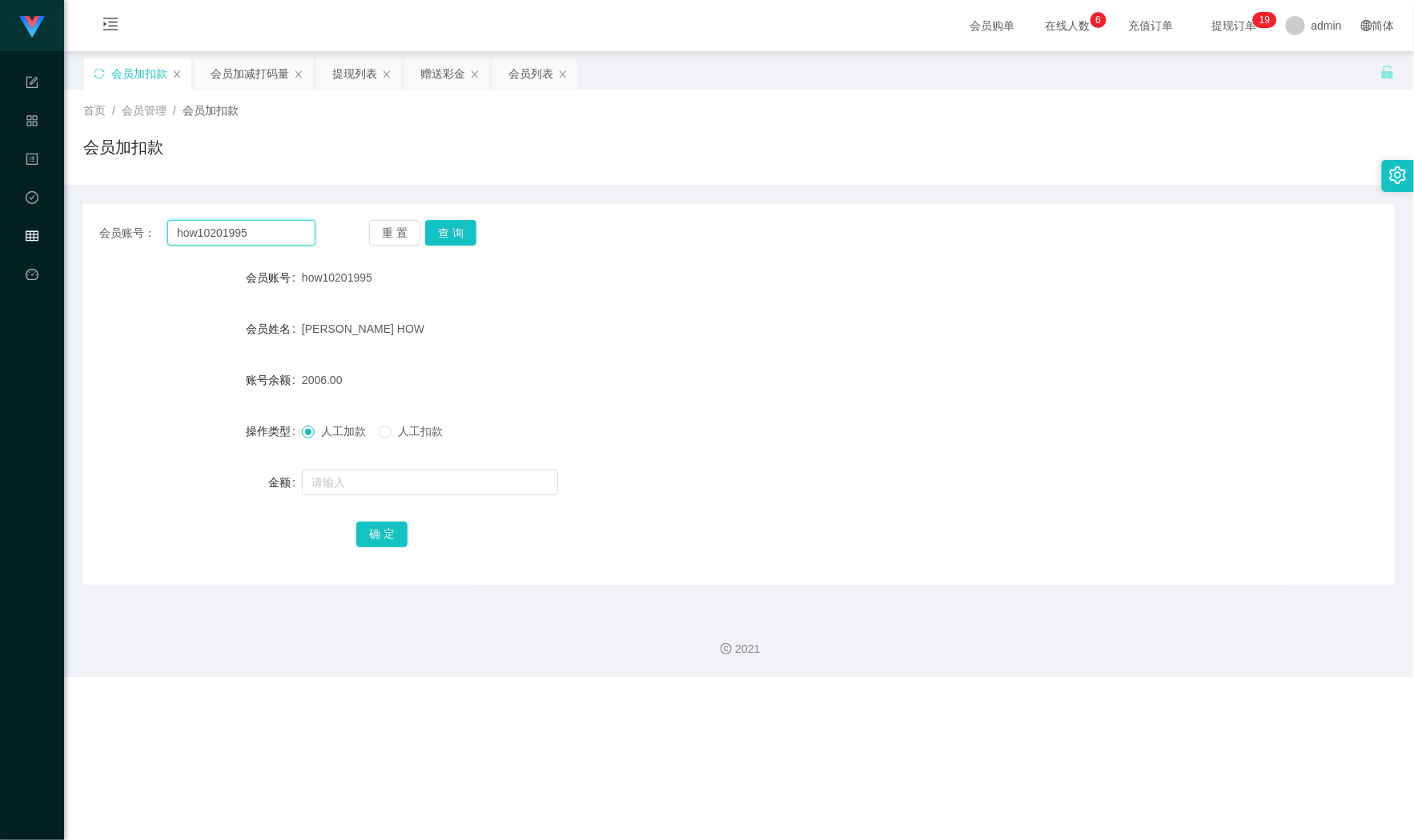
drag, startPoint x: 110, startPoint y: 228, endPoint x: -41, endPoint y: 228, distance: 151.0
click at [0, 228] on html "Shopee Workbench 系统配置 产品管理 内容中心 数据中心 会员管理 平台首页 保存配置 重置配置 整体风格设置 主题色 导航设置 内容区域宽度…" at bounding box center [707, 420] width 1414 height 840
paste input "money come"
type input "money come"
drag, startPoint x: 427, startPoint y: 227, endPoint x: 447, endPoint y: 240, distance: 23.9
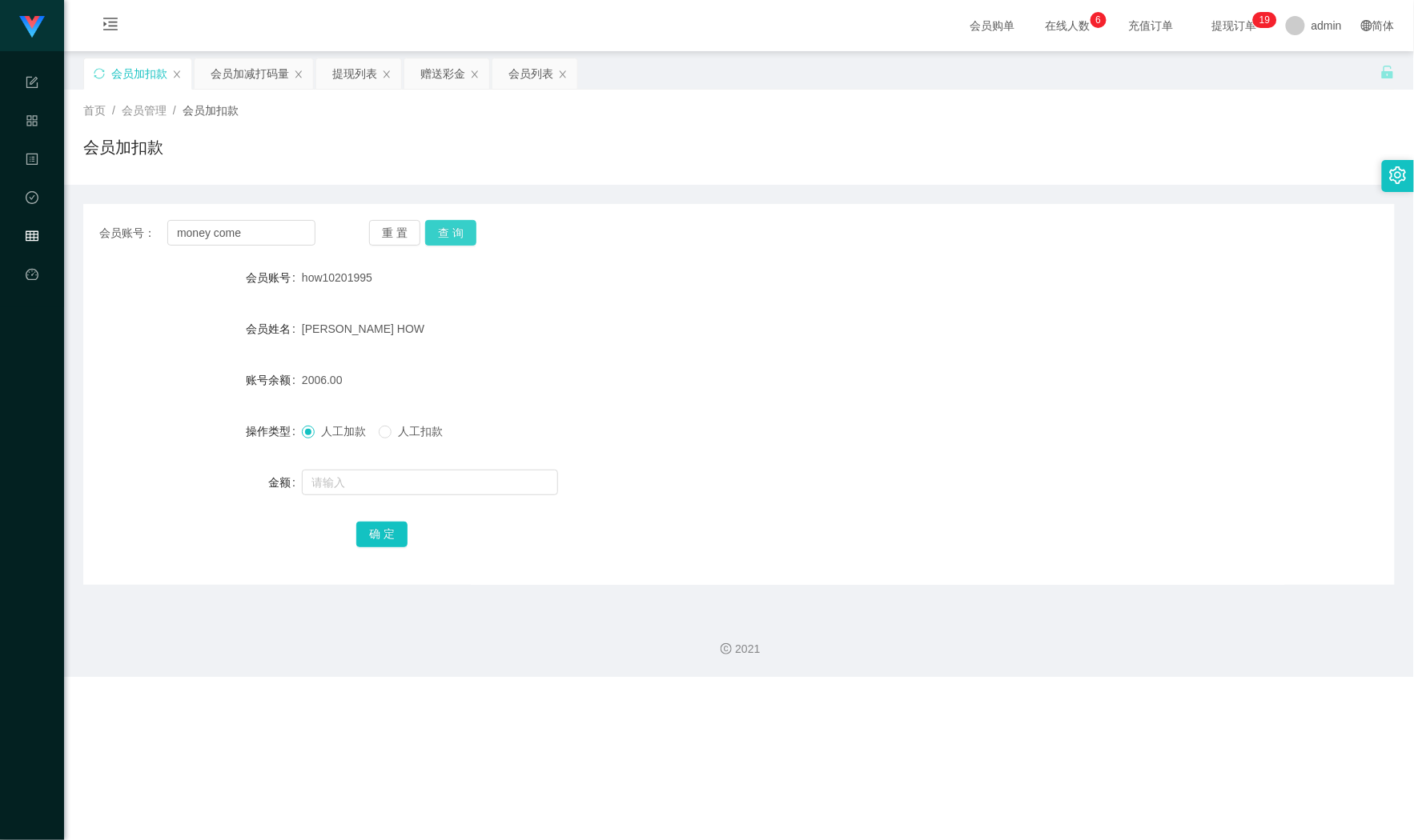
click at [427, 227] on button "查 询" at bounding box center [451, 233] width 52 height 26
click at [447, 240] on button "查 询" at bounding box center [451, 233] width 52 height 26
click at [231, 72] on div "会员加减打码量" at bounding box center [249, 74] width 78 height 31
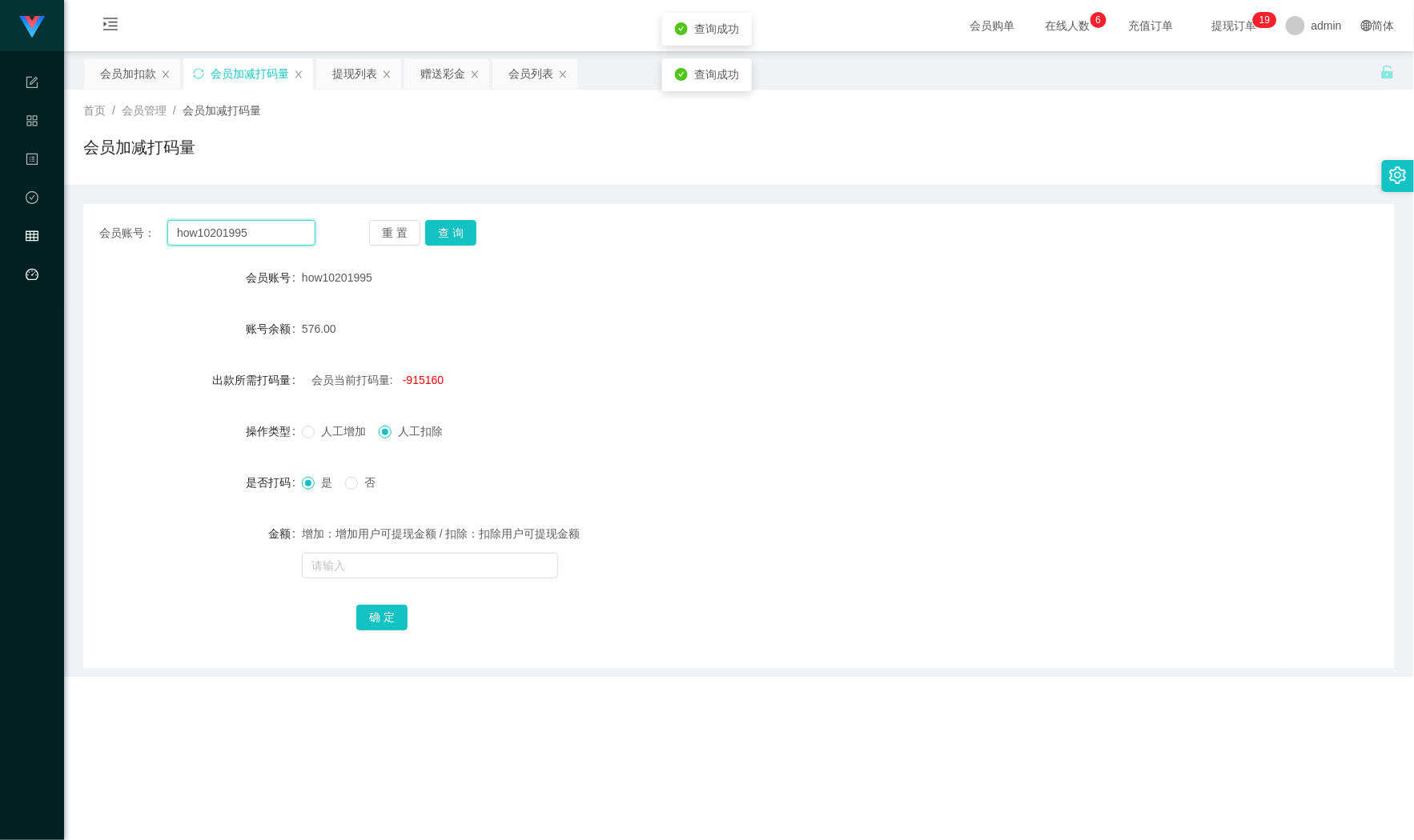
drag, startPoint x: 276, startPoint y: 229, endPoint x: 3, endPoint y: 257, distance: 274.4
click at [66, 256] on main "关闭左侧 关闭右侧 关闭其它 刷新页面 会员加扣款 会员加减打码量 提现列表 赠送彩金 会员列表 首页 / 会员管理 / 会员加减打码量 / 会员加减打码量 …" at bounding box center [739, 327] width 1350 height 551
paste input "money come"
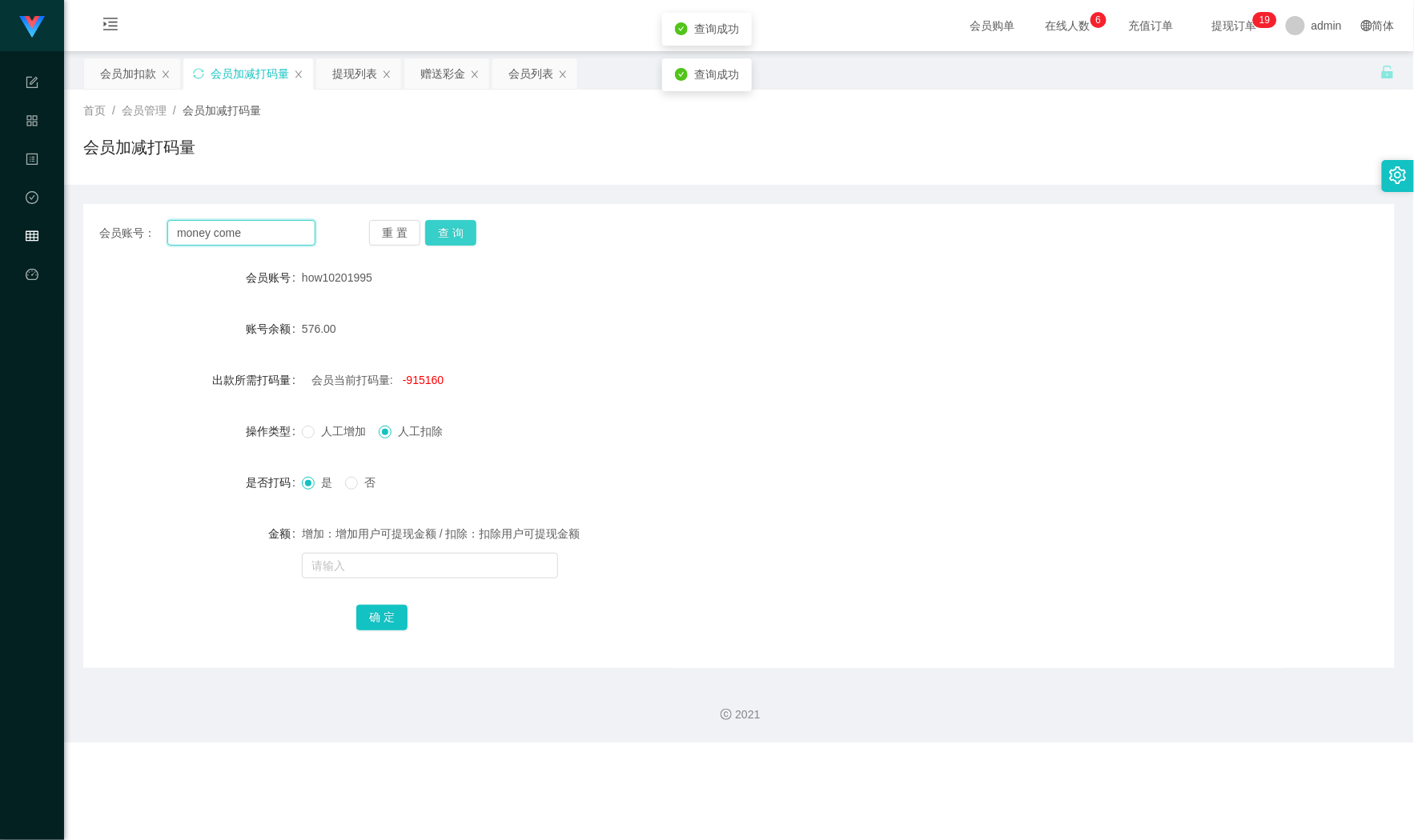
type input "money come"
click at [445, 237] on button "查 询" at bounding box center [451, 233] width 52 height 26
click at [327, 487] on span "是" at bounding box center [327, 483] width 24 height 13
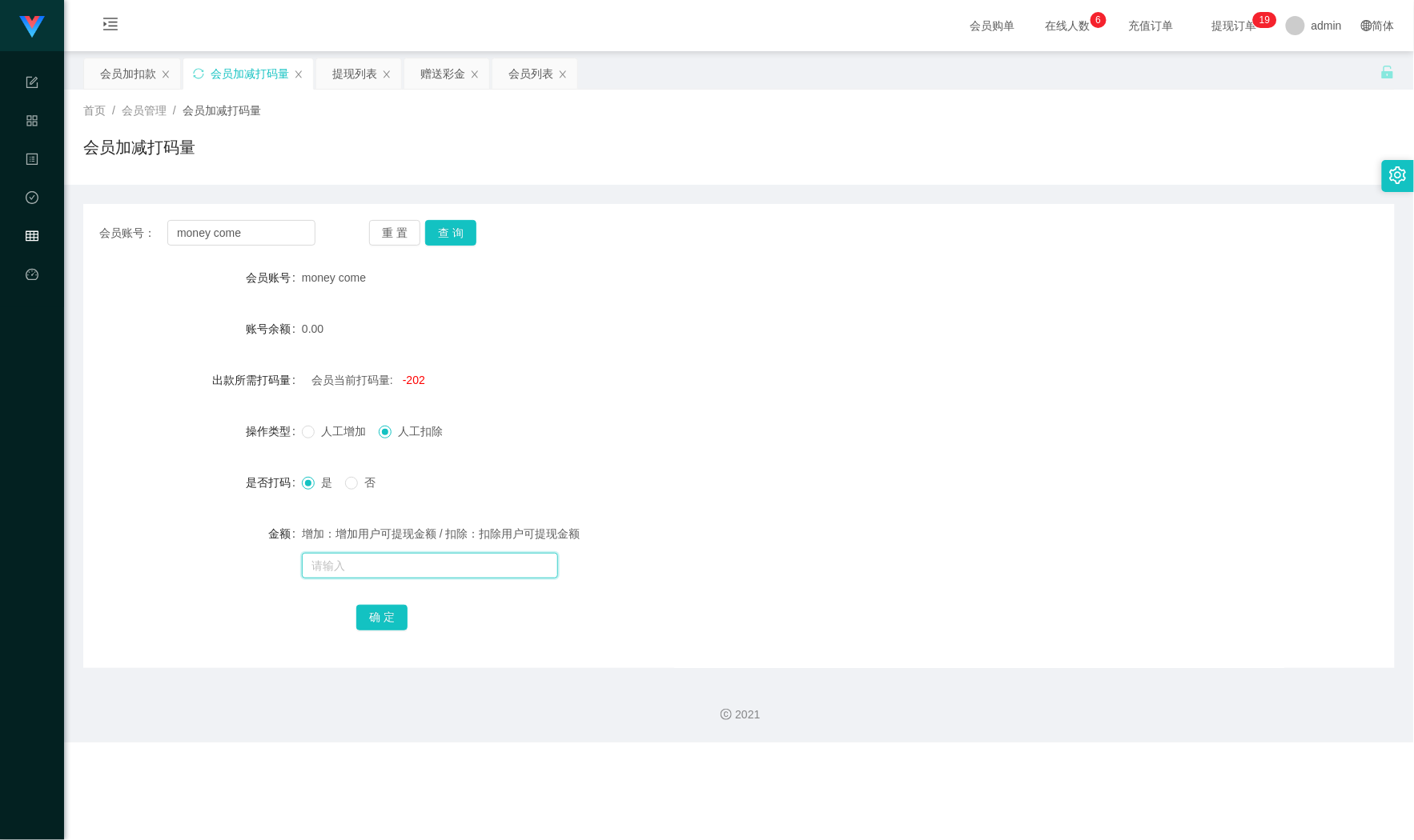
click at [421, 577] on input "text" at bounding box center [430, 566] width 256 height 26
type input "5151155"
click at [391, 619] on button "确 定" at bounding box center [382, 618] width 52 height 26
click at [123, 75] on div "会员加扣款" at bounding box center [128, 74] width 56 height 31
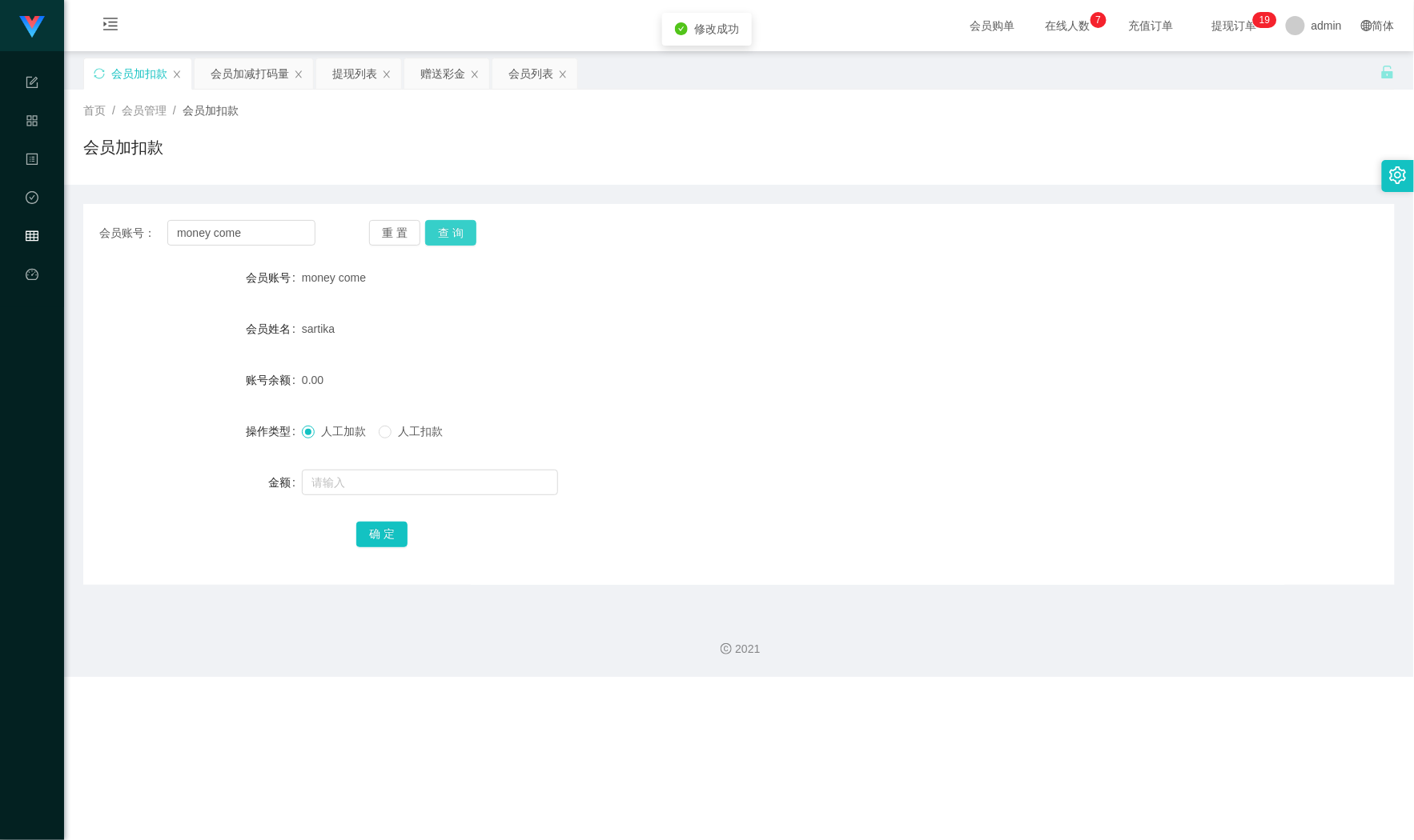
click at [463, 220] on button "查 询" at bounding box center [451, 233] width 52 height 26
drag, startPoint x: 266, startPoint y: 233, endPoint x: 93, endPoint y: 221, distance: 173.4
click at [76, 222] on main "关闭左侧 关闭右侧 关闭其它 刷新页面 会员加扣款 会员加减打码量 提现列表 赠送彩金 会员列表 首页 / 会员管理 / 会员加扣款 / 会员加扣款 会员账号…" at bounding box center [739, 327] width 1350 height 551
click at [465, 243] on button "查 询" at bounding box center [451, 233] width 52 height 26
click at [357, 459] on form "会员账号 money come 会员姓名 sartika 账号余额 0.00 操作类型 人工加款 人工扣款 金额 确 定" at bounding box center [738, 406] width 1311 height 288
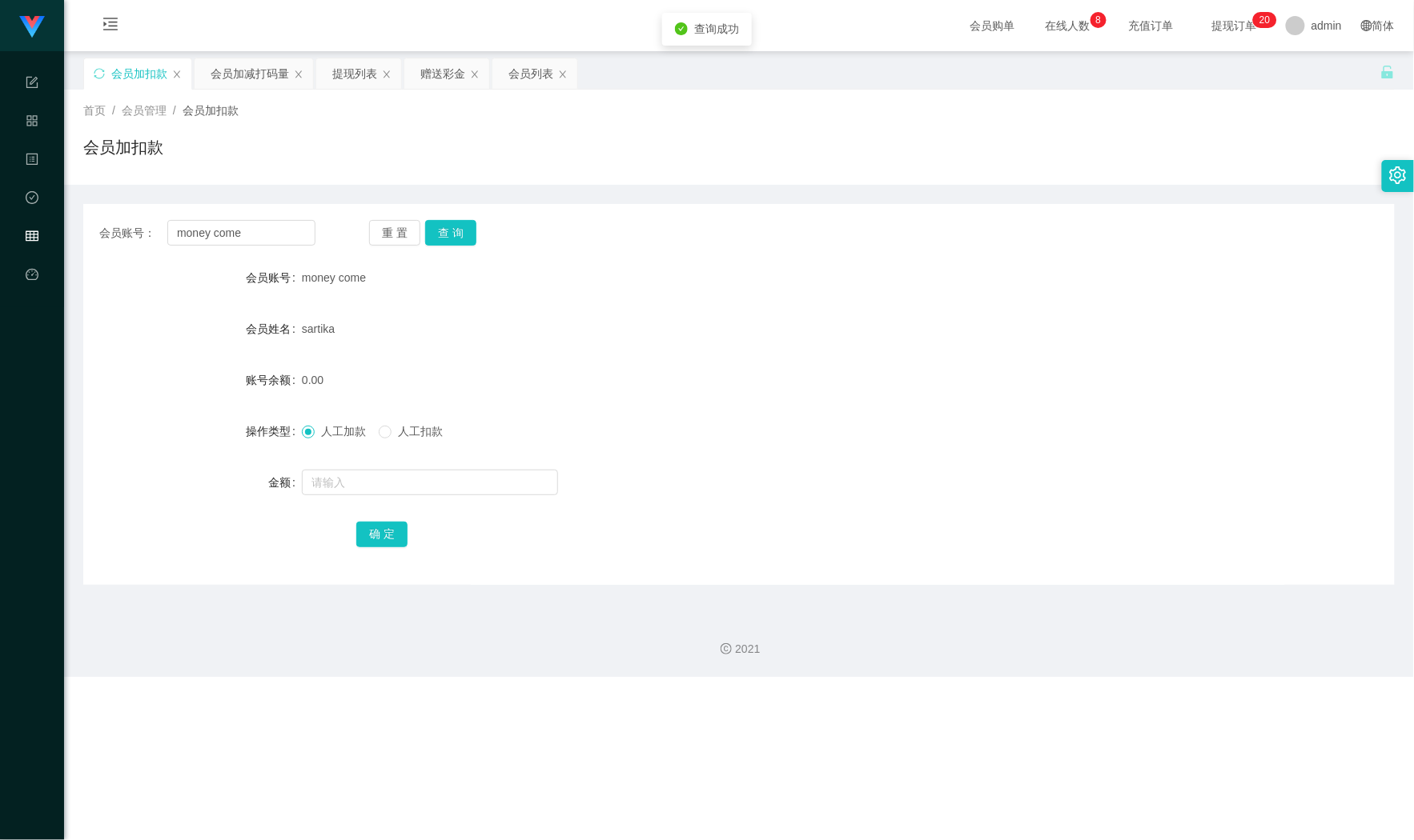
click at [353, 467] on div at bounding box center [684, 483] width 765 height 32
click at [373, 480] on input "text" at bounding box center [430, 483] width 256 height 26
type input "100"
click at [402, 529] on button "确 定" at bounding box center [382, 535] width 52 height 26
click at [240, 68] on div "会员加减打码量" at bounding box center [249, 74] width 78 height 31
